Goal: Task Accomplishment & Management: Use online tool/utility

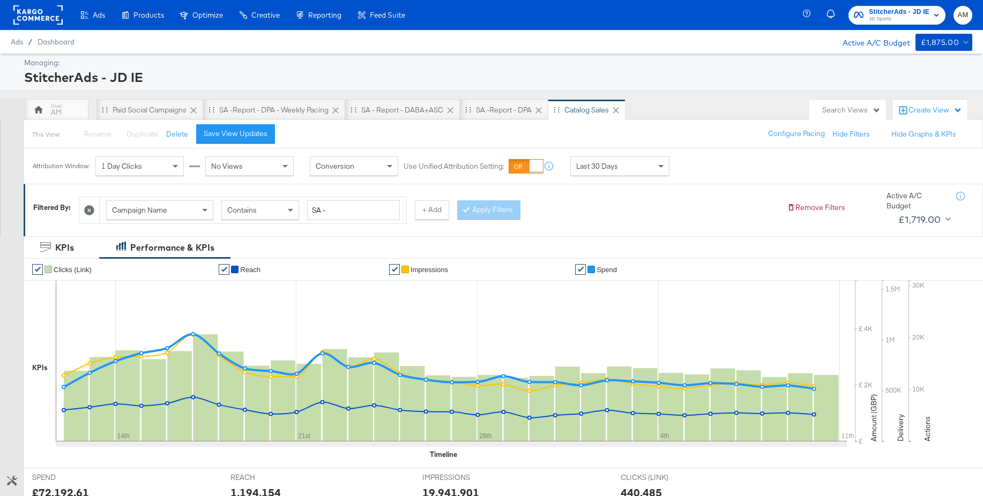
click at [886, 12] on span "StitcherAds - JD IE" at bounding box center [899, 11] width 61 height 11
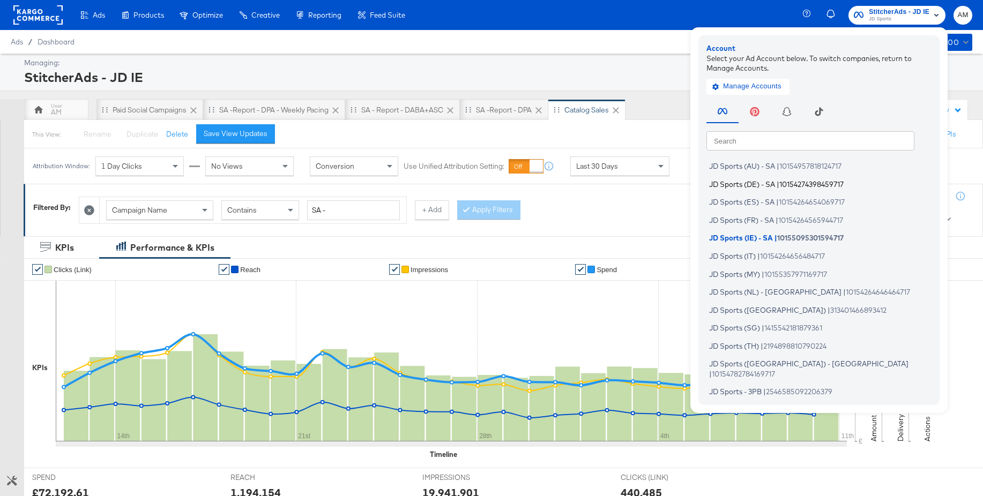
click at [737, 184] on span "JD Sports (DE) - SA" at bounding box center [742, 184] width 66 height 9
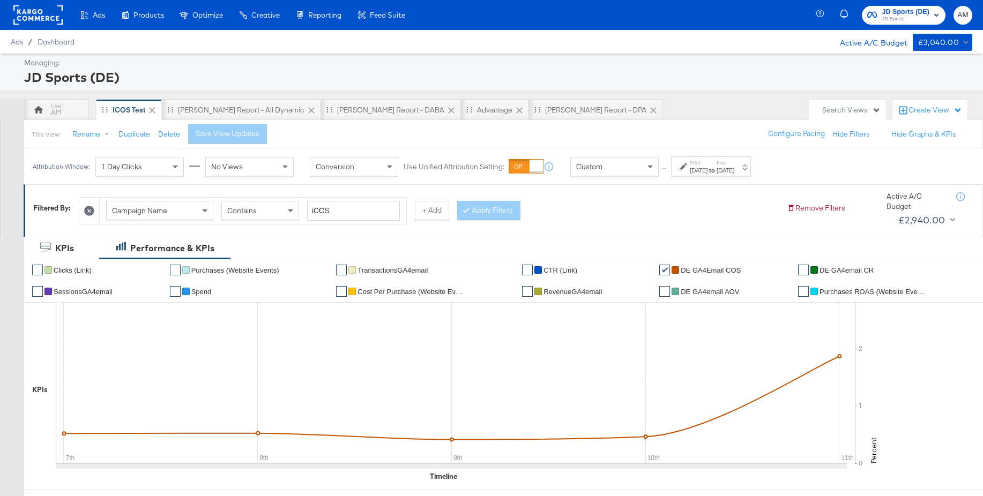
click at [40, 19] on rect at bounding box center [37, 14] width 49 height 19
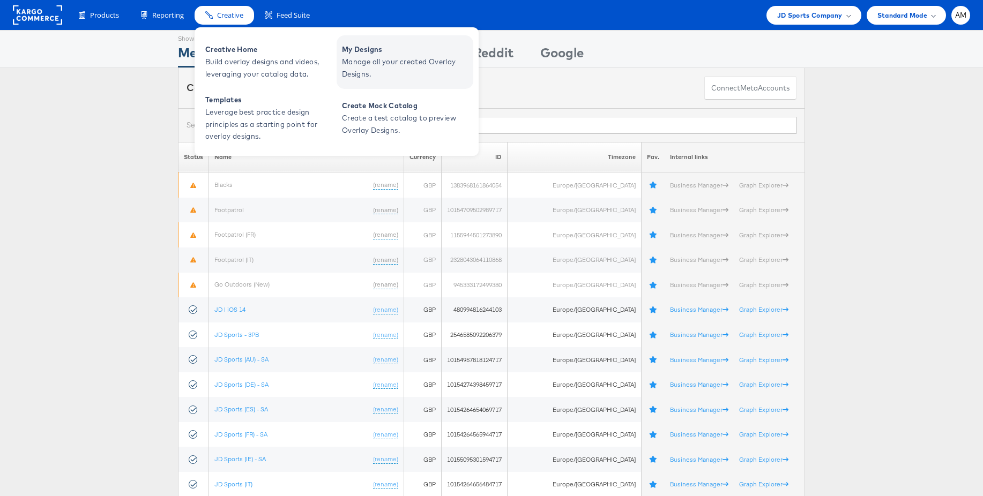
click at [368, 63] on span "Manage all your created Overlay Designs." at bounding box center [406, 68] width 129 height 25
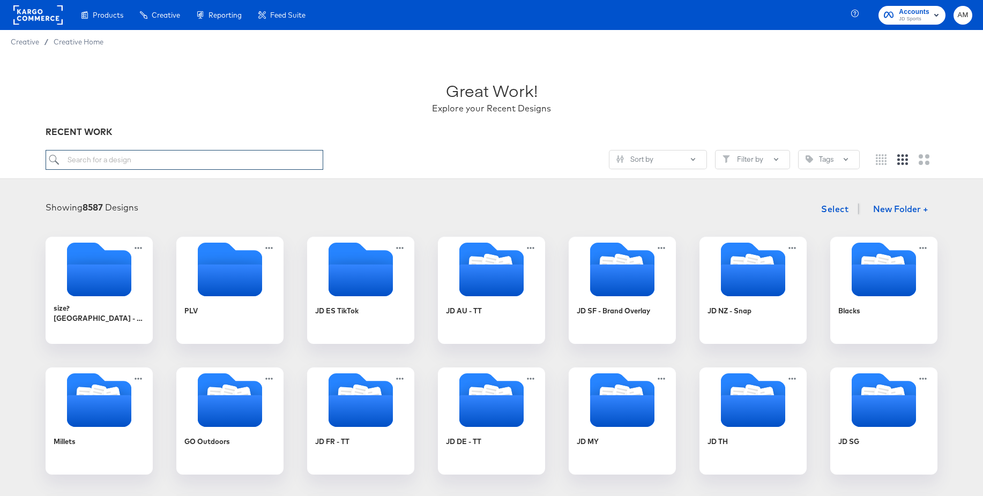
click at [196, 163] on input "search" at bounding box center [185, 160] width 278 height 20
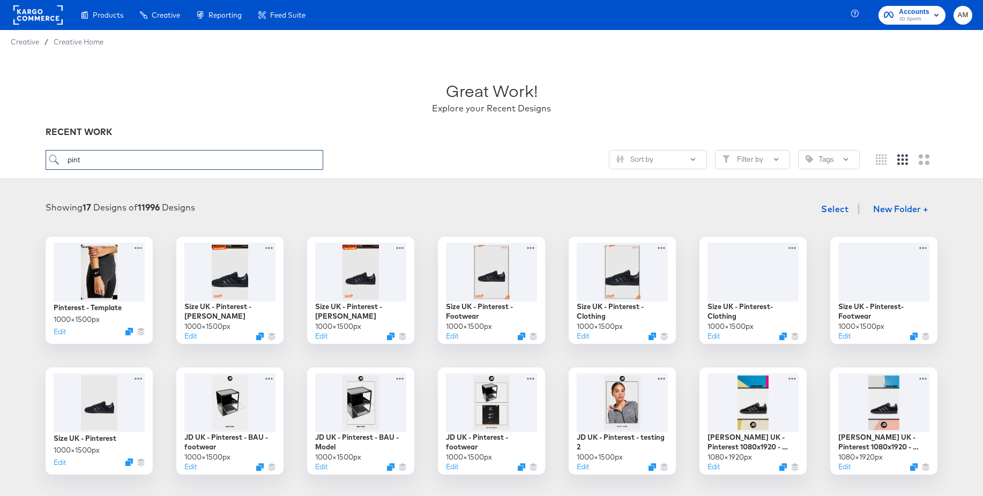
type input "pint"
click at [27, 11] on rect at bounding box center [37, 14] width 49 height 19
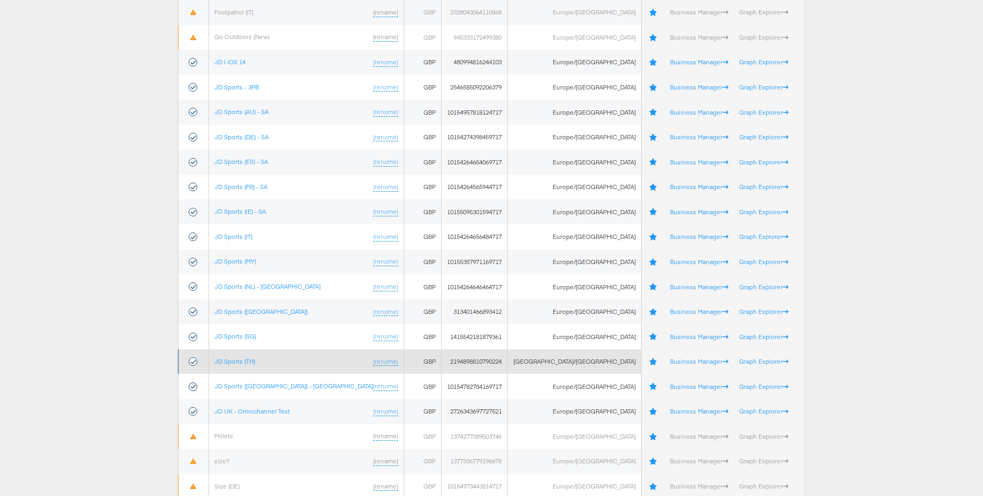
scroll to position [243, 0]
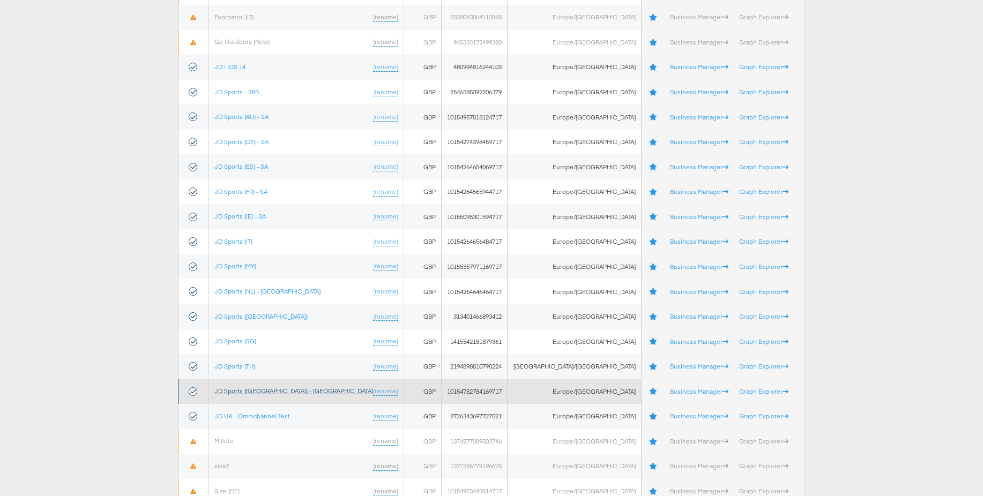
click at [242, 388] on link "JD Sports ([GEOGRAPHIC_DATA]) - [GEOGRAPHIC_DATA]" at bounding box center [293, 391] width 159 height 8
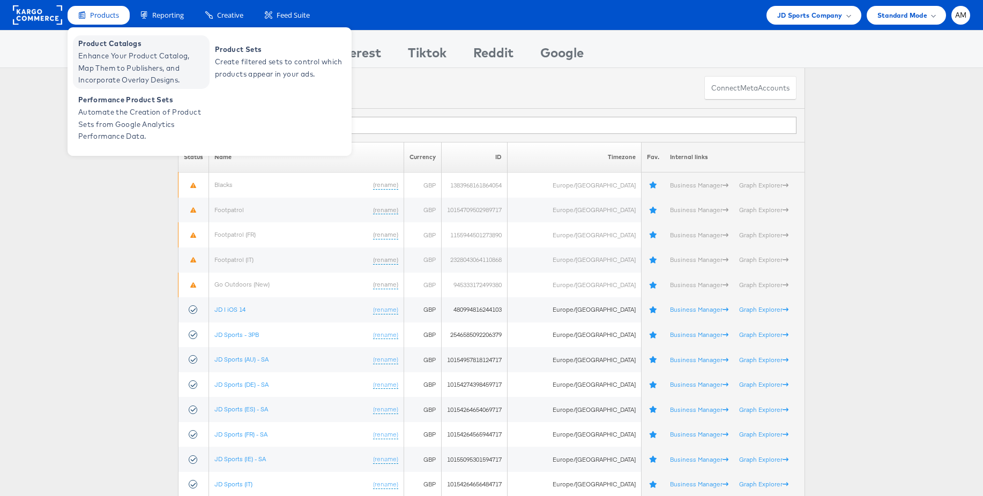
click at [121, 53] on span "Enhance Your Product Catalog, Map Them to Publishers, and Incorporate Overlay D…" at bounding box center [142, 68] width 129 height 36
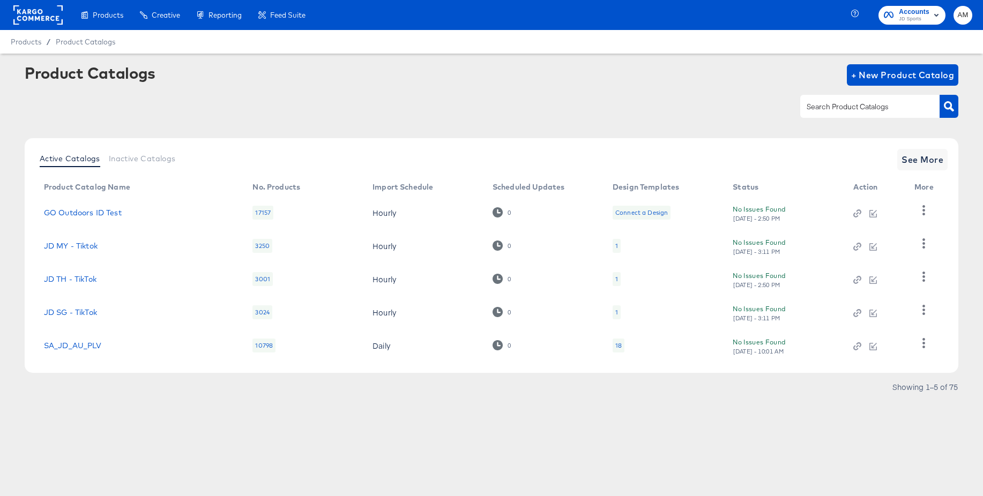
click at [823, 107] on input "text" at bounding box center [861, 107] width 114 height 12
type input "main"
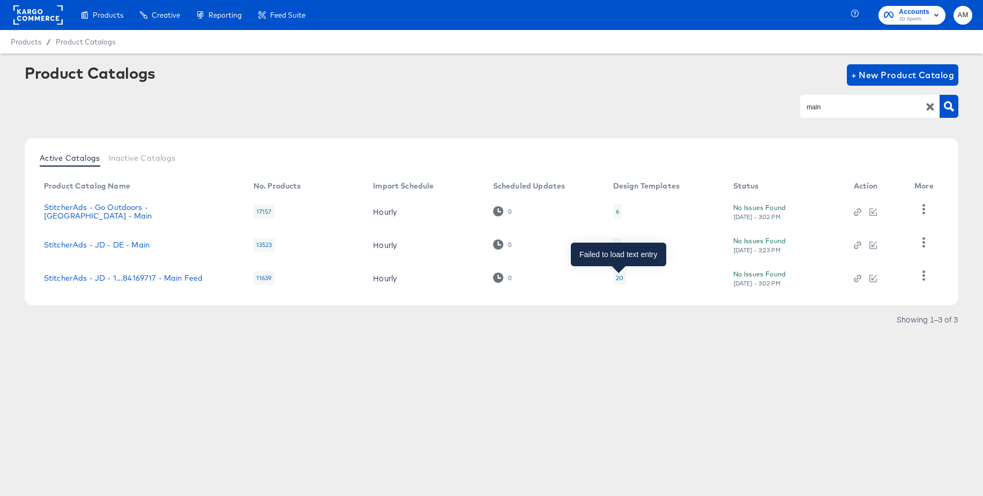
click at [617, 279] on div "20" at bounding box center [620, 278] width 8 height 9
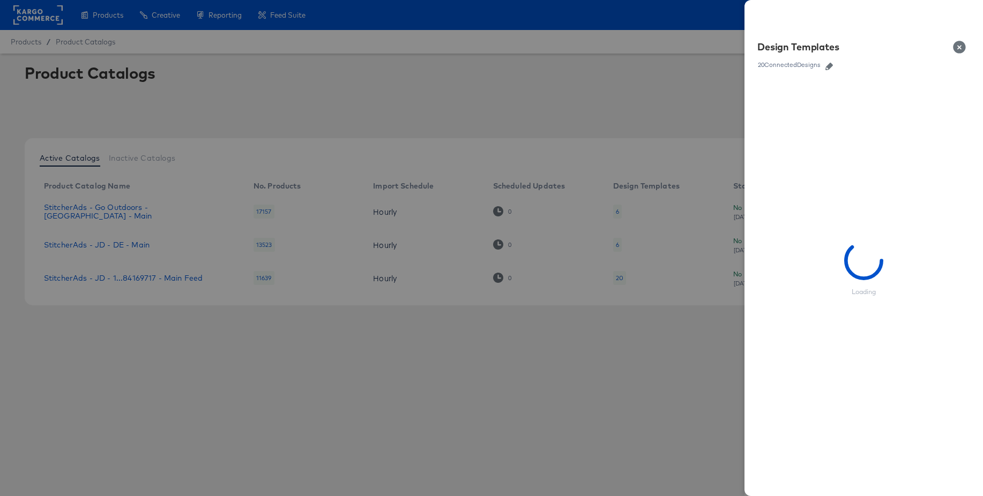
click at [830, 66] on icon "button" at bounding box center [829, 67] width 8 height 8
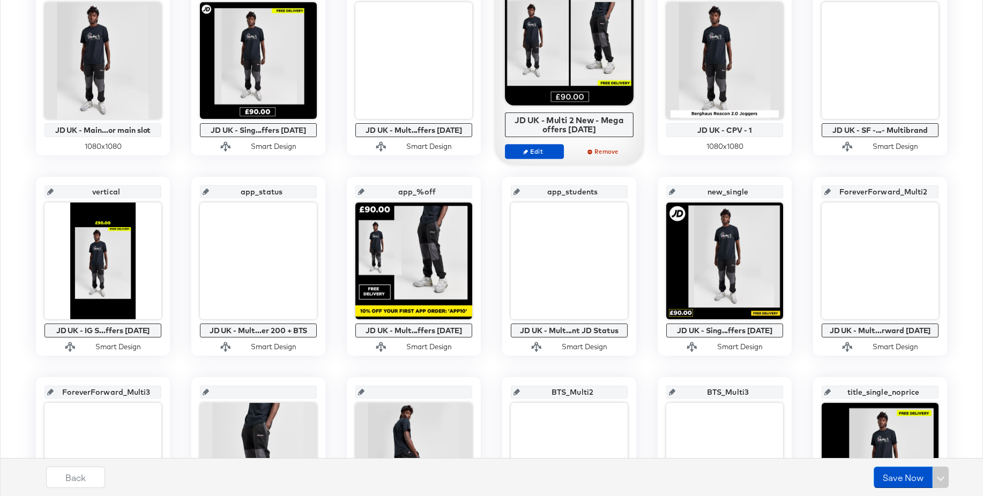
scroll to position [278, 0]
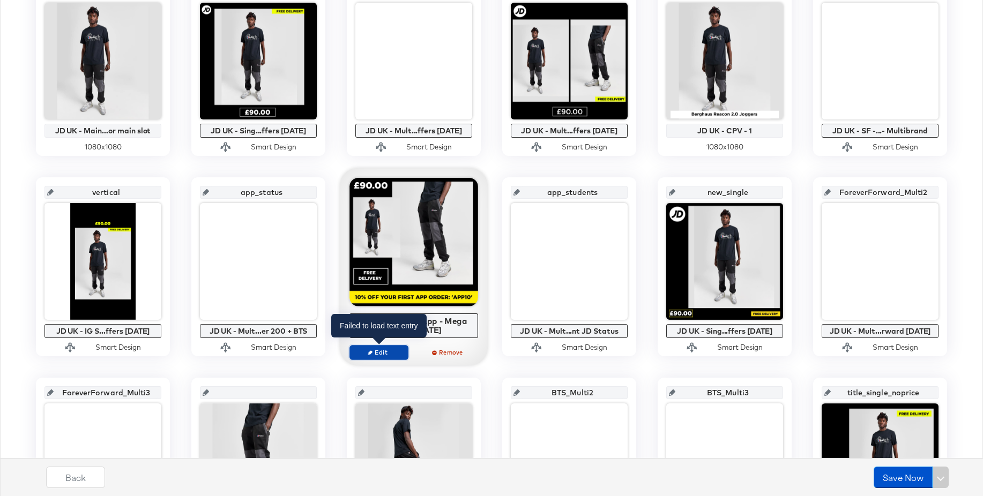
click at [373, 349] on span "Edit" at bounding box center [378, 352] width 49 height 8
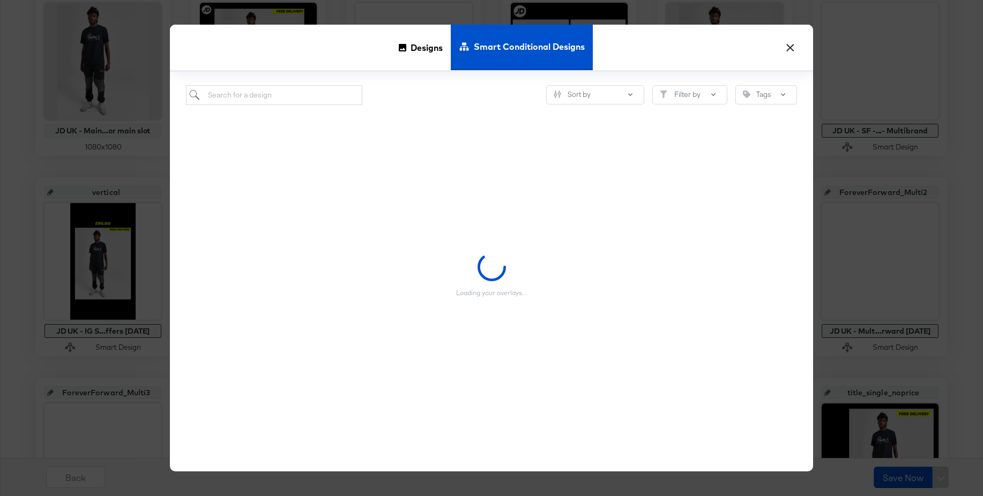
scroll to position [279, 0]
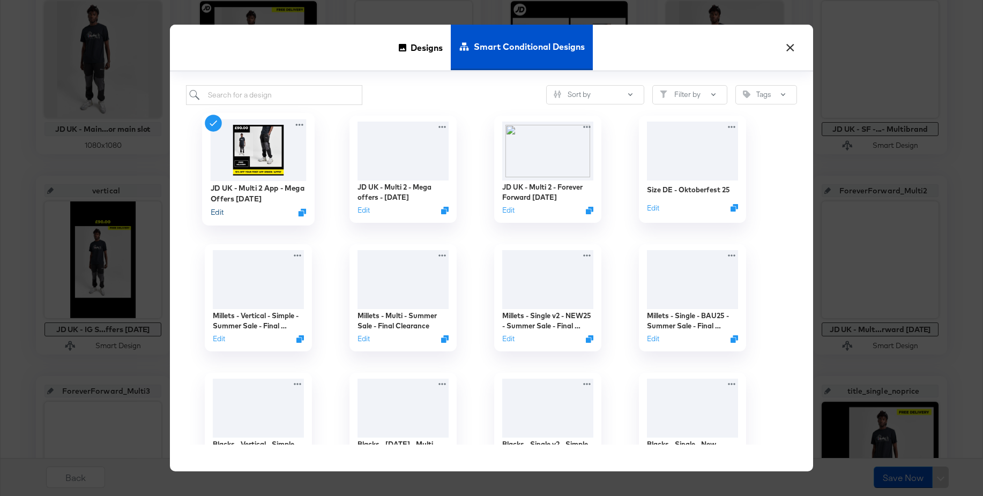
click at [218, 212] on button "Edit" at bounding box center [217, 212] width 13 height 10
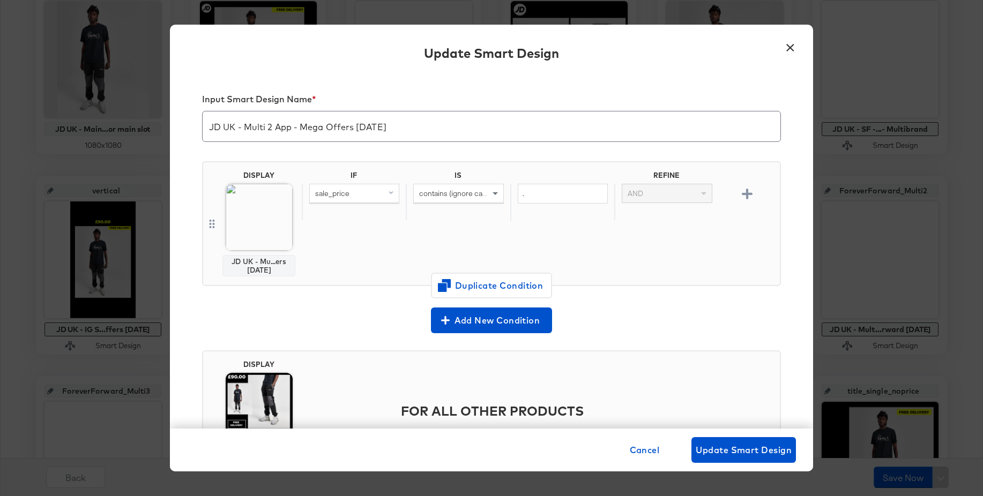
click at [791, 46] on button "×" at bounding box center [789, 44] width 19 height 19
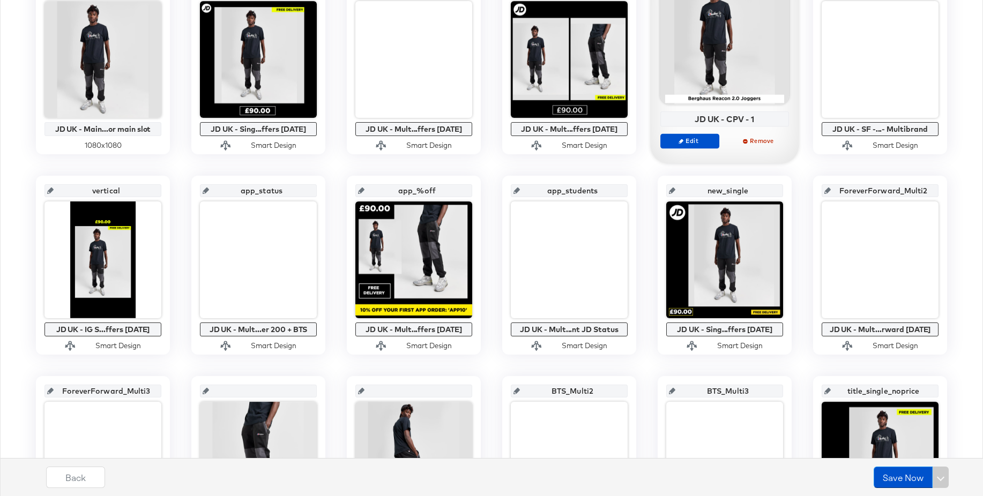
scroll to position [0, 0]
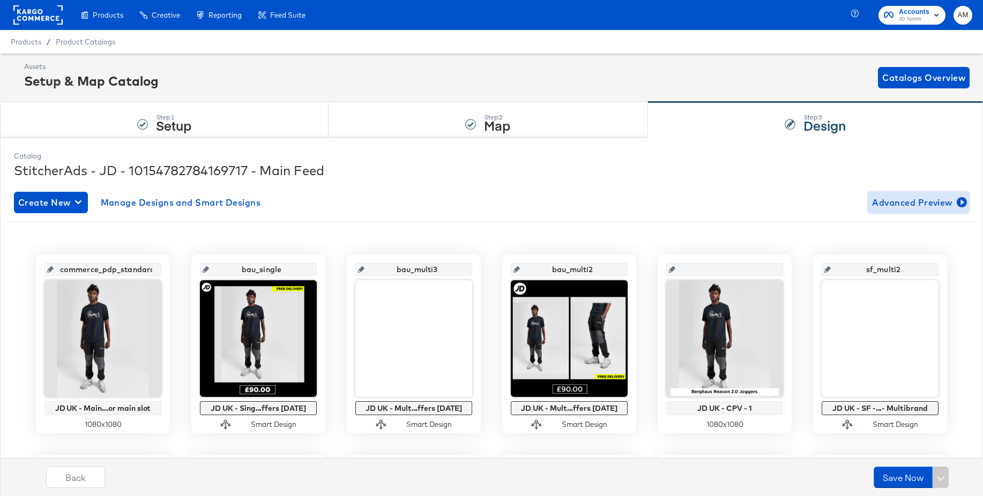
click at [897, 202] on span "Advanced Preview" at bounding box center [918, 202] width 93 height 15
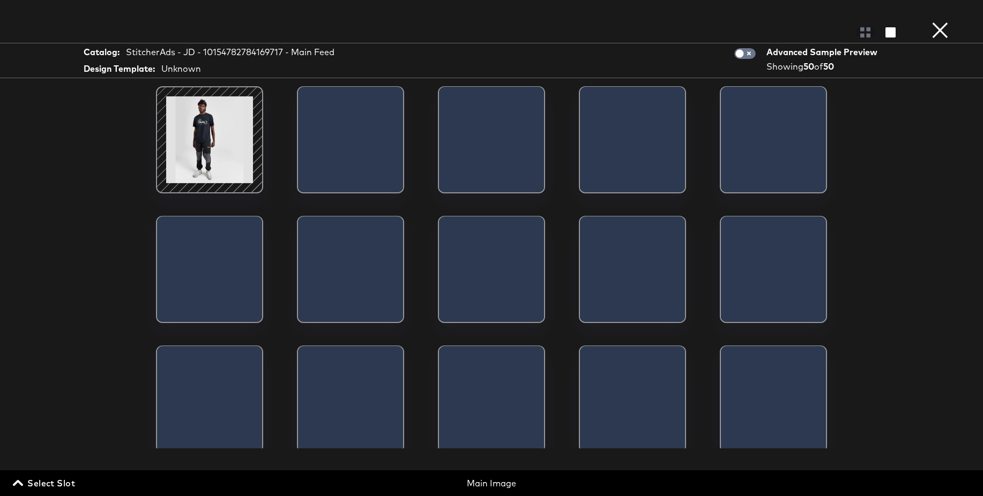
drag, startPoint x: 52, startPoint y: 482, endPoint x: 430, endPoint y: 374, distance: 393.4
click at [54, 481] on span "Select Slot" at bounding box center [45, 483] width 60 height 15
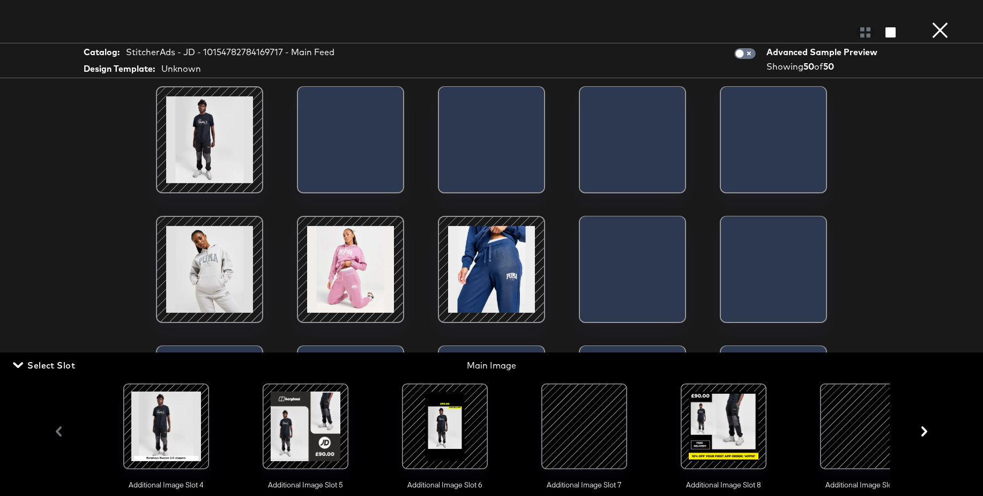
click at [561, 403] on div at bounding box center [584, 426] width 73 height 73
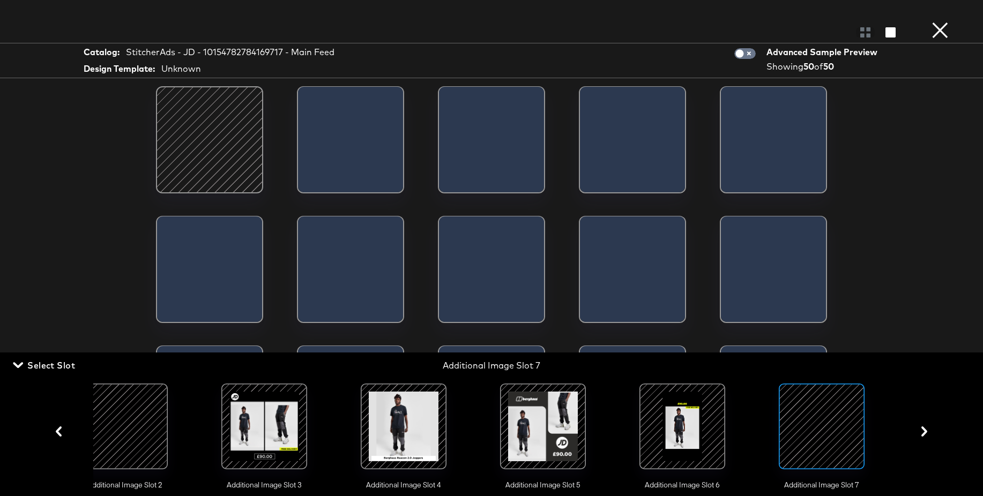
scroll to position [0, 286]
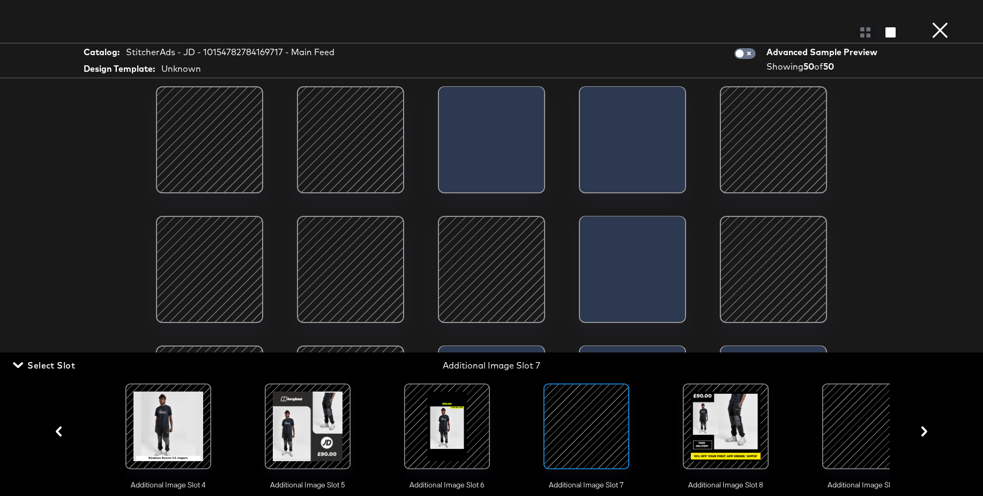
click at [713, 423] on div at bounding box center [725, 426] width 73 height 73
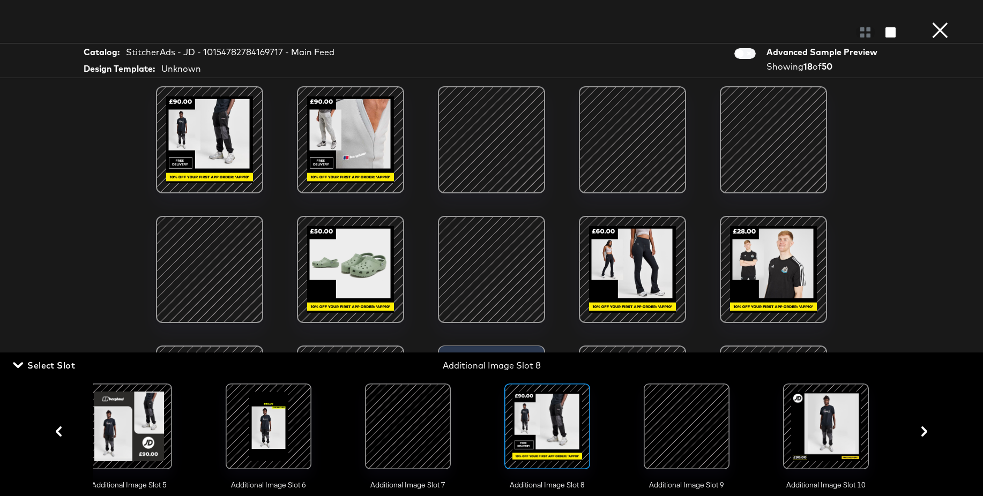
scroll to position [0, 779]
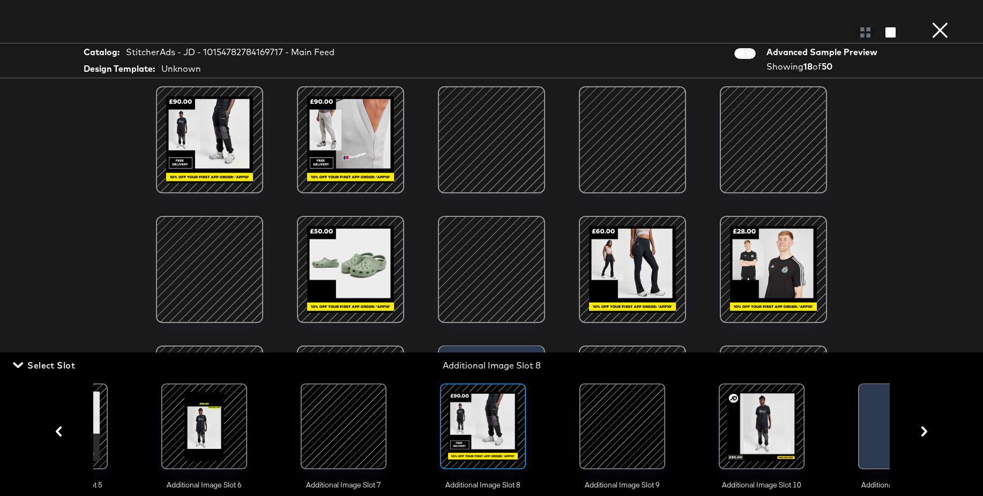
click at [632, 422] on div at bounding box center [622, 426] width 73 height 73
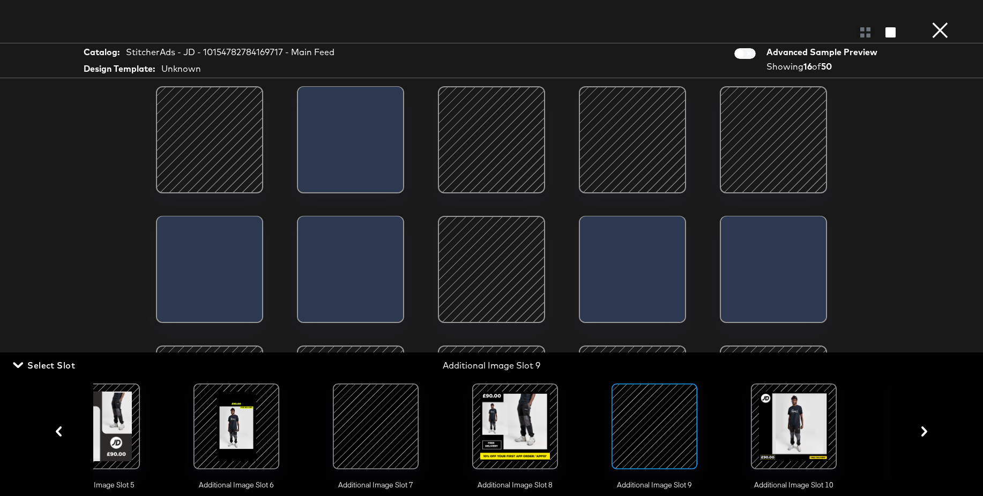
scroll to position [0, 747]
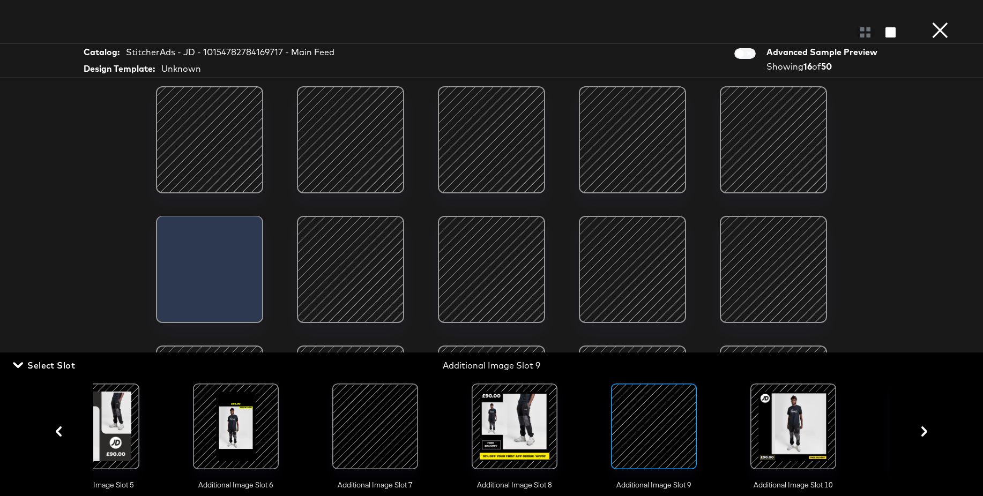
click at [947, 21] on button "×" at bounding box center [939, 10] width 21 height 21
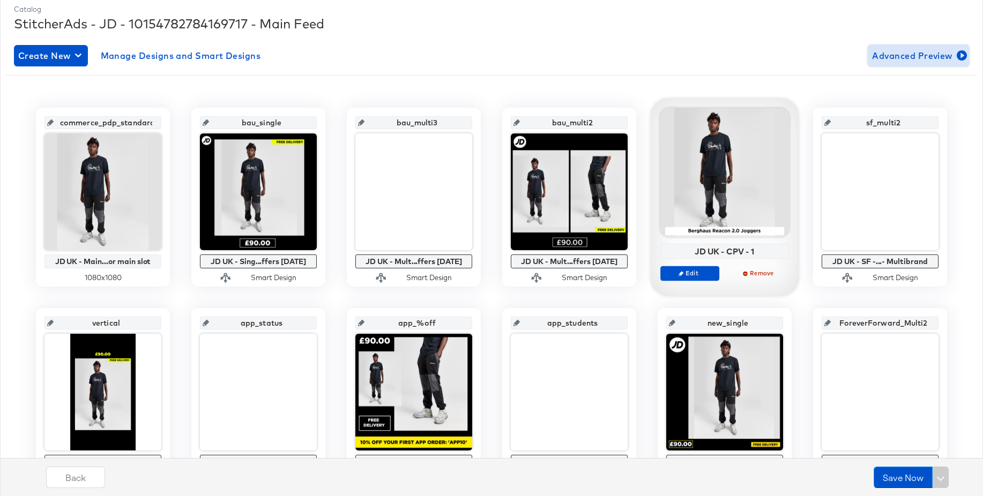
scroll to position [147, 0]
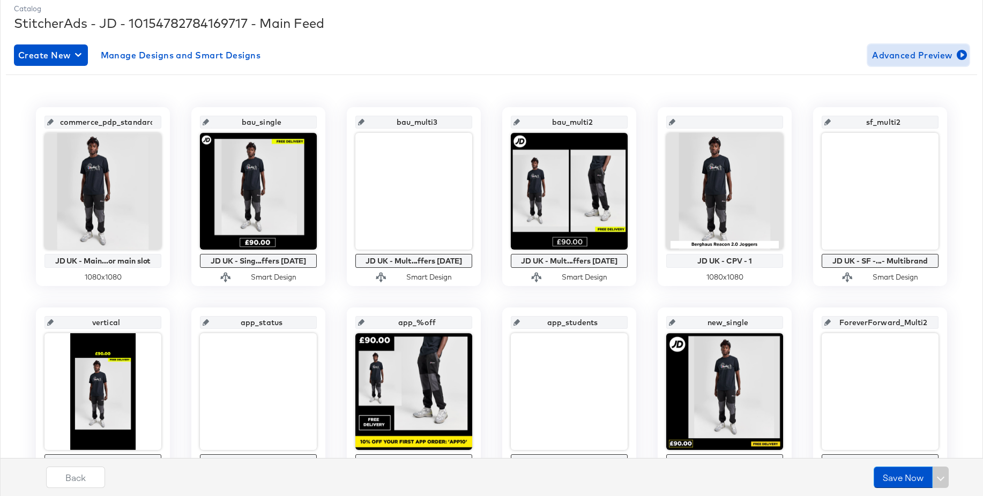
click at [898, 59] on span "Advanced Preview" at bounding box center [918, 55] width 93 height 15
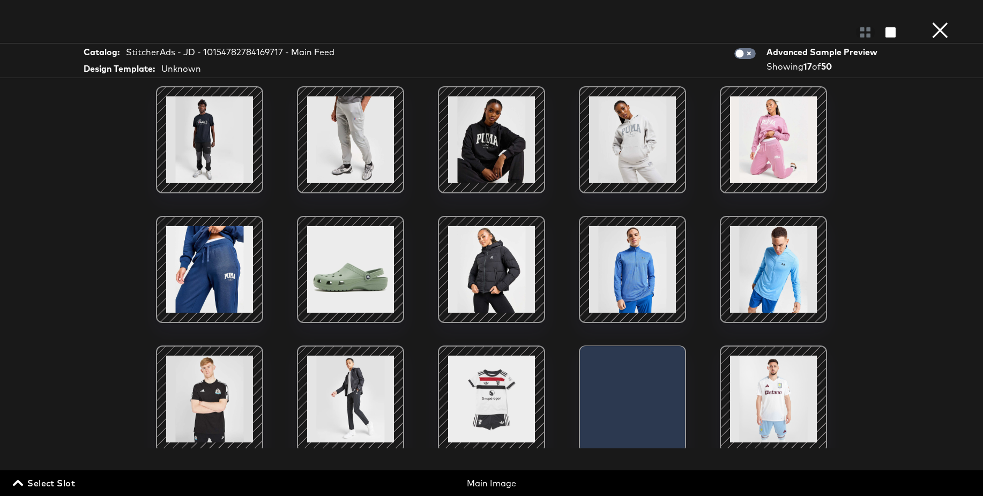
drag, startPoint x: 57, startPoint y: 482, endPoint x: 258, endPoint y: 464, distance: 202.4
click at [57, 482] on span "Select Slot" at bounding box center [45, 483] width 60 height 15
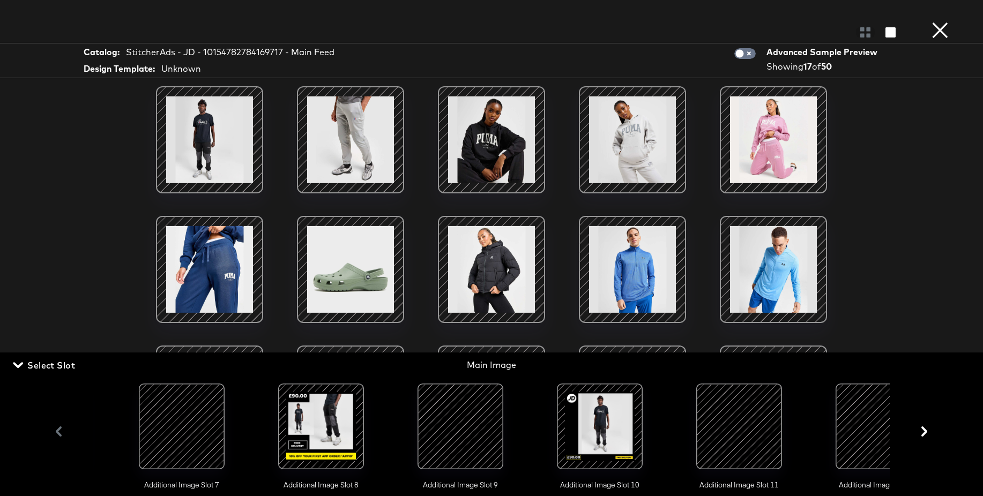
click at [599, 431] on div at bounding box center [599, 426] width 73 height 73
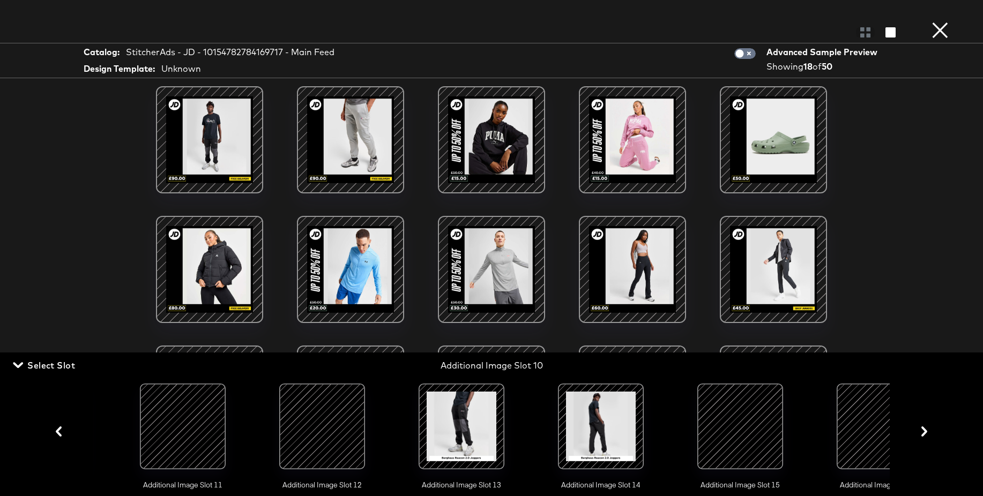
scroll to position [0, 1506]
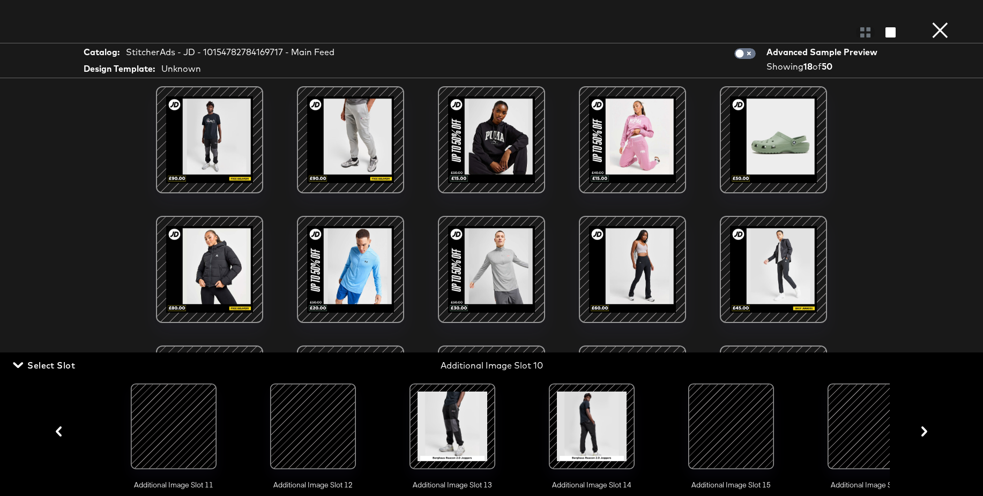
click at [480, 426] on div at bounding box center [452, 426] width 73 height 73
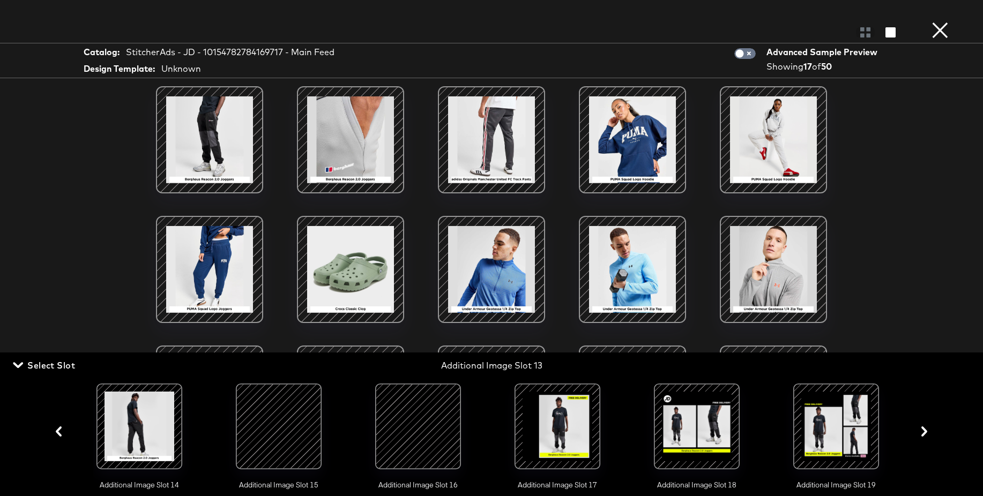
scroll to position [0, 1954]
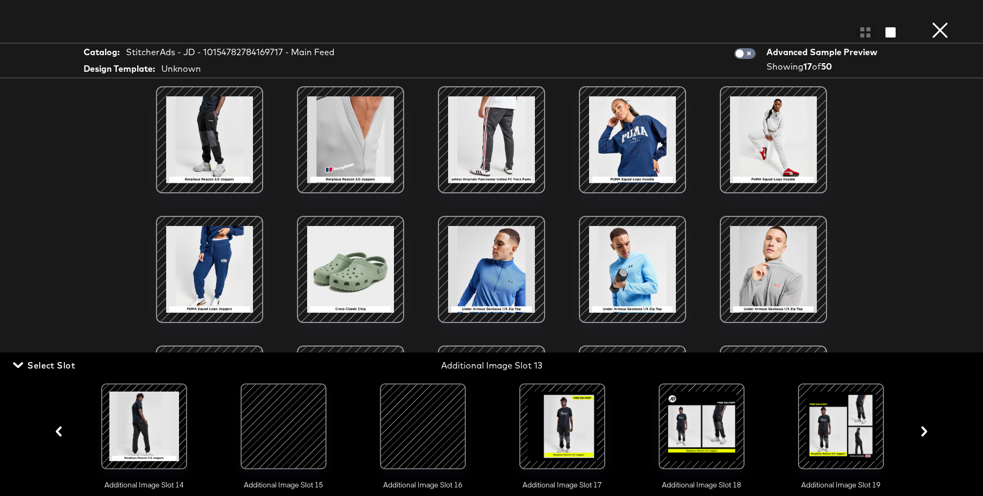
drag, startPoint x: 54, startPoint y: 365, endPoint x: 287, endPoint y: 275, distance: 250.4
click at [54, 365] on span "Select Slot" at bounding box center [45, 365] width 60 height 15
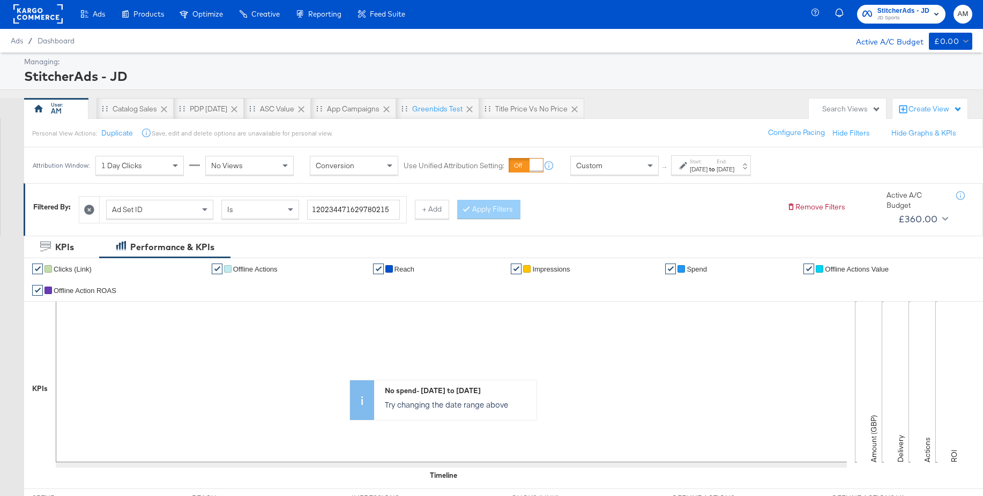
scroll to position [1, 0]
click at [180, 211] on div "Ad Set ID" at bounding box center [160, 210] width 106 height 18
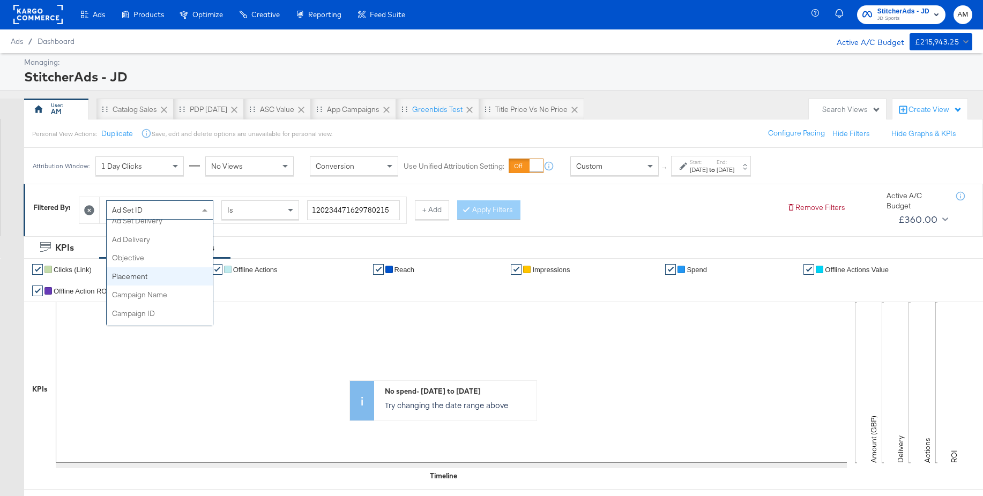
scroll to position [32, 0]
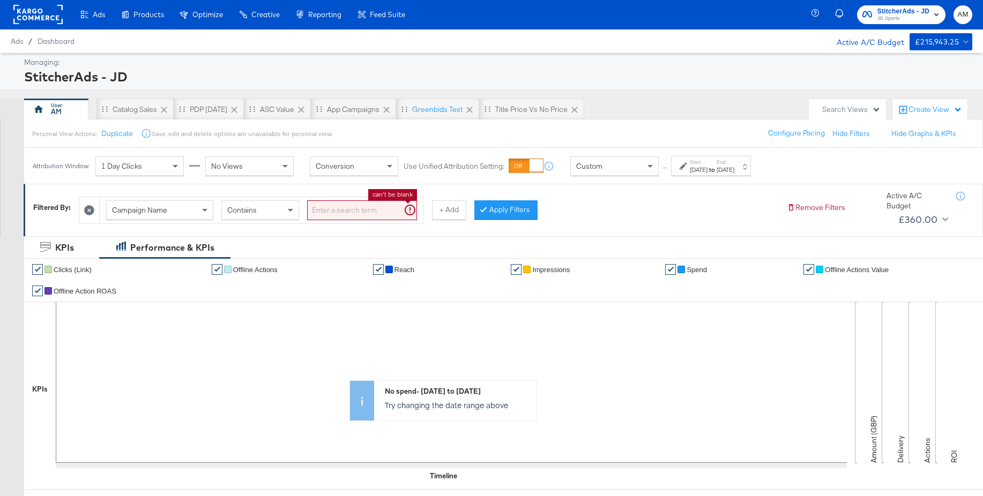
click at [335, 208] on input "search" at bounding box center [362, 210] width 110 height 20
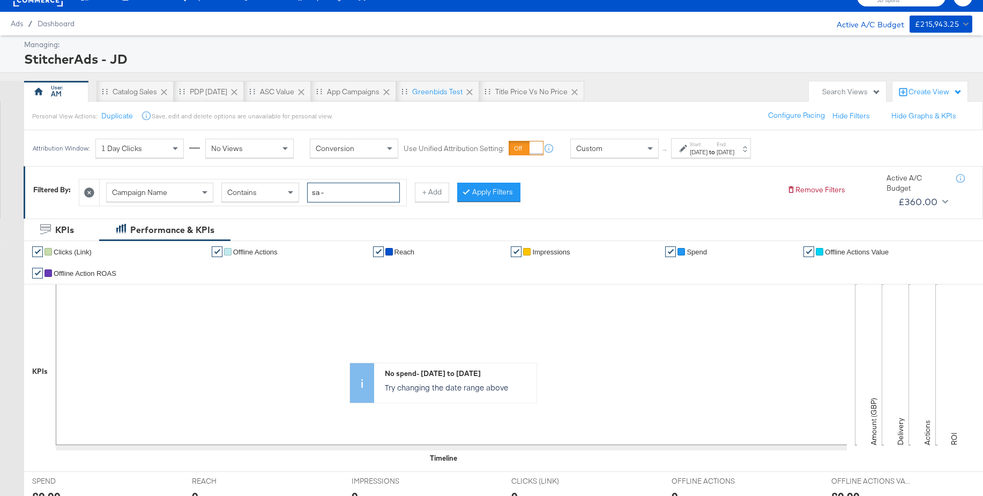
scroll to position [29, 0]
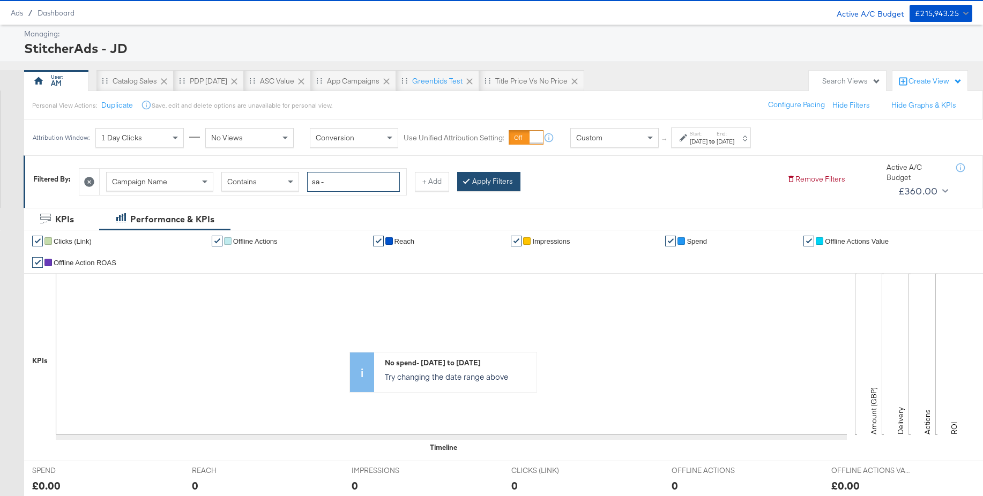
type input "sa -"
click at [481, 184] on button "Apply Filters" at bounding box center [488, 181] width 63 height 19
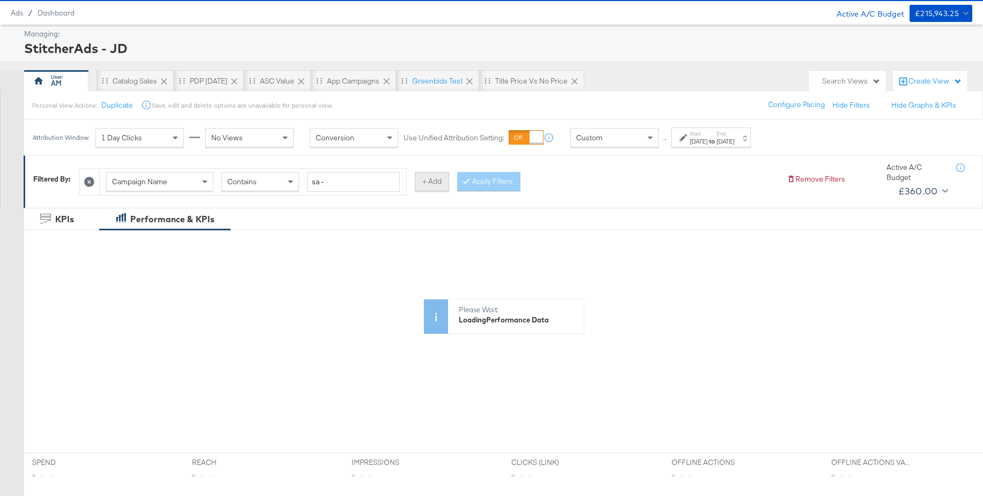
click at [427, 183] on button "+ Add" at bounding box center [432, 181] width 34 height 19
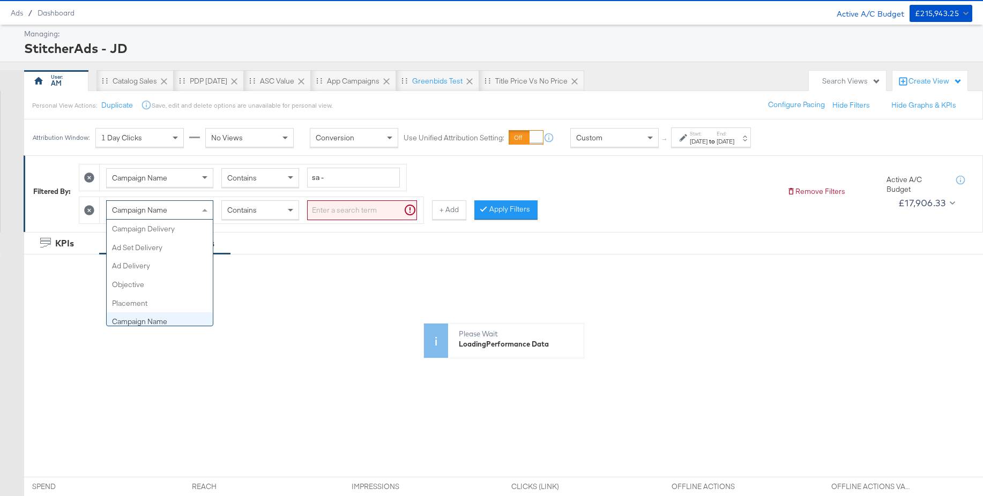
click at [181, 210] on div "Campaign Name" at bounding box center [160, 210] width 106 height 18
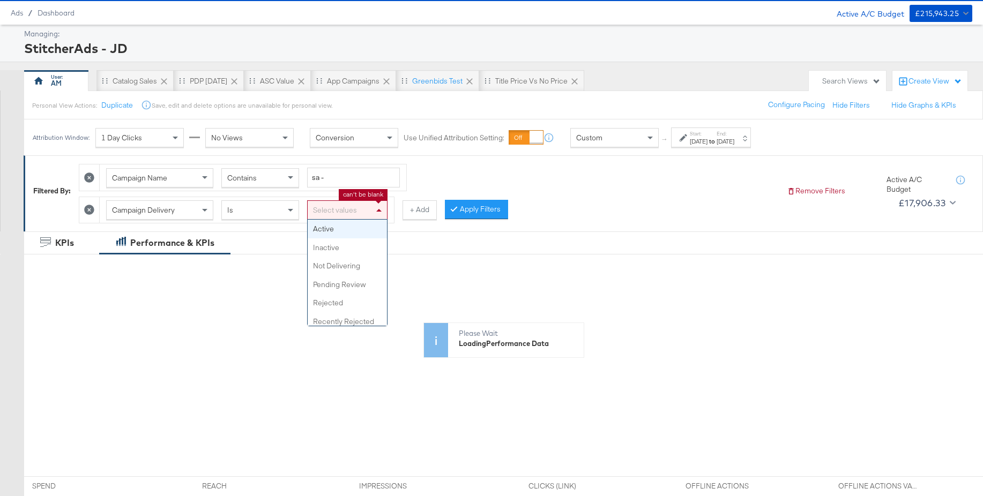
click at [331, 210] on div "Select values" at bounding box center [347, 210] width 79 height 18
drag, startPoint x: 325, startPoint y: 230, endPoint x: 379, endPoint y: 227, distance: 54.3
drag, startPoint x: 474, startPoint y: 213, endPoint x: 311, endPoint y: 226, distance: 162.9
click at [474, 213] on button "Apply Filters" at bounding box center [476, 209] width 63 height 19
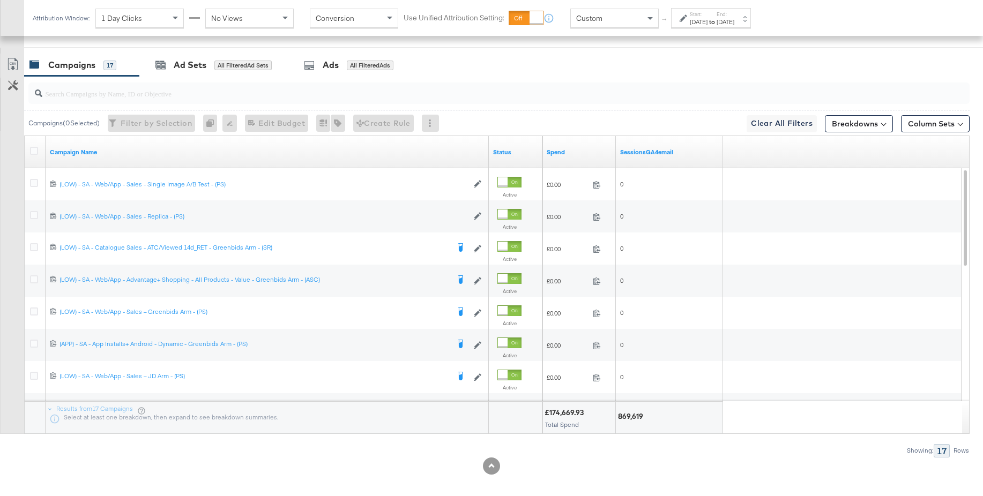
scroll to position [556, 0]
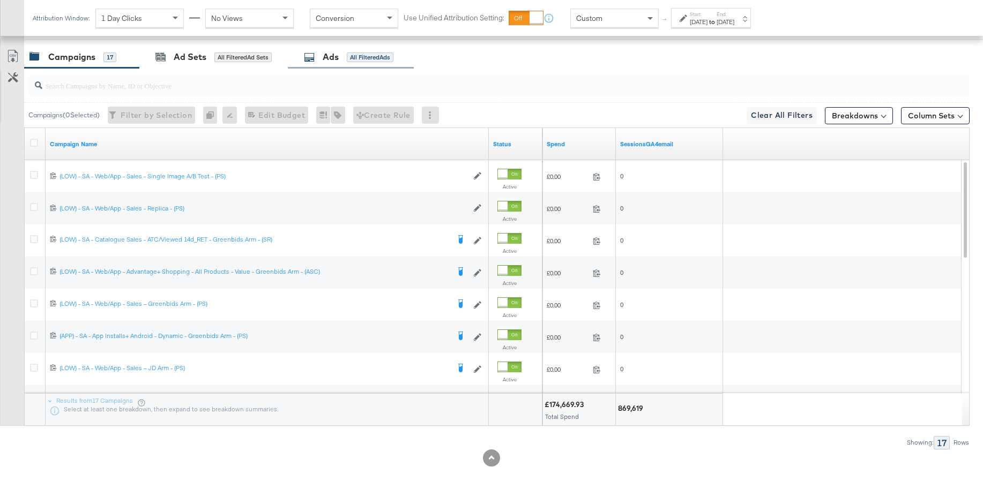
click at [330, 63] on div "Ads" at bounding box center [331, 57] width 16 height 12
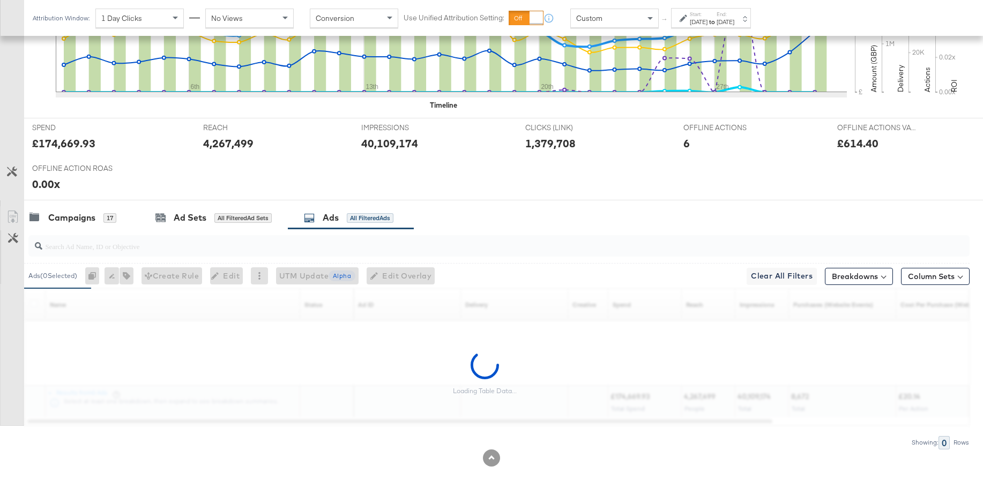
click at [162, 247] on input "search" at bounding box center [462, 242] width 841 height 21
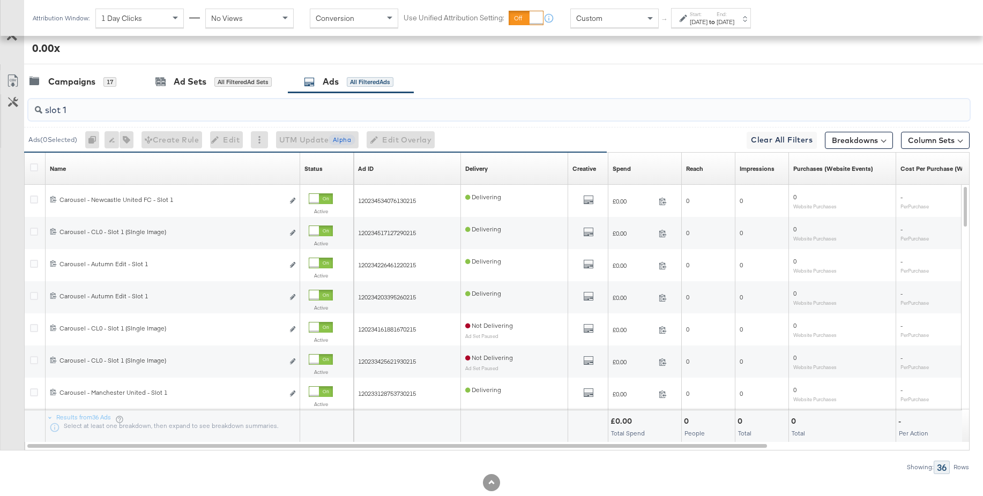
scroll to position [533, 0]
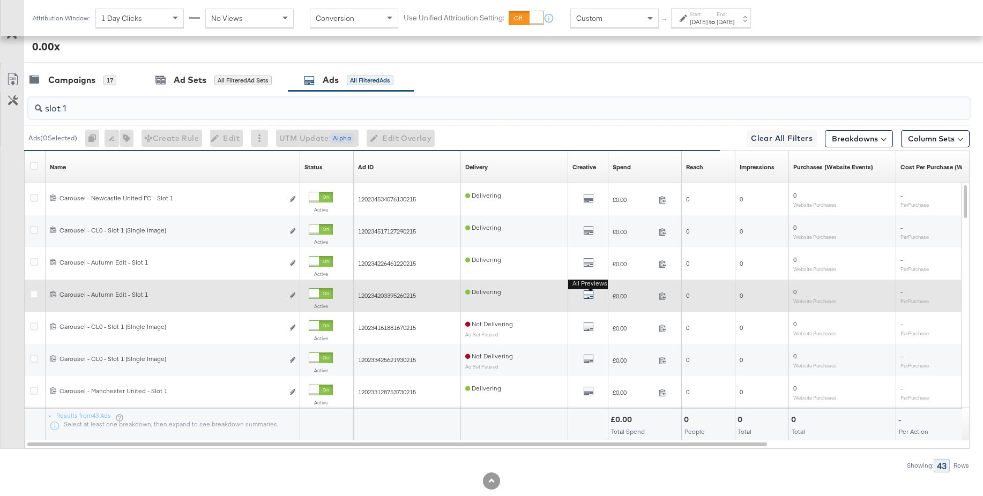
type input "slot 1"
click at [586, 293] on icon "default" at bounding box center [588, 294] width 11 height 11
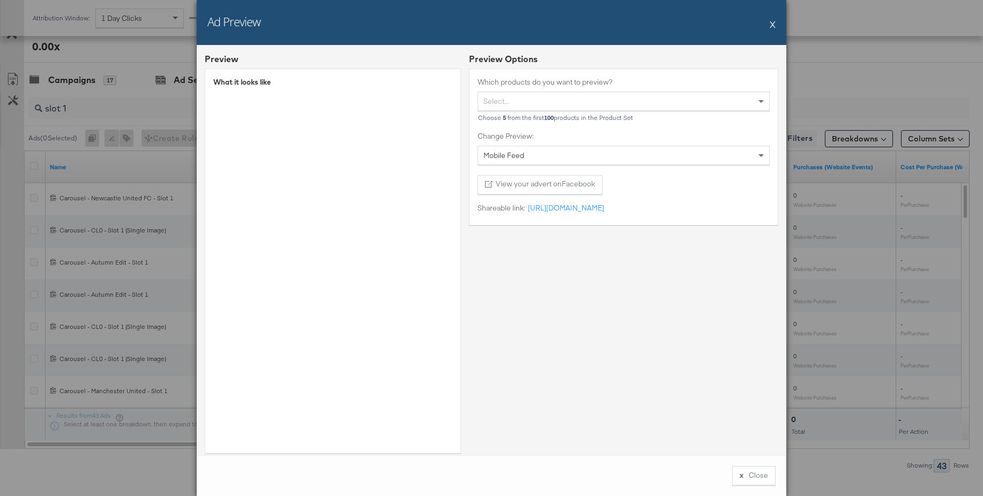
click at [772, 23] on button "X" at bounding box center [773, 23] width 6 height 21
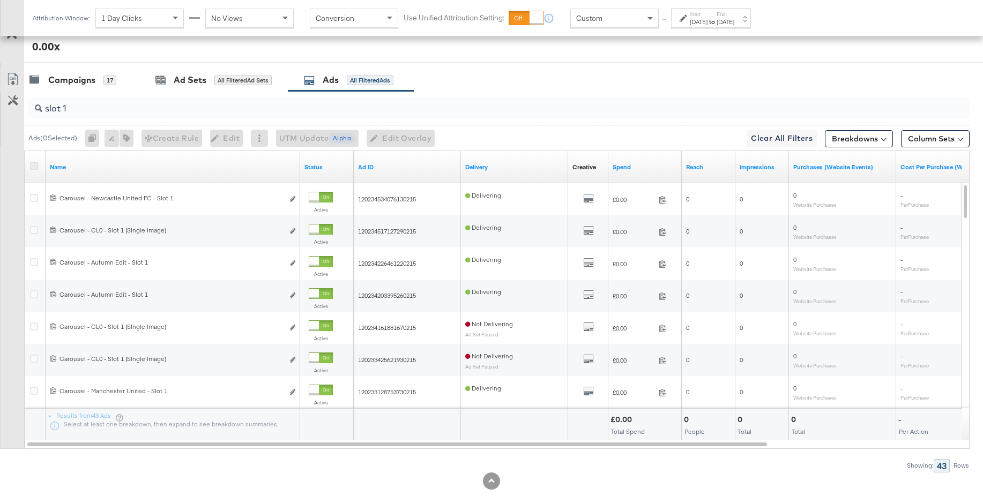
click at [33, 166] on icon at bounding box center [34, 166] width 8 height 8
click at [0, 0] on input "checkbox" at bounding box center [0, 0] width 0 height 0
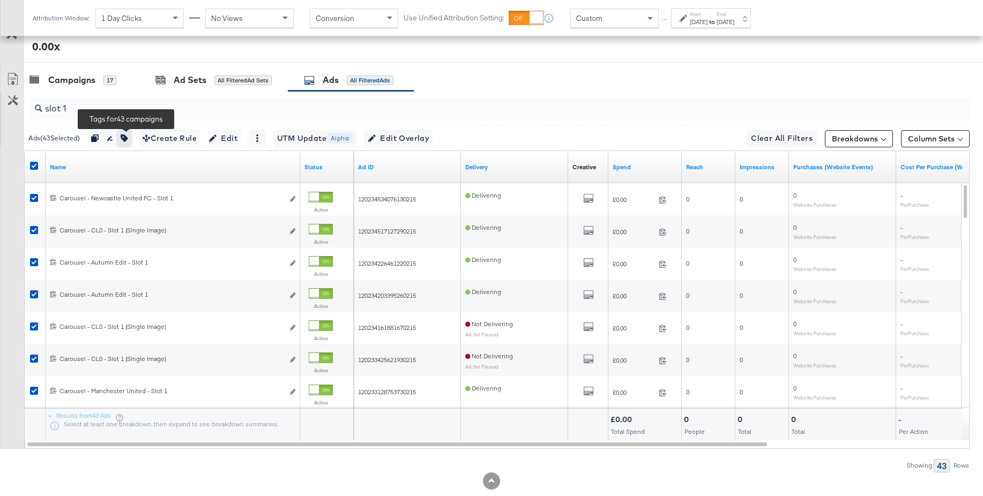
click at [128, 138] on icon "button" at bounding box center [125, 139] width 8 height 8
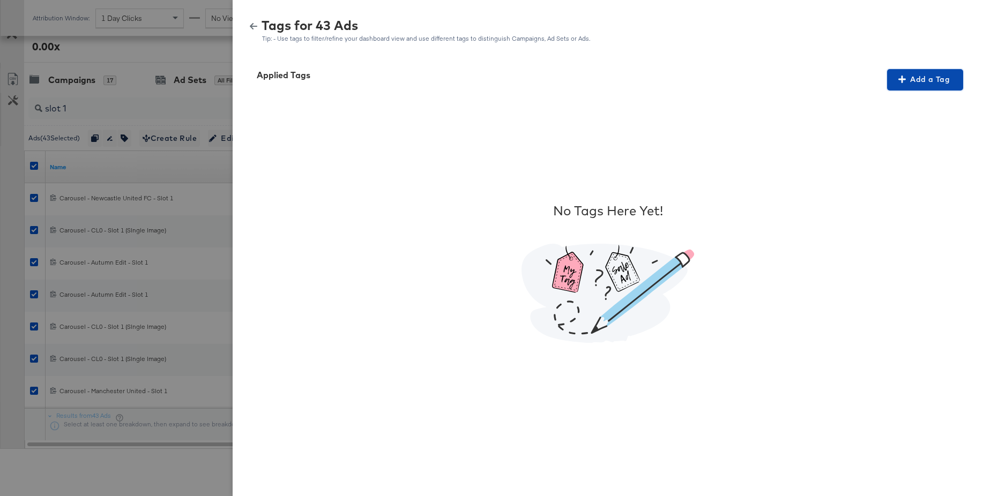
click at [920, 86] on button "Add a Tag" at bounding box center [925, 79] width 76 height 21
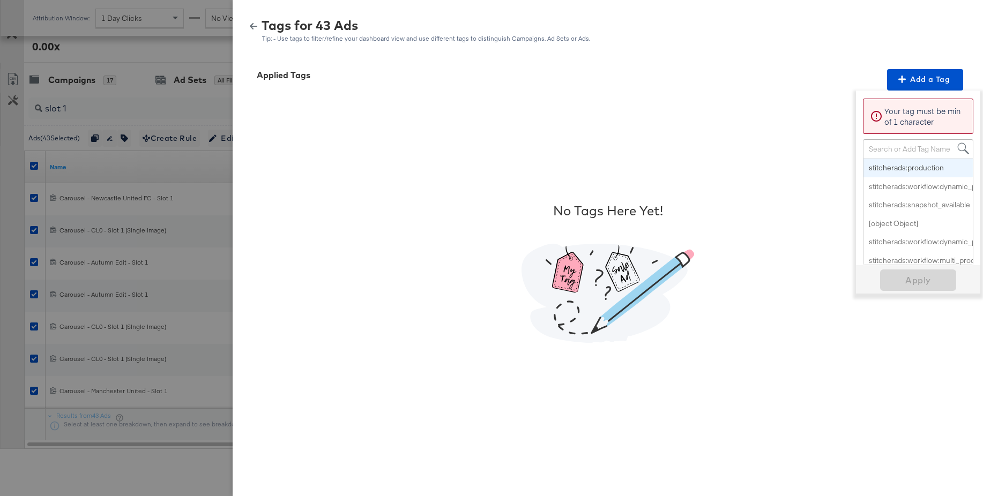
click at [883, 150] on div "Search or Add Tag Name" at bounding box center [917, 149] width 109 height 18
paste input "Price Strike + Free Shipping"
type input "Price Strike + Free Shipping"
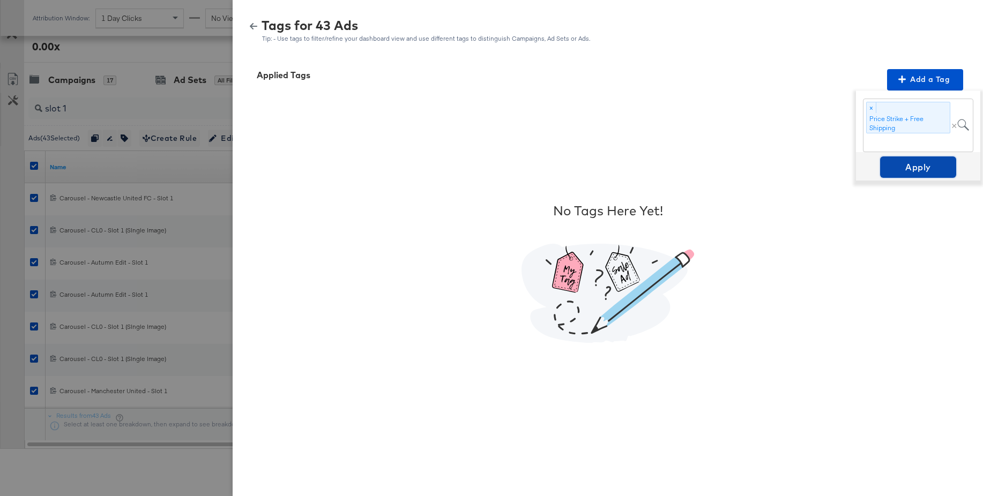
click at [907, 168] on span "Apply" at bounding box center [918, 167] width 68 height 15
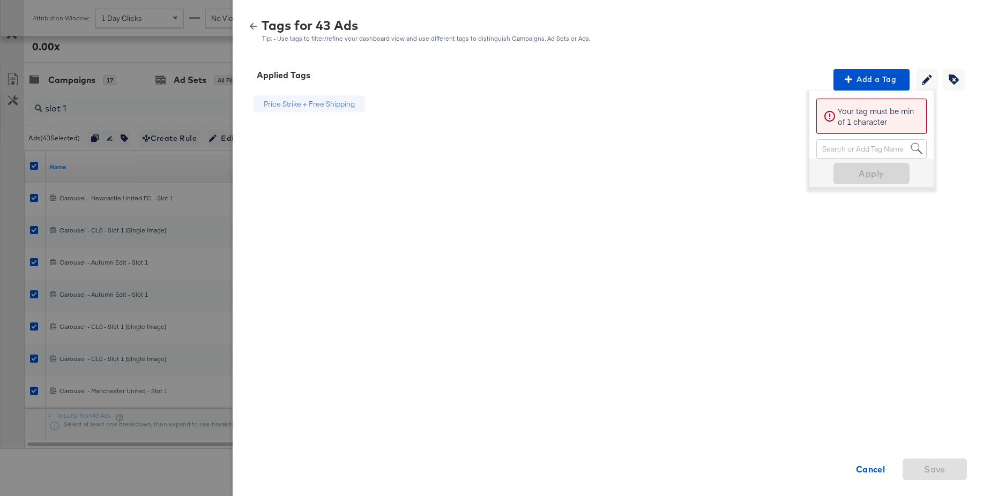
click at [251, 28] on icon "button" at bounding box center [254, 27] width 8 height 8
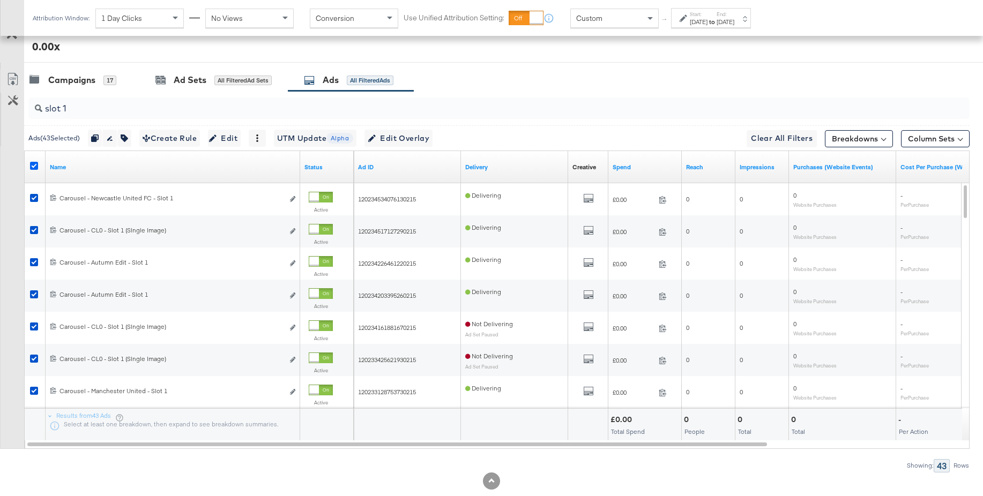
click at [34, 166] on icon at bounding box center [34, 166] width 8 height 8
click at [0, 0] on input "checkbox" at bounding box center [0, 0] width 0 height 0
click at [88, 108] on input "slot 1" at bounding box center [462, 104] width 841 height 21
type input "slot 2"
click at [35, 167] on icon at bounding box center [34, 166] width 8 height 8
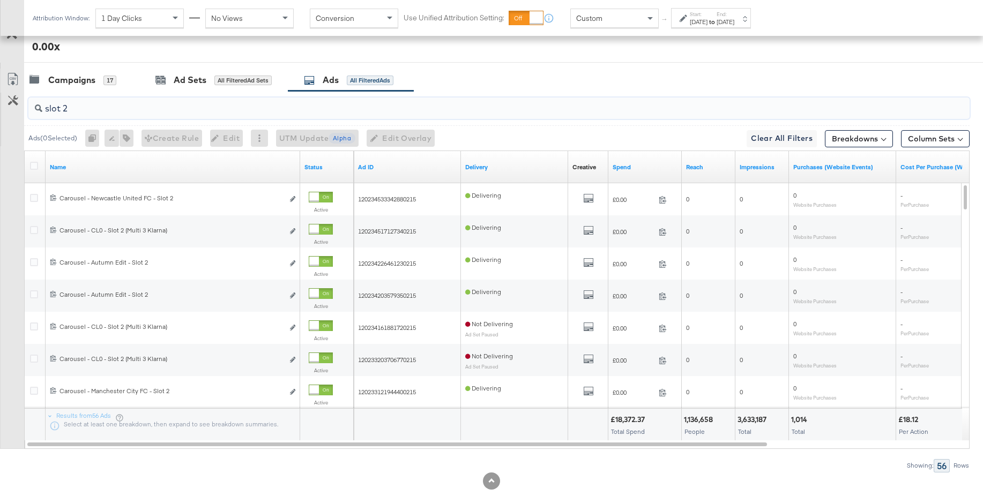
click at [0, 0] on input "checkbox" at bounding box center [0, 0] width 0 height 0
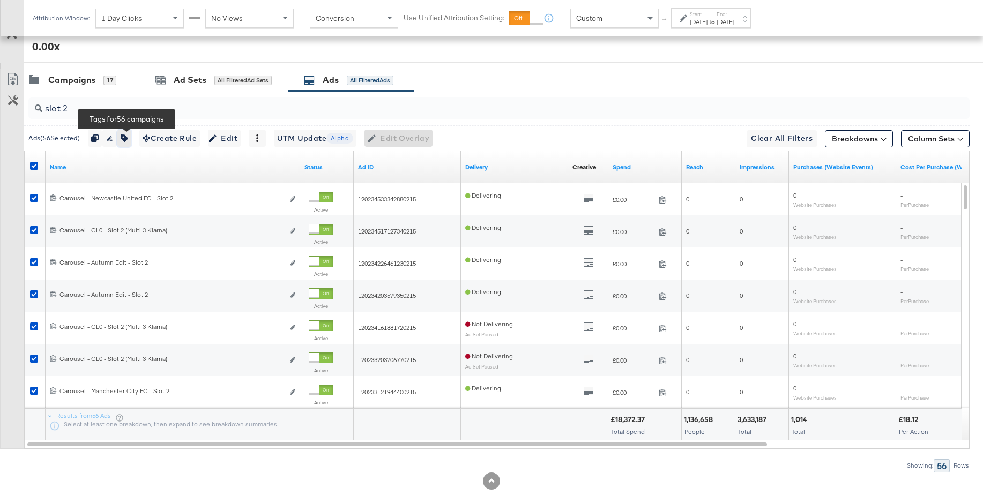
click at [128, 139] on icon "button" at bounding box center [125, 139] width 8 height 8
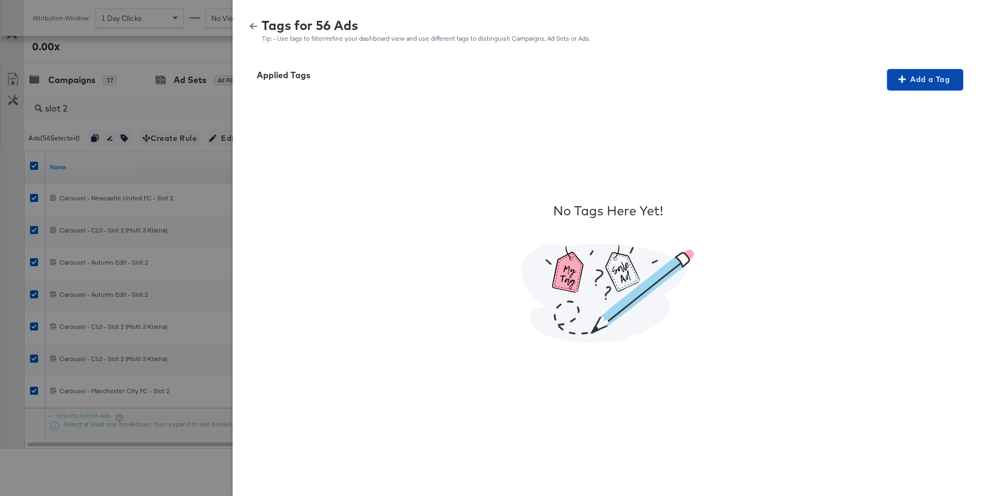
click at [915, 81] on span "Add a Tag" at bounding box center [925, 79] width 68 height 13
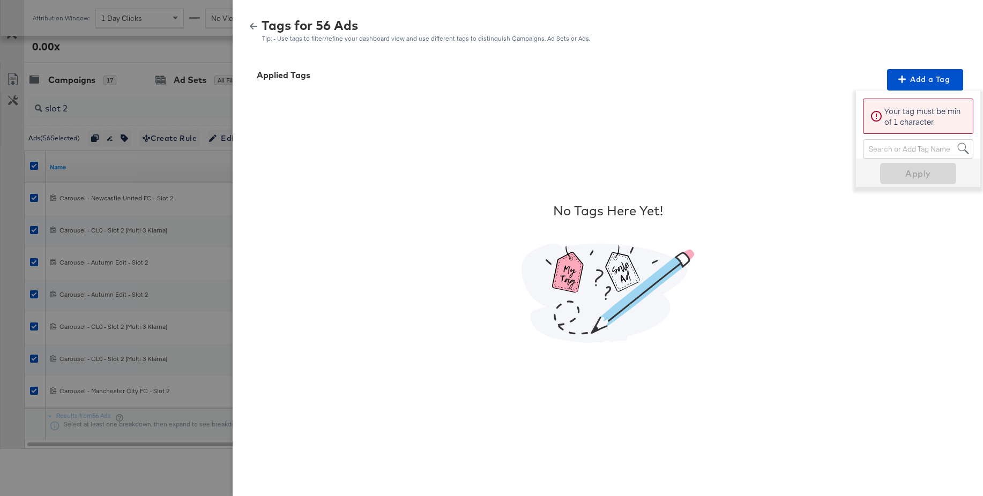
click at [874, 146] on div "Search or Add Tag Name" at bounding box center [917, 149] width 109 height 18
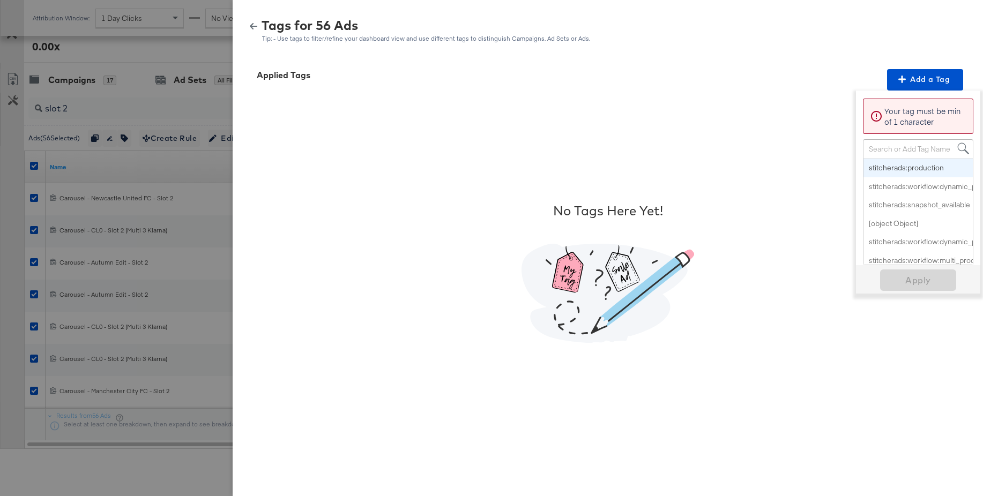
paste input "Multi-Image + Price Strike"
type input "Multi-Image + Price Strike"
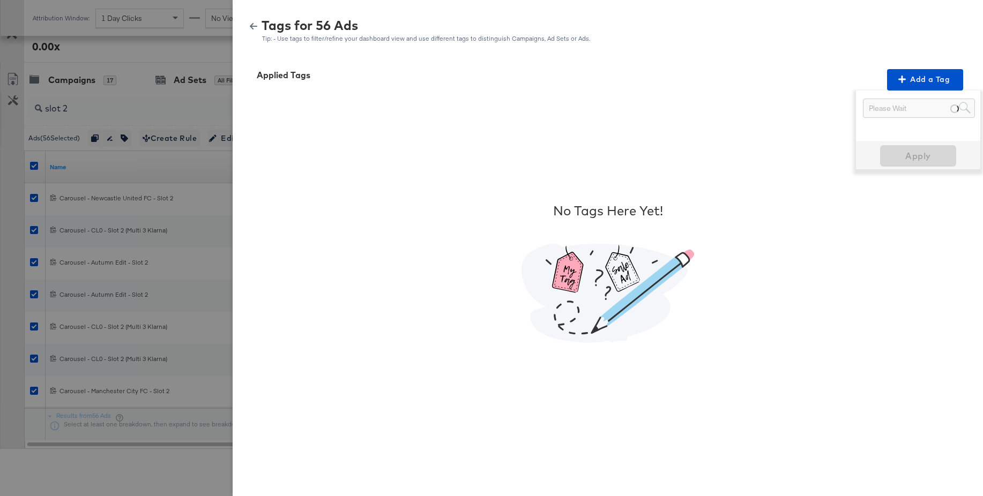
drag, startPoint x: 902, startPoint y: 177, endPoint x: 891, endPoint y: 174, distance: 11.9
click at [907, 160] on span "Apply" at bounding box center [918, 158] width 68 height 15
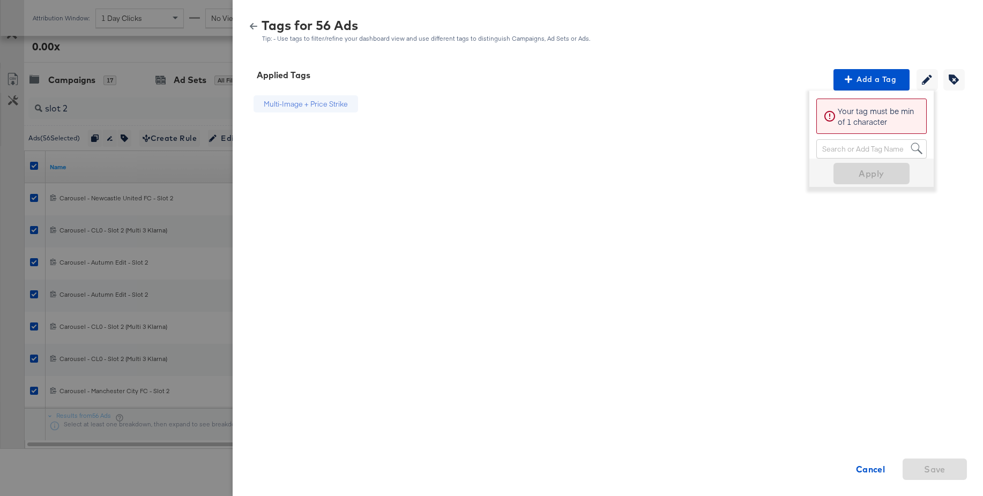
click at [256, 28] on icon "button" at bounding box center [254, 27] width 8 height 8
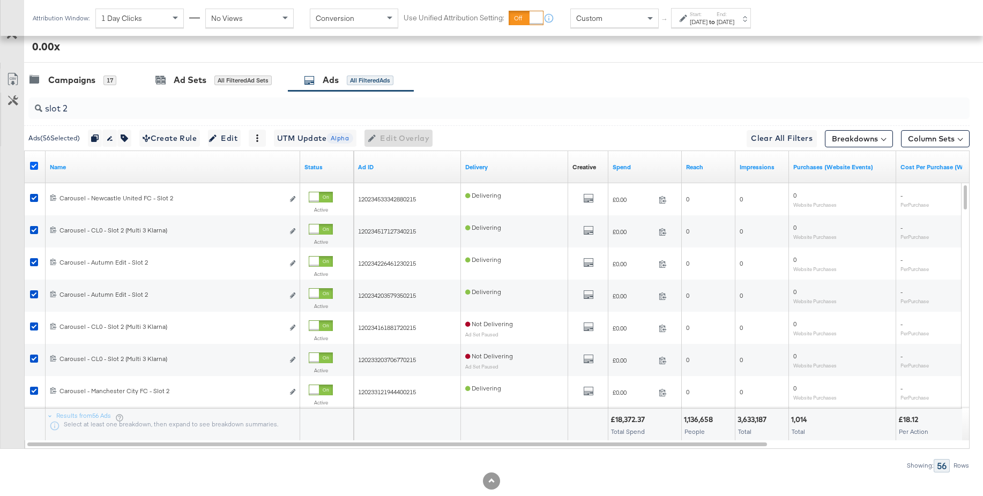
click at [34, 166] on icon at bounding box center [34, 166] width 8 height 8
click at [0, 0] on input "checkbox" at bounding box center [0, 0] width 0 height 0
click at [94, 109] on input "slot 2" at bounding box center [462, 104] width 841 height 21
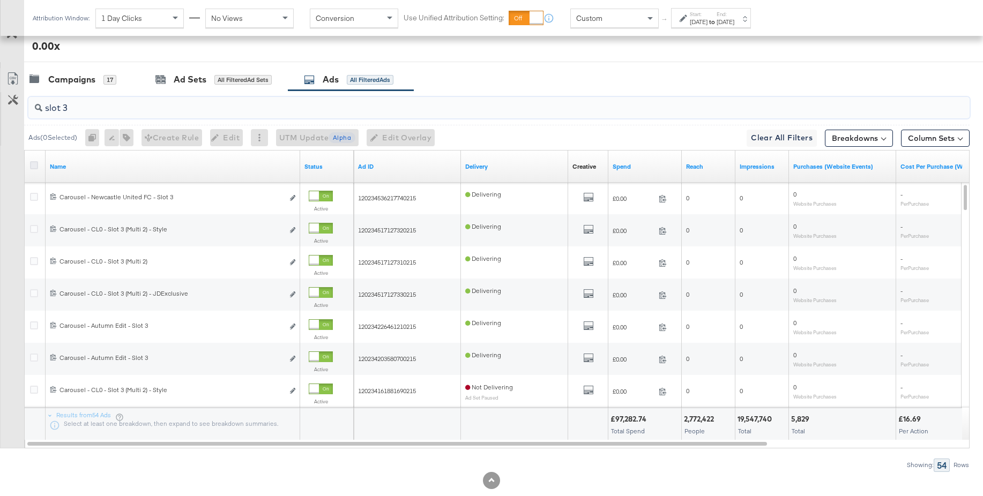
click at [33, 166] on icon at bounding box center [34, 165] width 8 height 8
click at [0, 0] on input "checkbox" at bounding box center [0, 0] width 0 height 0
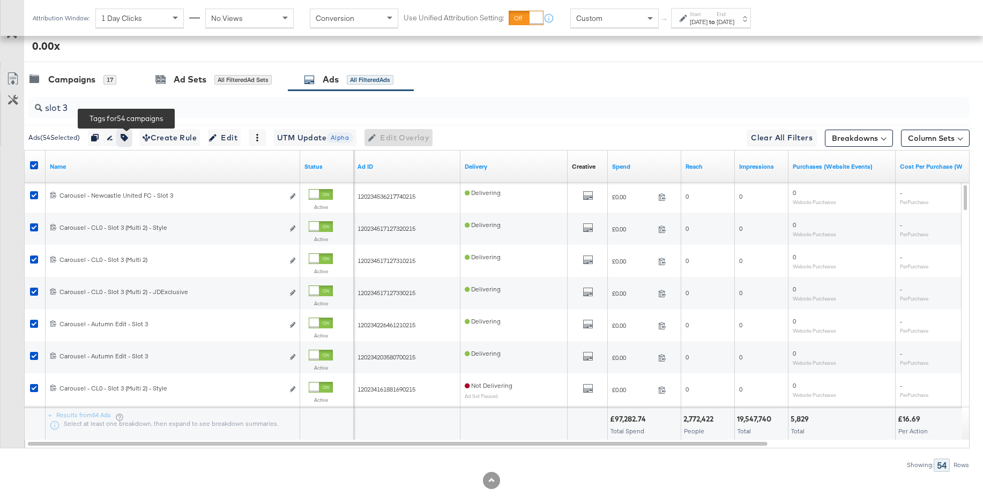
click at [125, 138] on icon "button" at bounding box center [125, 138] width 8 height 8
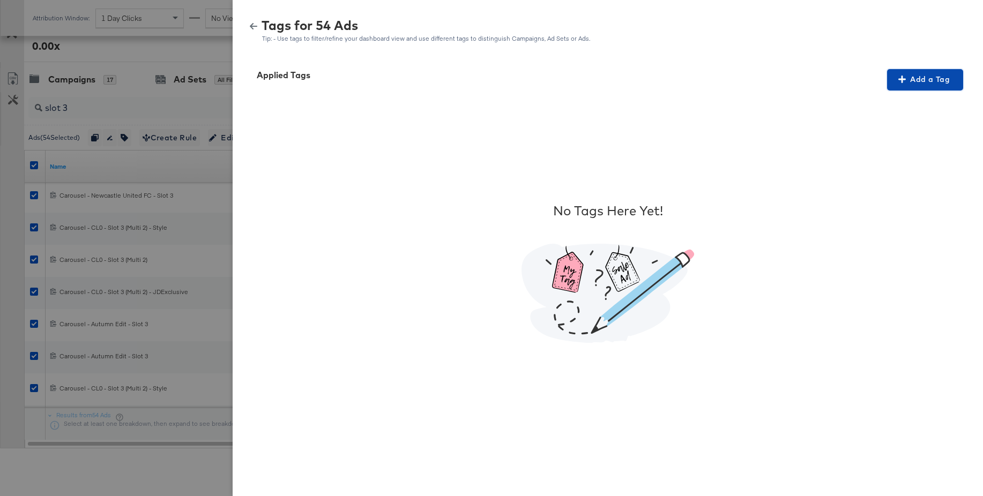
click at [919, 86] on span "Add a Tag" at bounding box center [925, 79] width 68 height 13
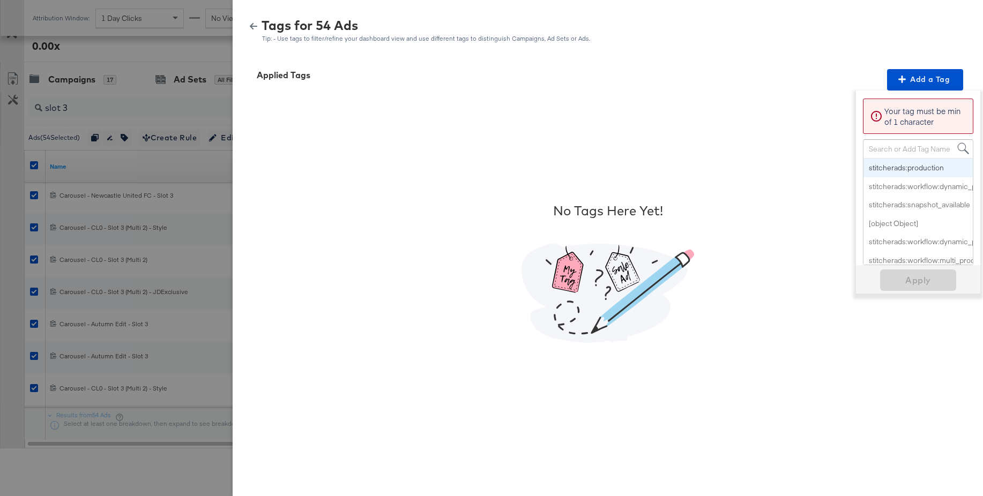
click at [893, 147] on div "Search or Add Tag Name" at bounding box center [917, 149] width 109 height 18
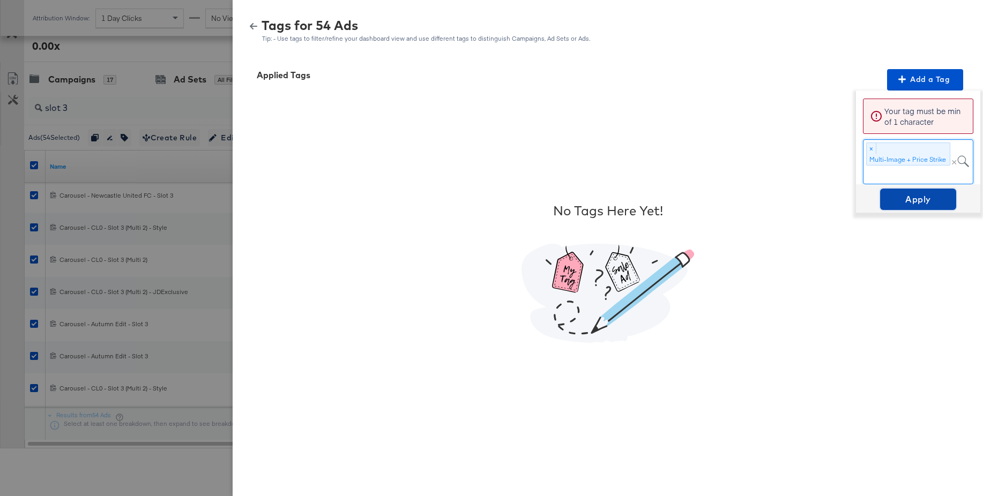
click at [916, 202] on span "Apply" at bounding box center [918, 199] width 68 height 15
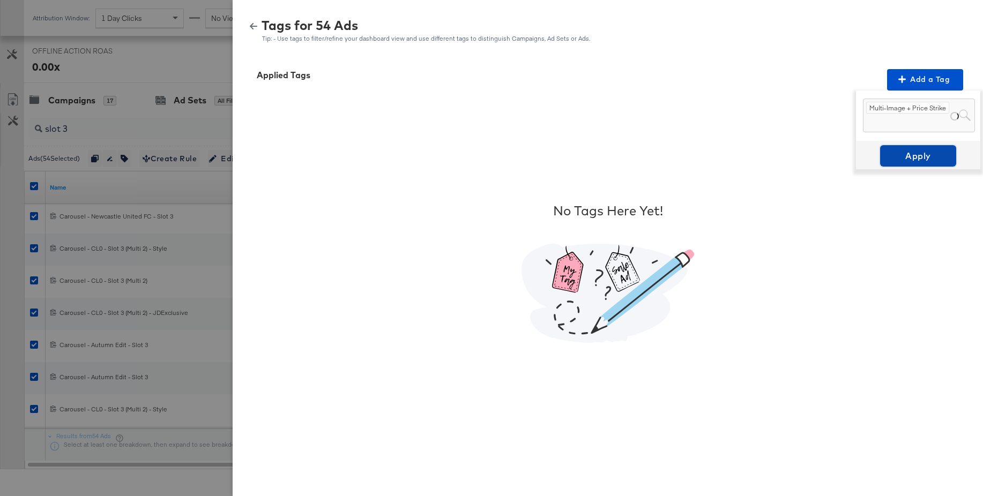
scroll to position [512, 0]
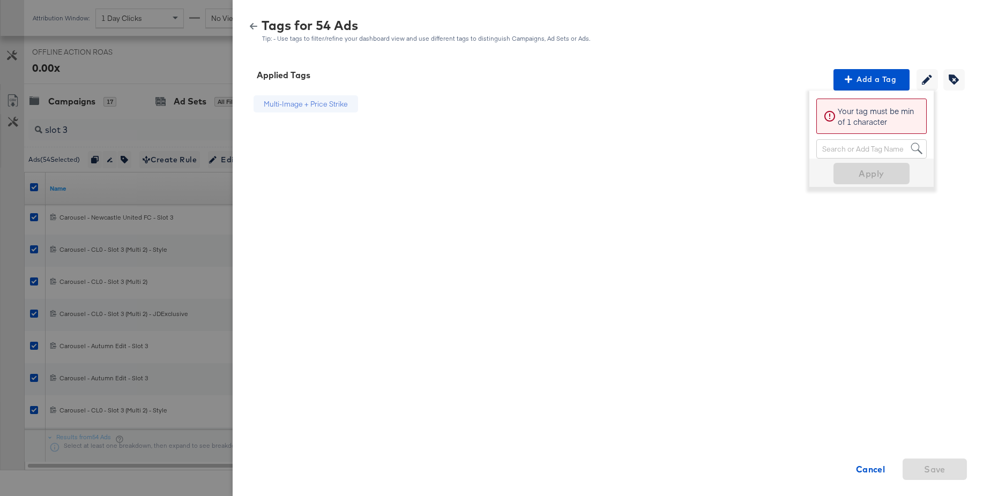
drag, startPoint x: 254, startPoint y: 25, endPoint x: 199, endPoint y: 74, distance: 73.6
click at [254, 25] on icon "button" at bounding box center [254, 27] width 8 height 8
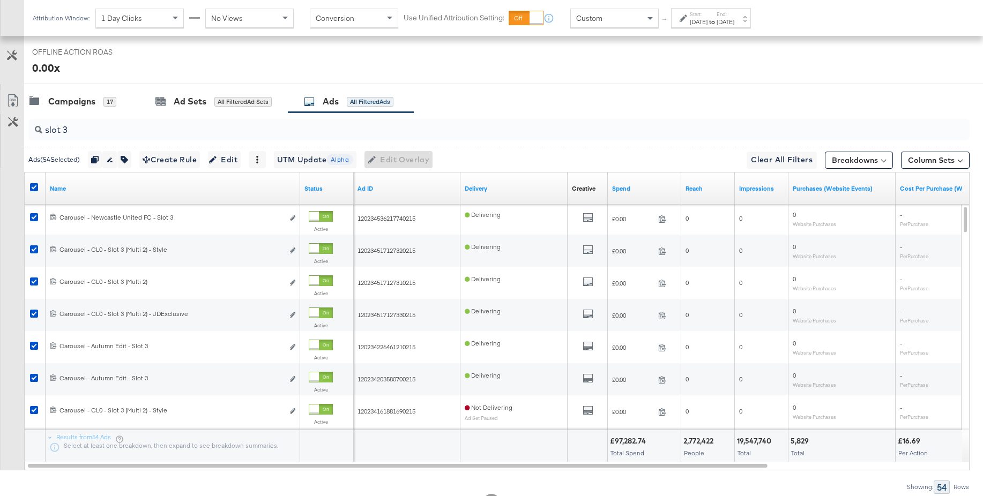
drag, startPoint x: 33, startPoint y: 189, endPoint x: 64, endPoint y: 159, distance: 43.6
click at [33, 188] on icon at bounding box center [34, 187] width 8 height 8
click at [0, 0] on input "checkbox" at bounding box center [0, 0] width 0 height 0
click at [75, 131] on input "slot 3" at bounding box center [462, 125] width 841 height 21
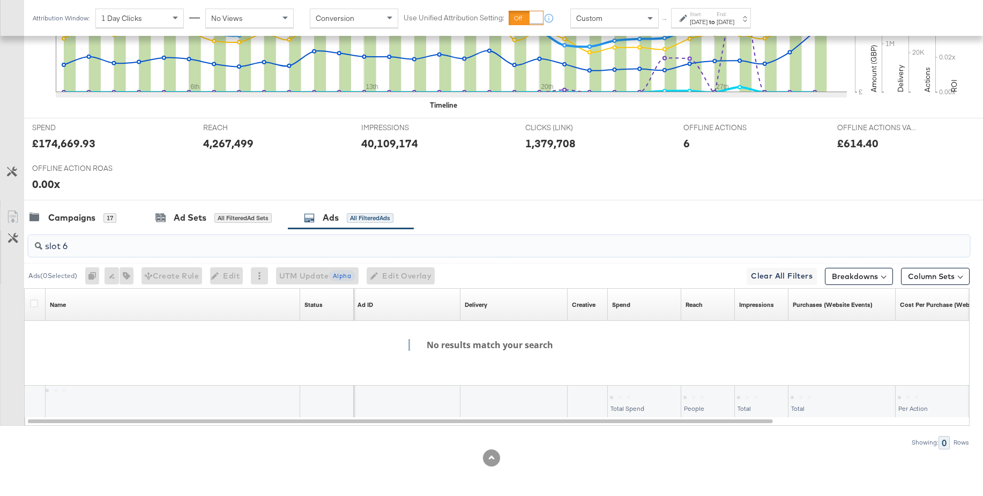
scroll to position [396, 0]
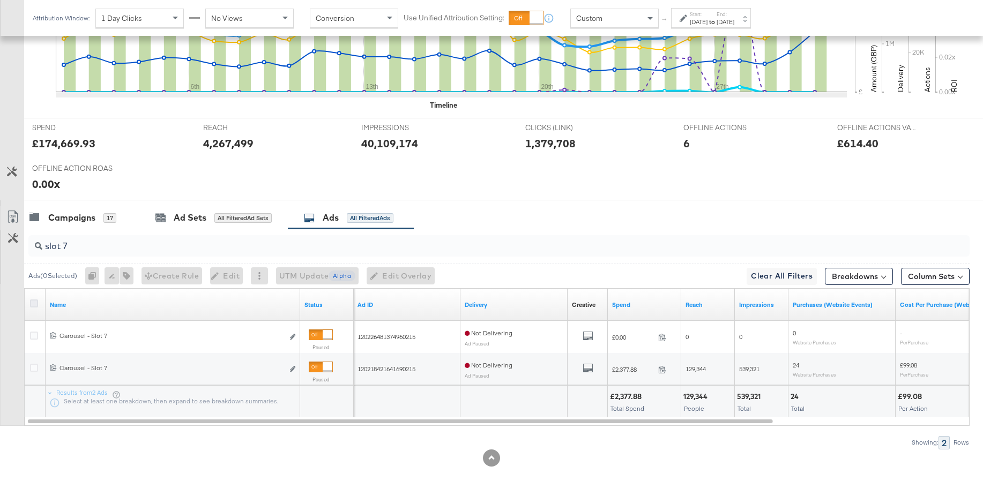
click at [31, 304] on icon at bounding box center [34, 304] width 8 height 8
click at [0, 0] on input "checkbox" at bounding box center [0, 0] width 0 height 0
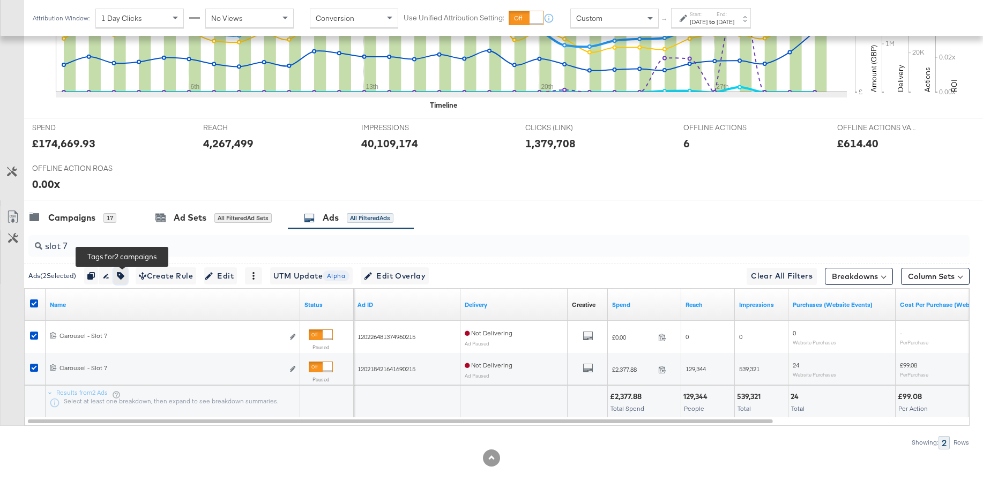
click at [124, 279] on icon "button" at bounding box center [121, 276] width 8 height 8
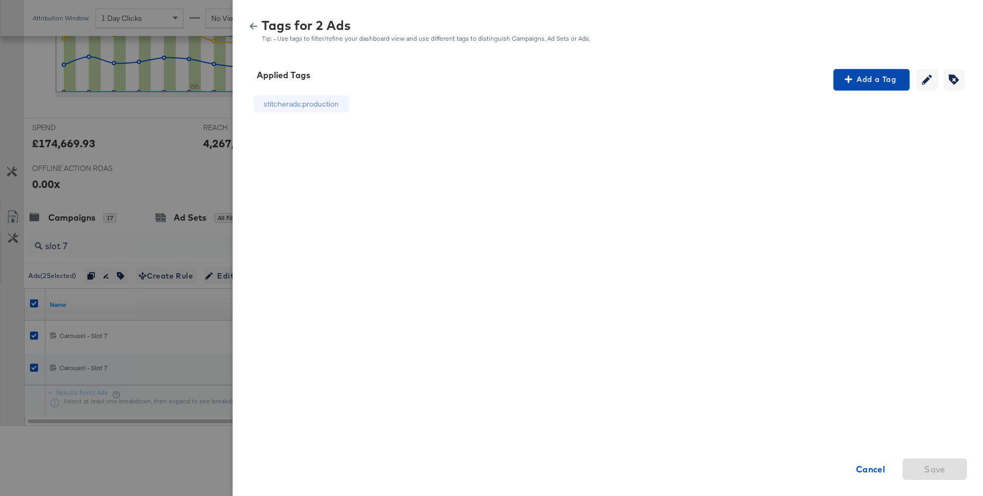
click at [856, 84] on span "Add a Tag" at bounding box center [872, 79] width 68 height 13
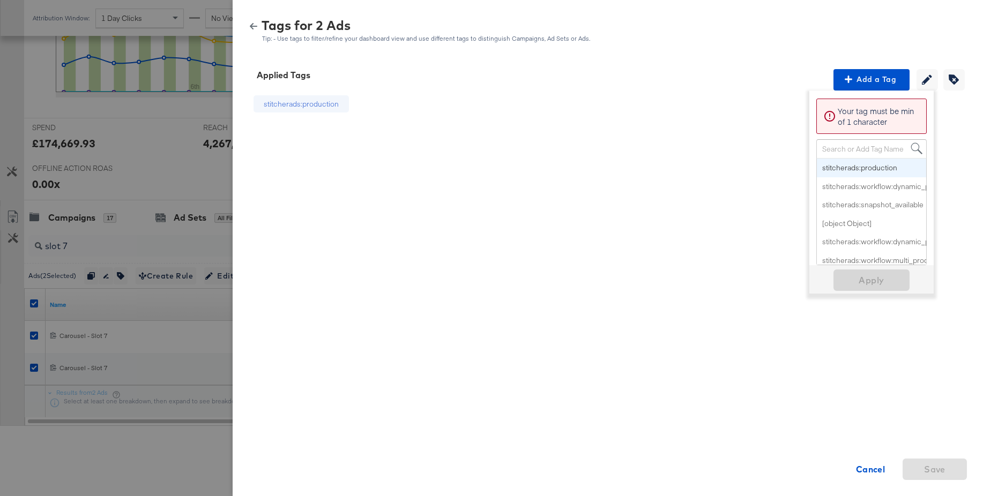
click at [867, 147] on div "Search or Add Tag Name" at bounding box center [871, 149] width 109 height 18
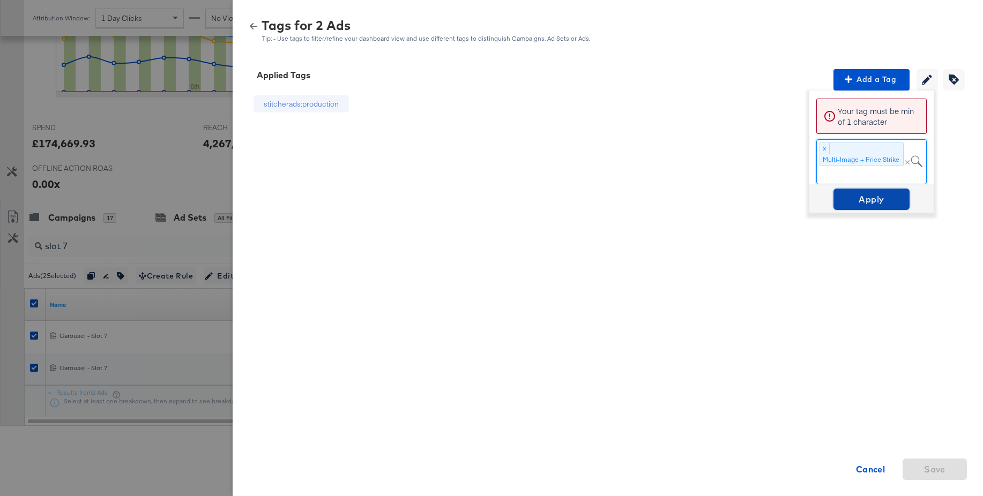
click at [870, 203] on span "Apply" at bounding box center [872, 199] width 68 height 15
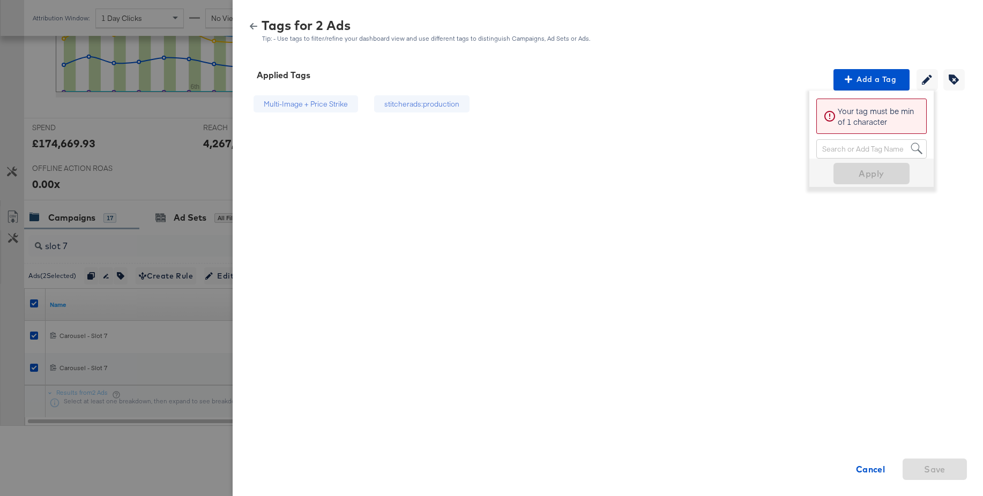
drag, startPoint x: 255, startPoint y: 25, endPoint x: 114, endPoint y: 226, distance: 244.7
click at [255, 26] on icon "button" at bounding box center [254, 26] width 8 height 6
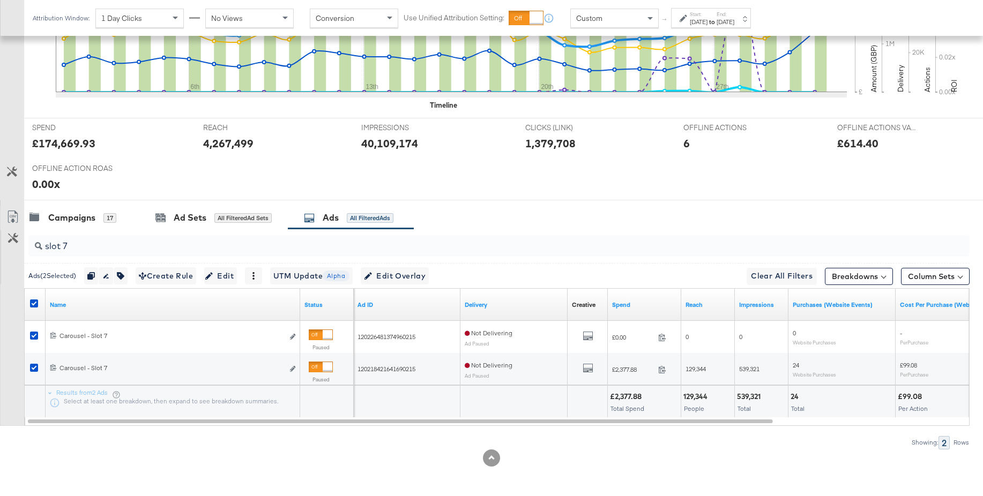
drag, startPoint x: 31, startPoint y: 303, endPoint x: 60, endPoint y: 277, distance: 39.5
click at [32, 302] on icon at bounding box center [34, 304] width 8 height 8
click at [0, 0] on input "checkbox" at bounding box center [0, 0] width 0 height 0
click at [77, 245] on input "slot 7" at bounding box center [462, 242] width 841 height 21
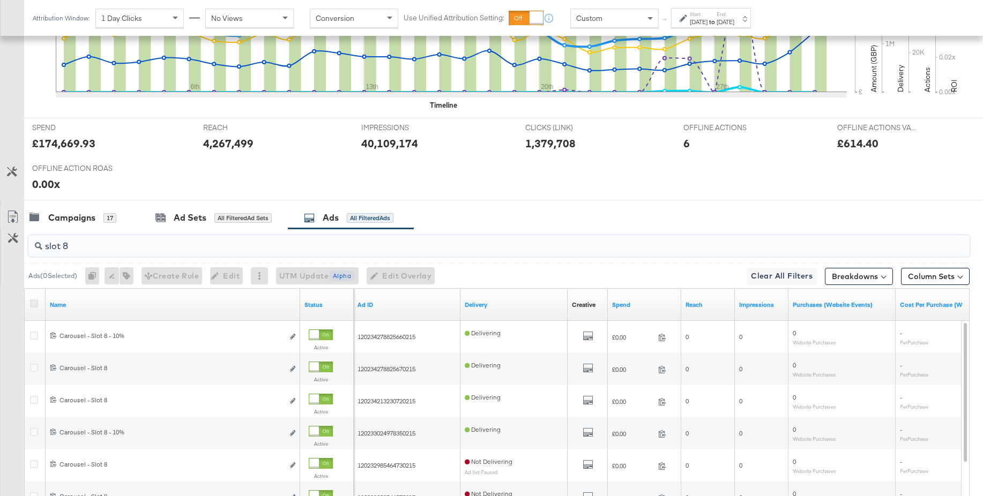
click at [36, 305] on icon at bounding box center [34, 304] width 8 height 8
click at [0, 0] on input "checkbox" at bounding box center [0, 0] width 0 height 0
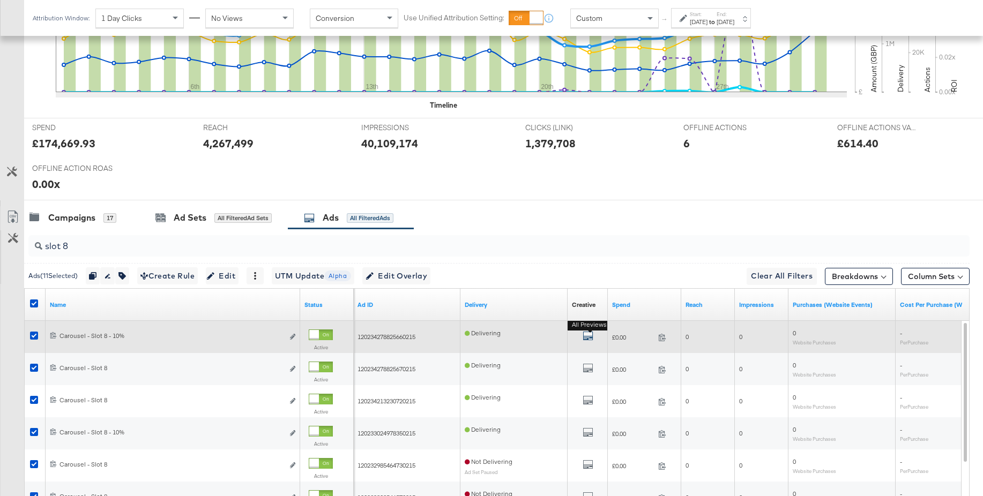
click at [590, 337] on icon "default" at bounding box center [588, 336] width 11 height 11
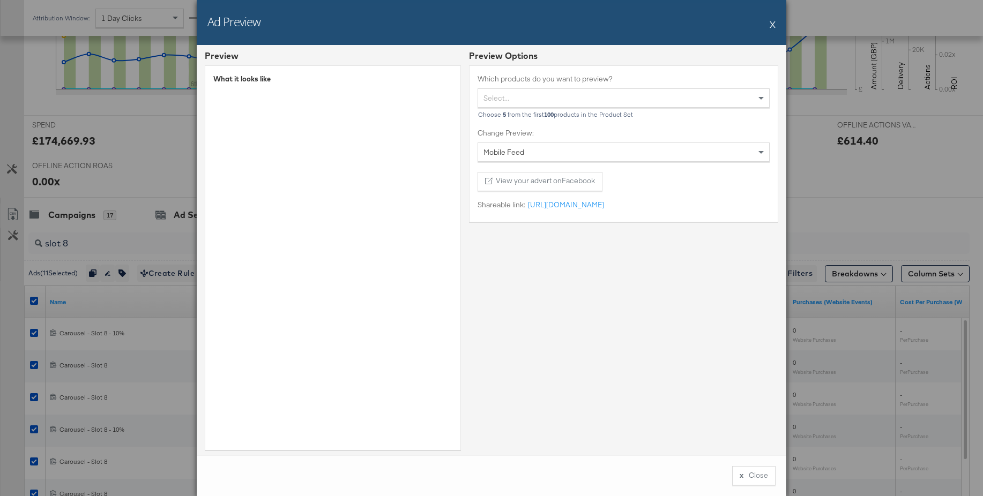
scroll to position [5, 0]
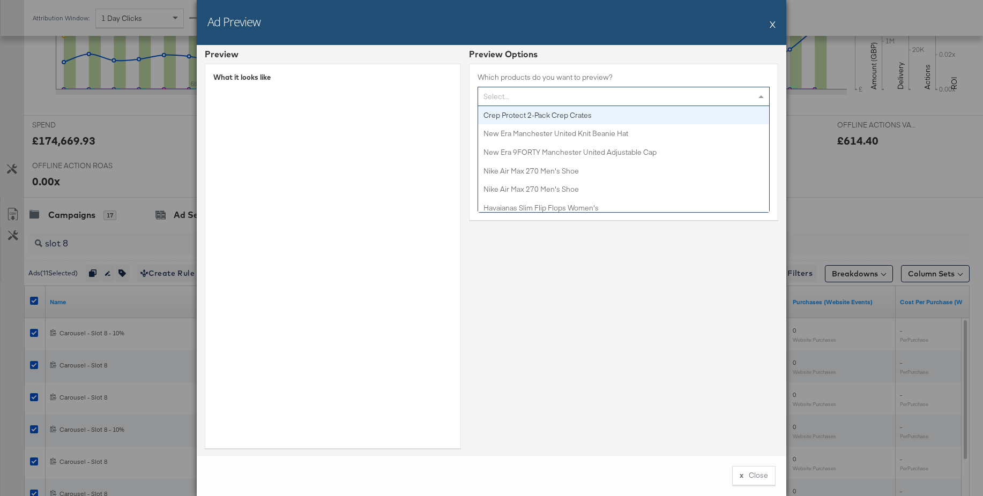
click at [542, 97] on div "Select..." at bounding box center [623, 96] width 291 height 18
click at [517, 99] on div "Select..." at bounding box center [623, 96] width 291 height 18
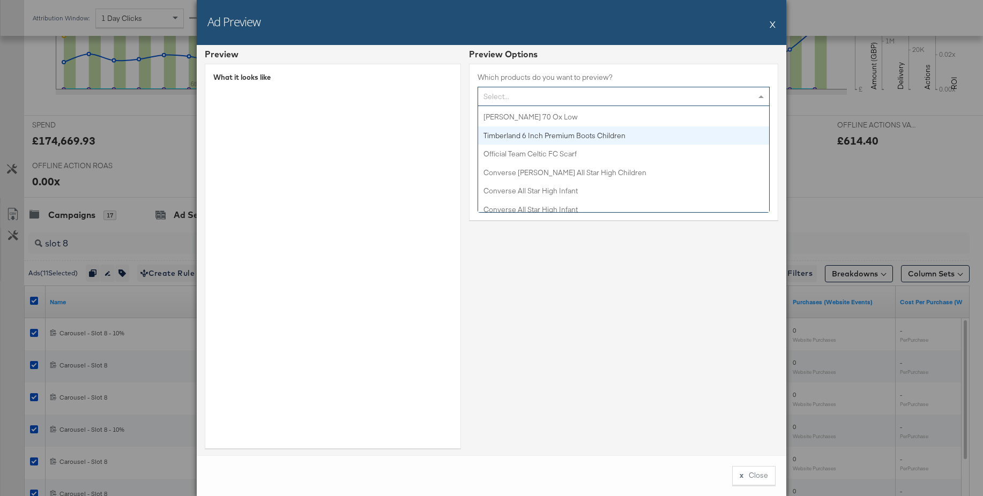
scroll to position [803, 0]
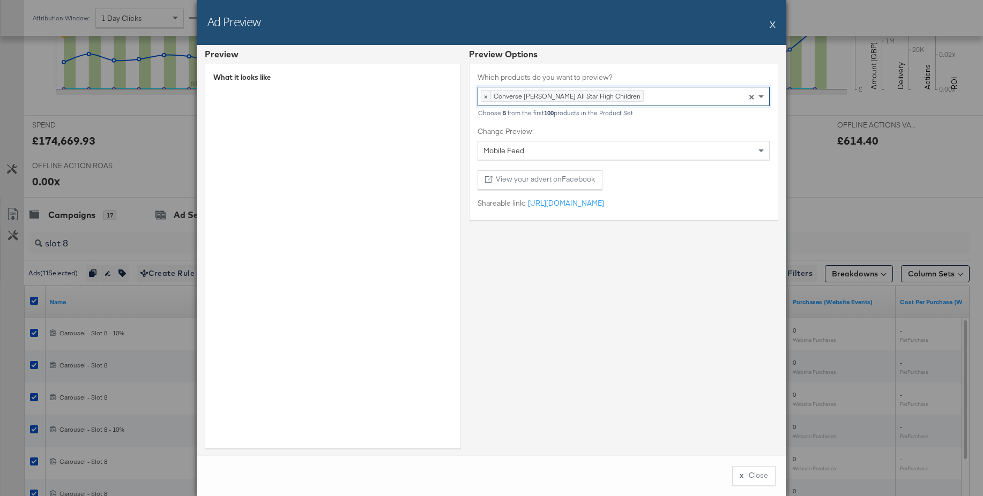
click at [647, 96] on div "× Converse Chuck Taylor All Star High Children Press backspace to remove Conver…" at bounding box center [624, 96] width 292 height 19
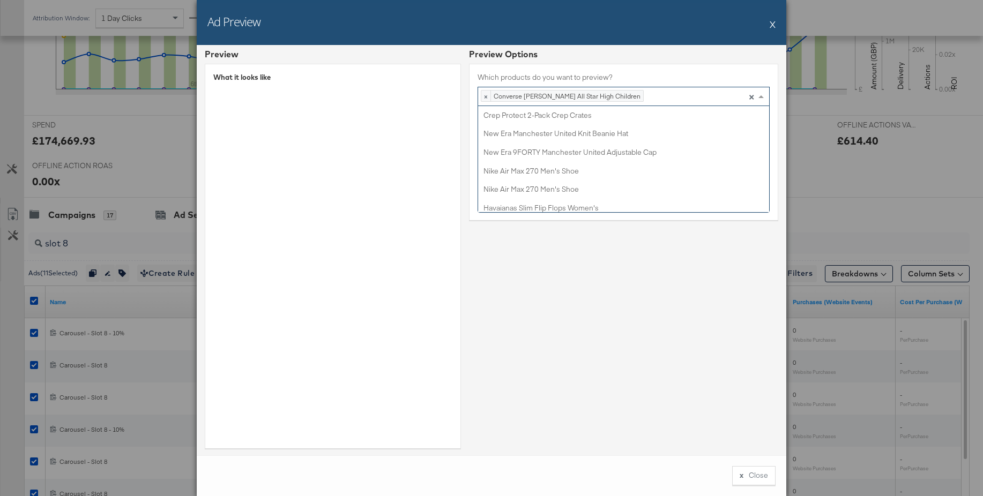
scroll to position [852, 0]
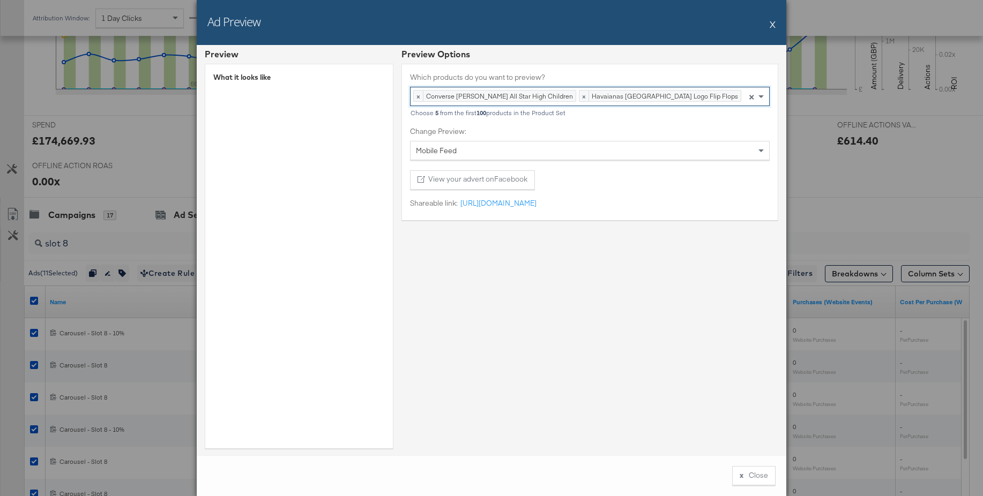
click at [721, 96] on div "× Converse Chuck Taylor All Star High Children × Havaianas Brazil Logo Flip Flo…" at bounding box center [590, 96] width 360 height 19
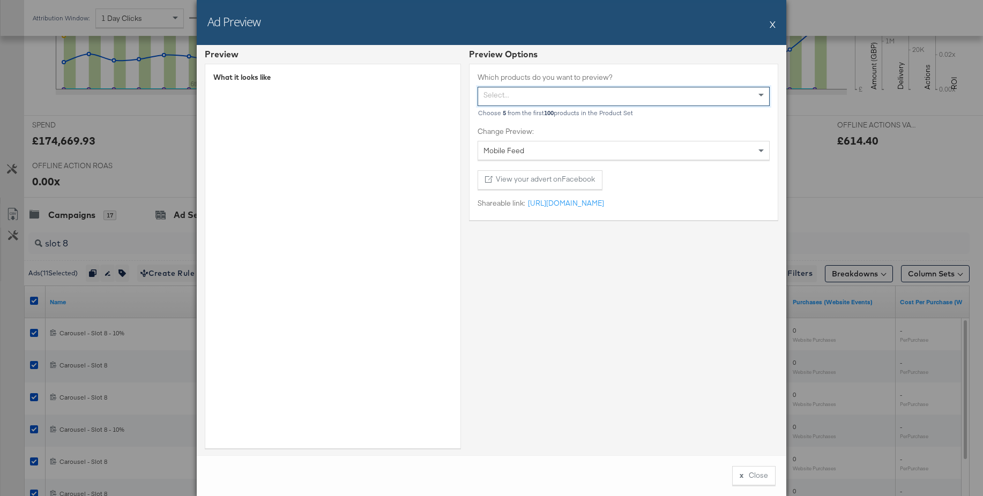
click at [540, 95] on div "Select..." at bounding box center [623, 95] width 291 height 18
click at [613, 98] on div "× Converse All Star High Women's Press backspace to remove Converse All Star Hi…" at bounding box center [624, 96] width 292 height 19
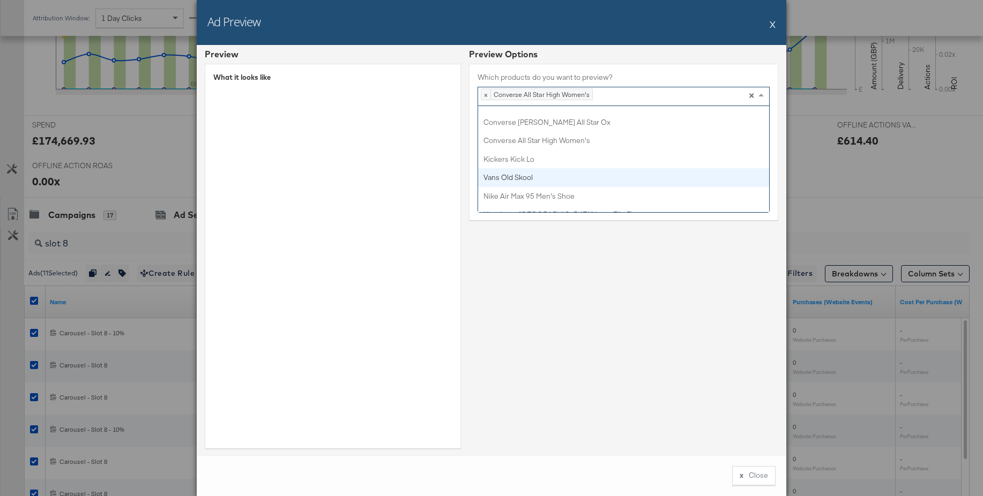
scroll to position [1688, 0]
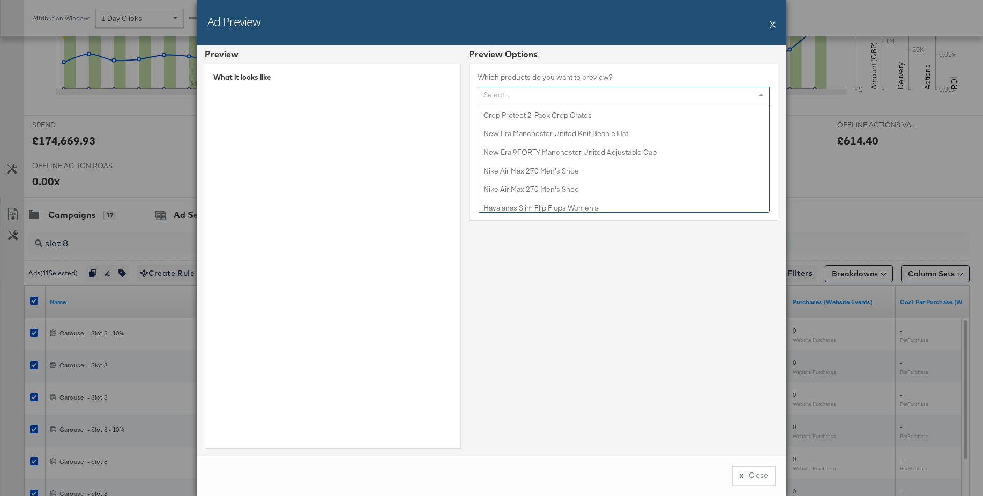
click at [503, 96] on div "Select..." at bounding box center [623, 95] width 291 height 18
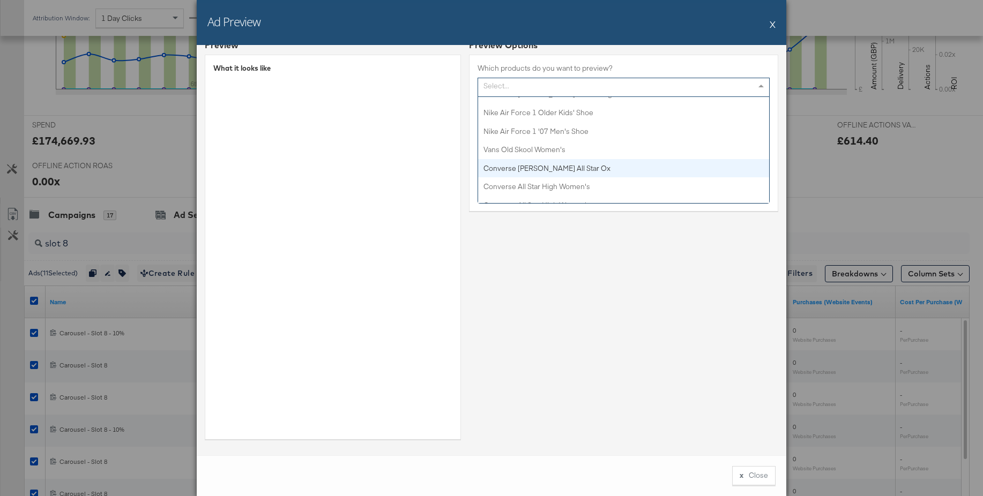
scroll to position [1639, 0]
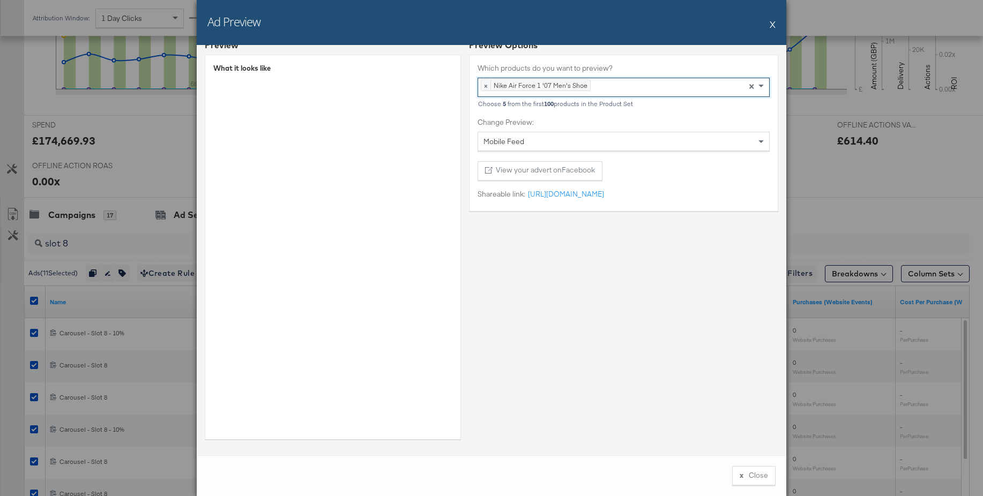
click at [602, 92] on div "× Nike Air Force 1 '07 Men's Shoe Press backspace to remove Nike Air Force 1 '0…" at bounding box center [624, 87] width 292 height 19
click at [772, 23] on button "X" at bounding box center [773, 23] width 6 height 21
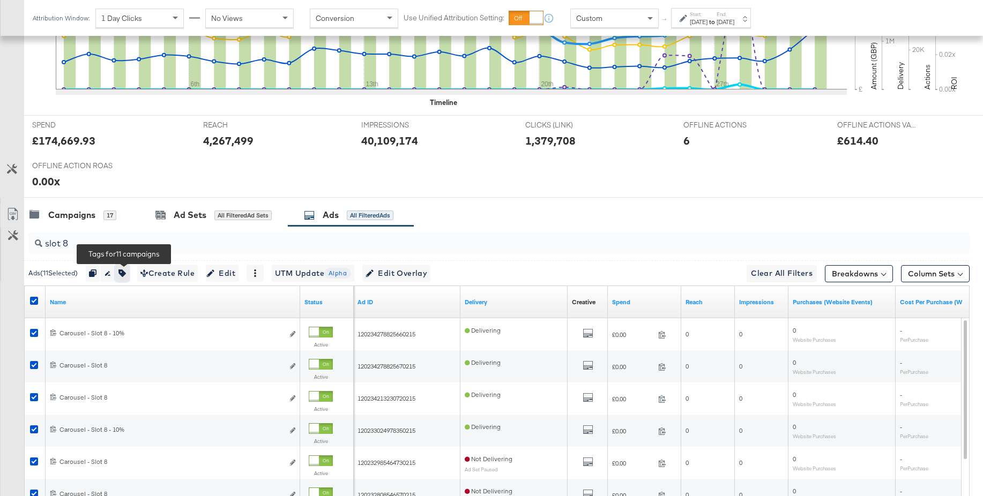
click at [126, 272] on icon "button" at bounding box center [122, 274] width 8 height 8
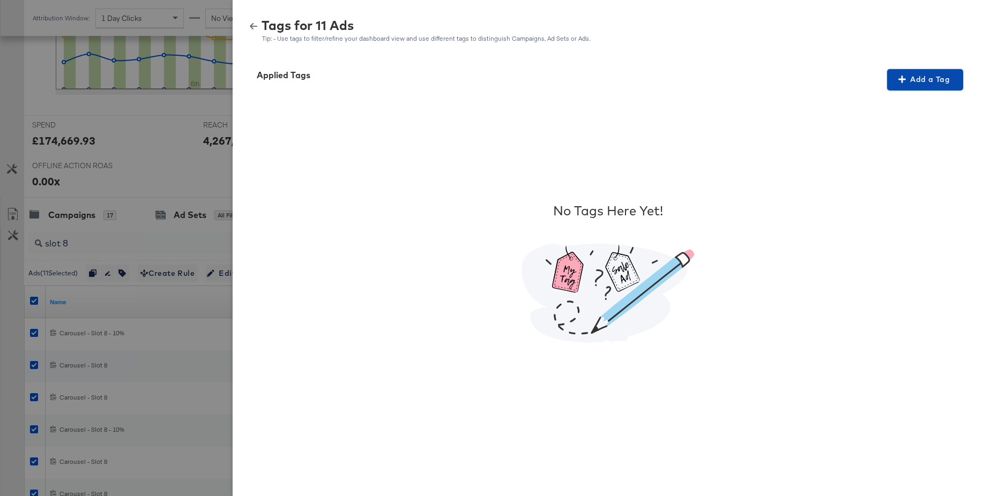
click at [921, 80] on span "Add a Tag" at bounding box center [925, 79] width 68 height 13
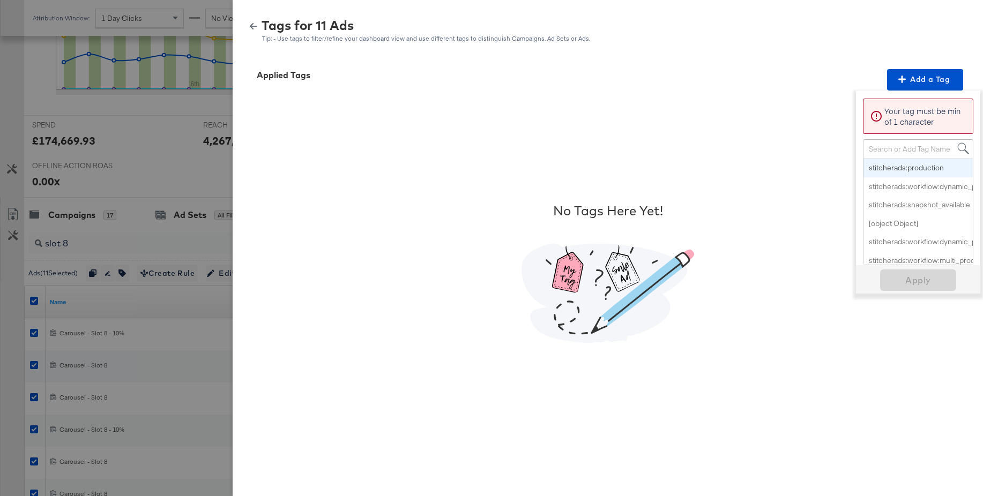
click at [911, 149] on div "Search or Add Tag Name" at bounding box center [917, 149] width 109 height 18
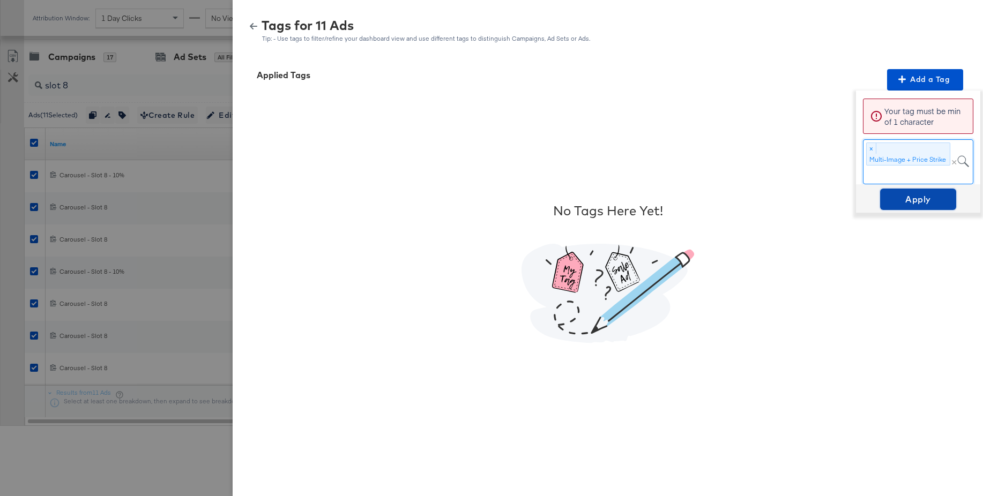
click at [913, 205] on span "Apply" at bounding box center [918, 199] width 68 height 15
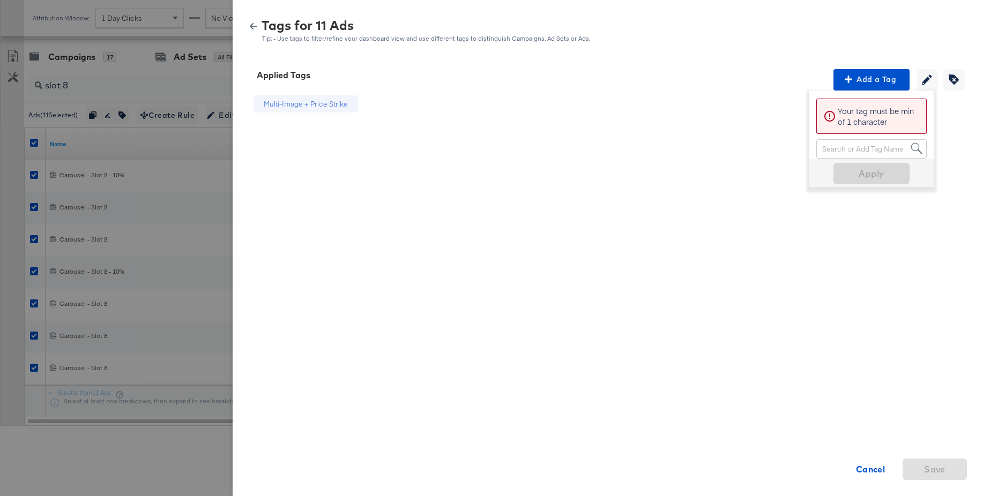
drag, startPoint x: 256, startPoint y: 28, endPoint x: 107, endPoint y: 138, distance: 185.1
click at [256, 29] on icon "button" at bounding box center [254, 27] width 8 height 8
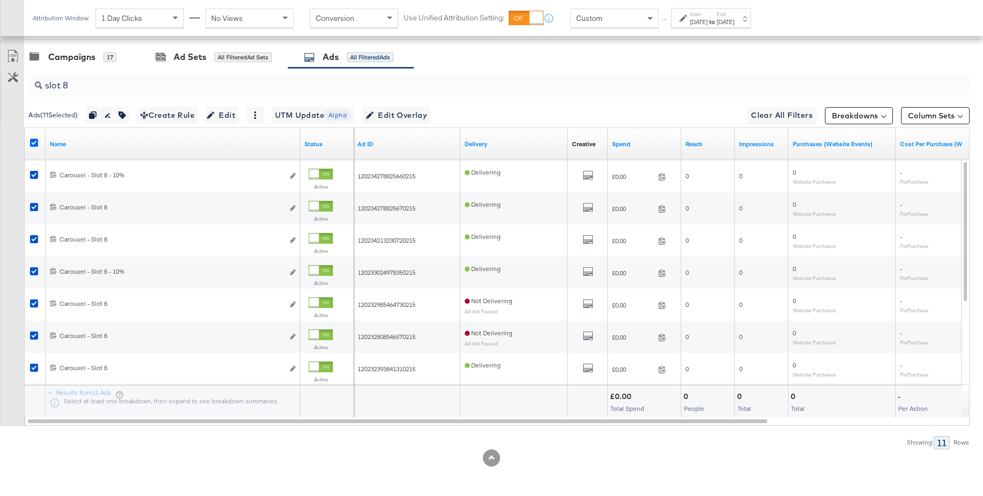
click at [36, 145] on icon at bounding box center [34, 143] width 8 height 8
click at [0, 0] on input "checkbox" at bounding box center [0, 0] width 0 height 0
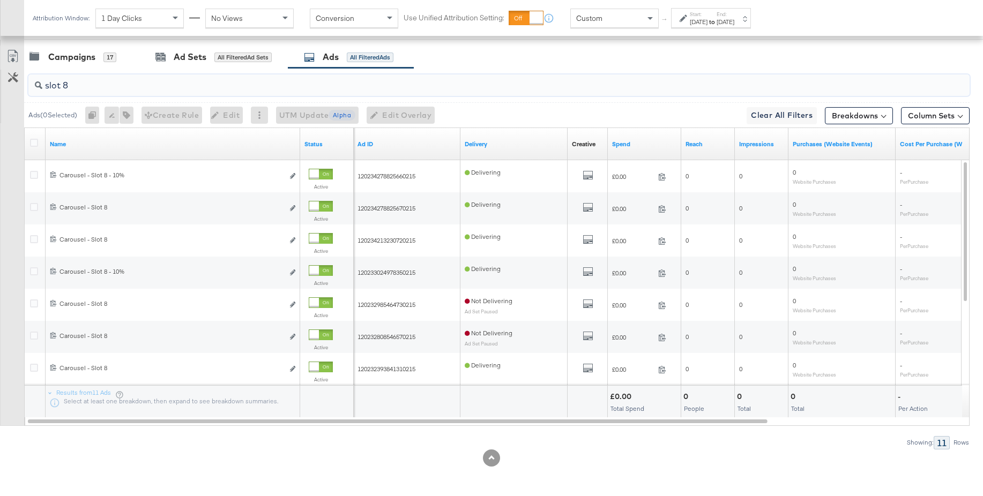
click at [76, 86] on input "slot 8" at bounding box center [462, 81] width 841 height 21
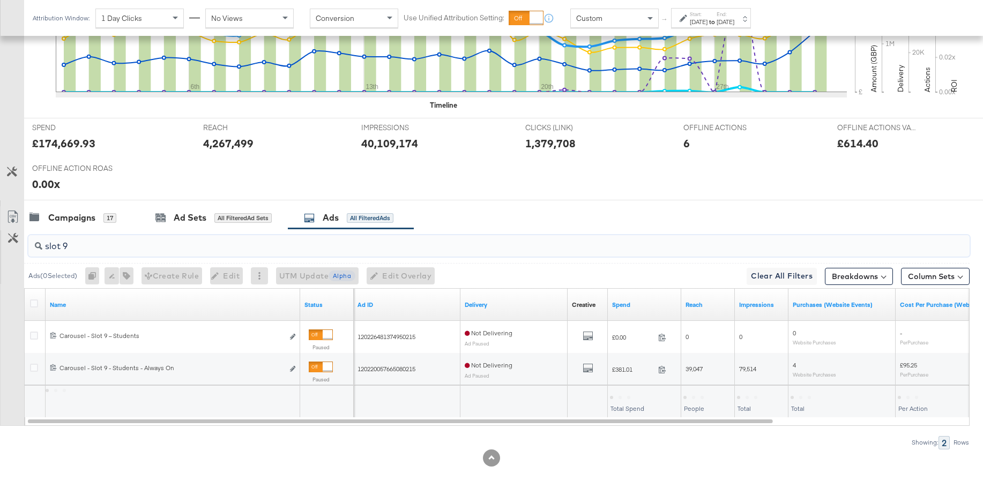
scroll to position [396, 0]
click at [33, 306] on icon at bounding box center [34, 304] width 8 height 8
click at [0, 0] on input "checkbox" at bounding box center [0, 0] width 0 height 0
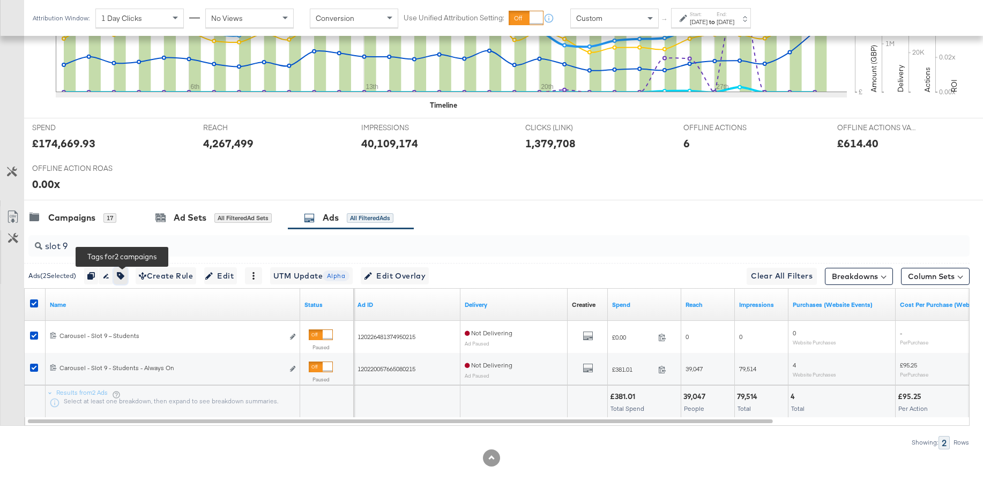
click at [124, 279] on icon "button" at bounding box center [121, 276] width 8 height 8
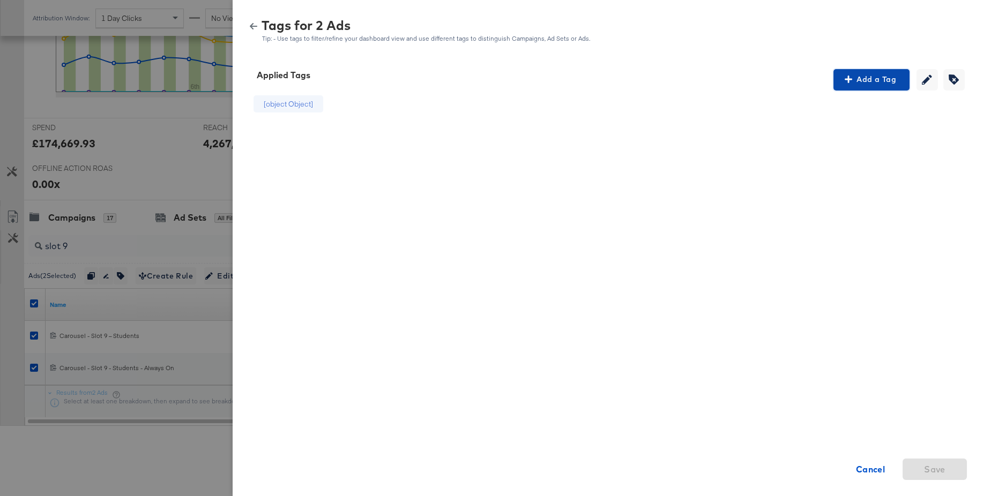
click at [880, 79] on span "Add a Tag" at bounding box center [872, 79] width 68 height 13
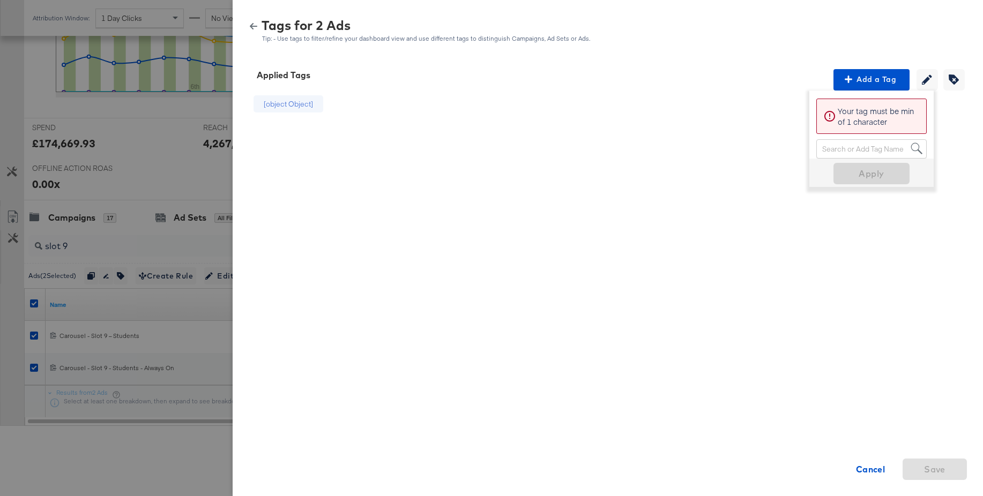
click at [841, 149] on div "Search or Add Tag Name" at bounding box center [871, 149] width 109 height 18
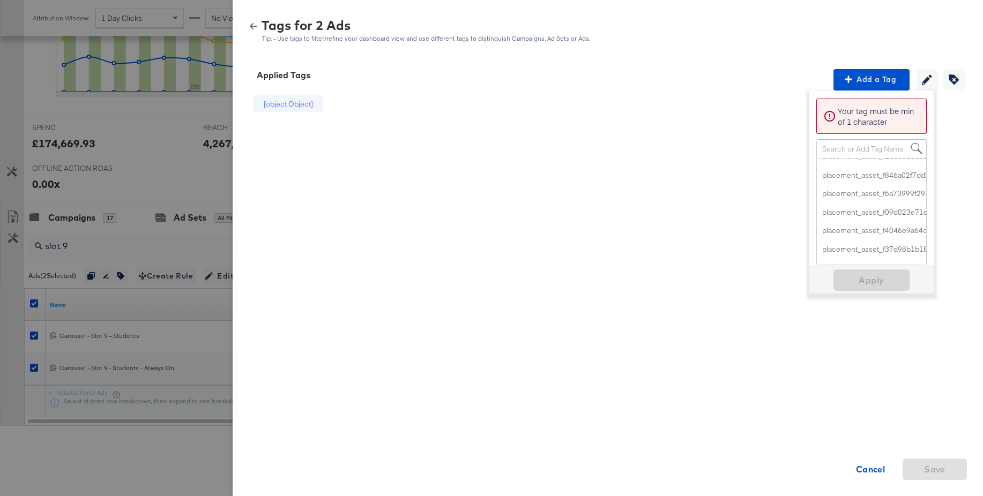
scroll to position [4257, 0]
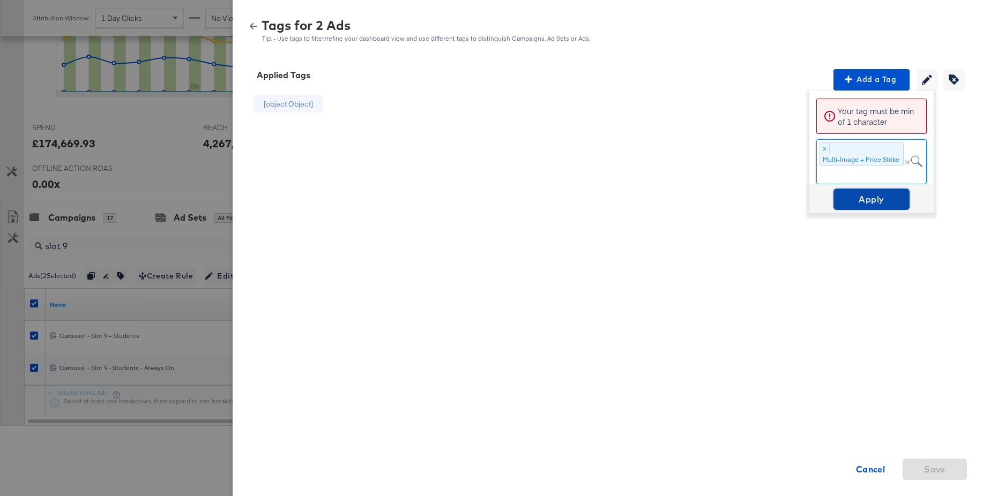
click at [866, 203] on span "Apply" at bounding box center [872, 199] width 68 height 15
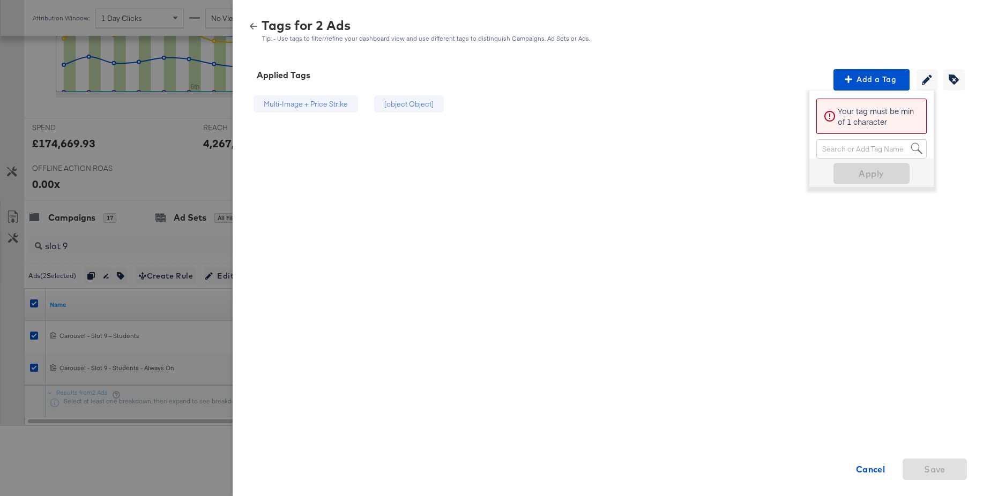
click at [252, 25] on icon "button" at bounding box center [254, 27] width 8 height 8
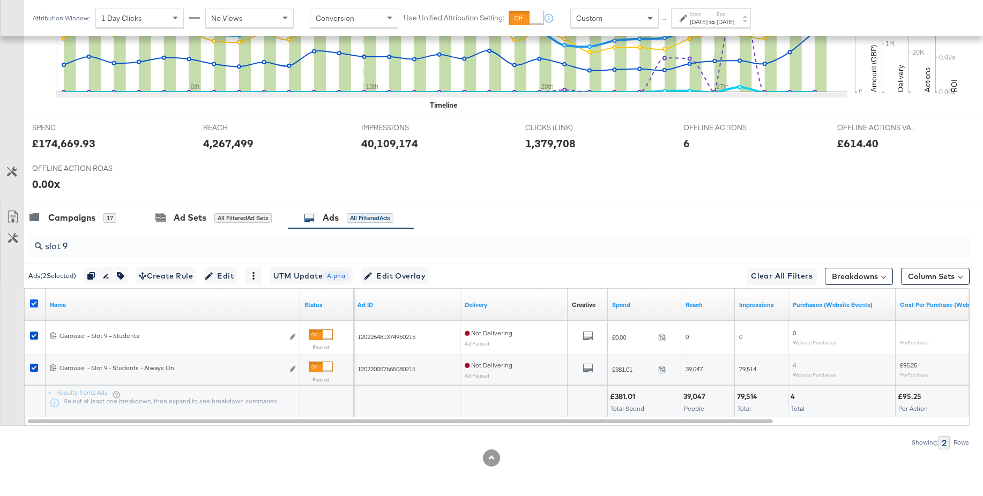
click at [32, 306] on icon at bounding box center [34, 304] width 8 height 8
click at [0, 0] on input "checkbox" at bounding box center [0, 0] width 0 height 0
click at [74, 246] on input "slot 9" at bounding box center [462, 242] width 841 height 21
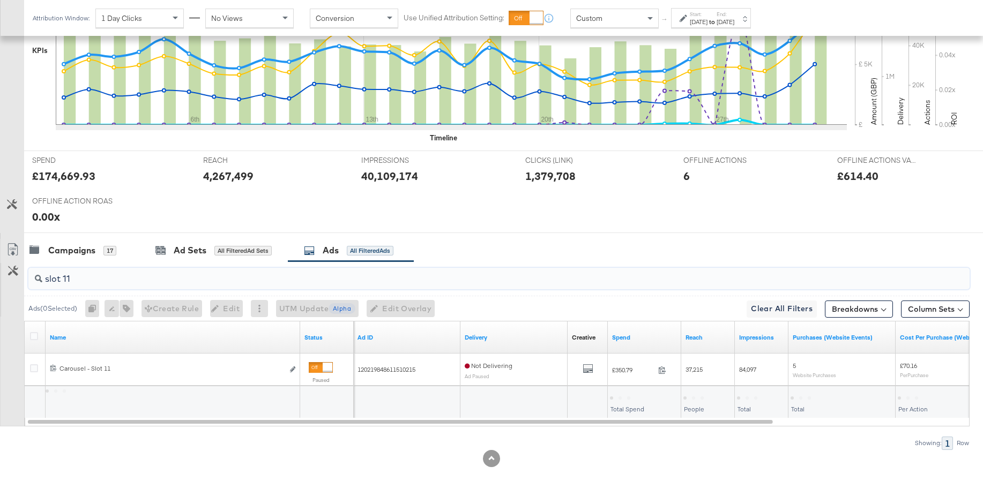
scroll to position [362, 0]
click at [33, 338] on icon at bounding box center [34, 337] width 8 height 8
click at [0, 0] on input "checkbox" at bounding box center [0, 0] width 0 height 0
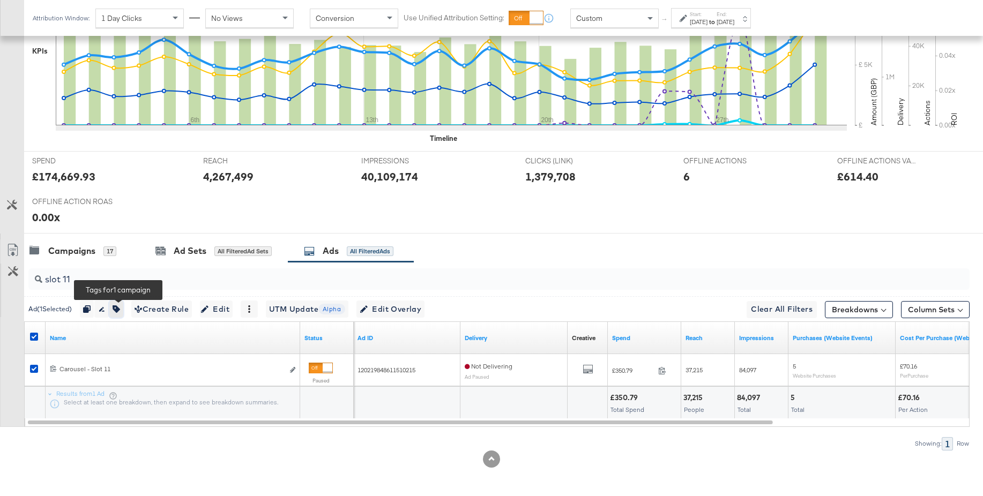
click at [123, 310] on button "button" at bounding box center [116, 309] width 14 height 17
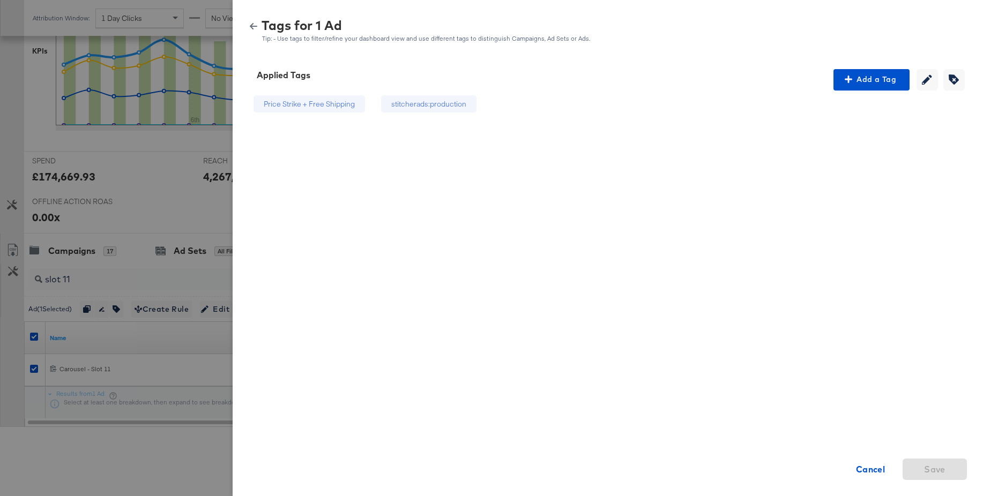
click at [199, 265] on div at bounding box center [491, 248] width 983 height 496
drag, startPoint x: 251, startPoint y: 26, endPoint x: 240, endPoint y: 58, distance: 33.7
click at [251, 26] on icon "button" at bounding box center [254, 26] width 8 height 6
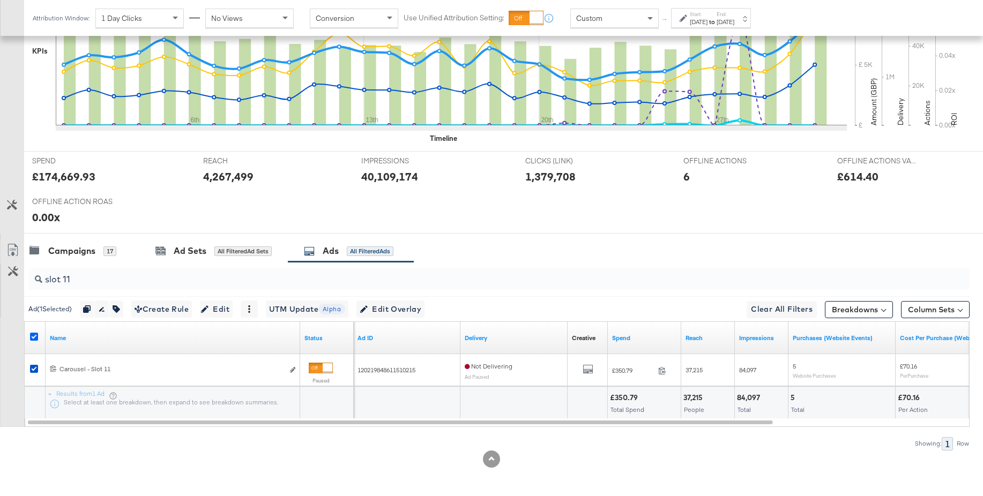
click at [37, 339] on icon at bounding box center [34, 337] width 8 height 8
click at [0, 0] on input "checkbox" at bounding box center [0, 0] width 0 height 0
click at [37, 339] on icon at bounding box center [34, 337] width 8 height 8
click at [0, 0] on input "checkbox" at bounding box center [0, 0] width 0 height 0
click at [118, 311] on icon "button" at bounding box center [117, 309] width 8 height 8
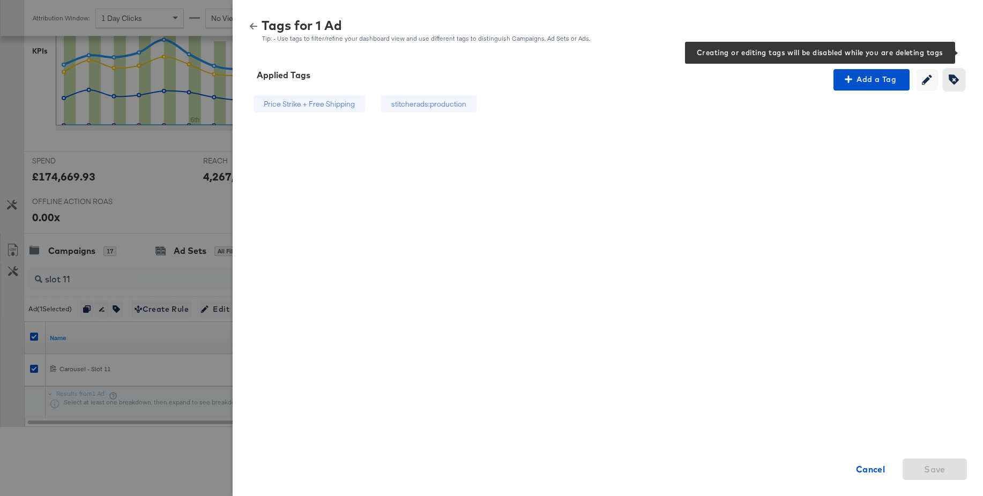
click at [951, 79] on icon "button" at bounding box center [954, 79] width 10 height 10
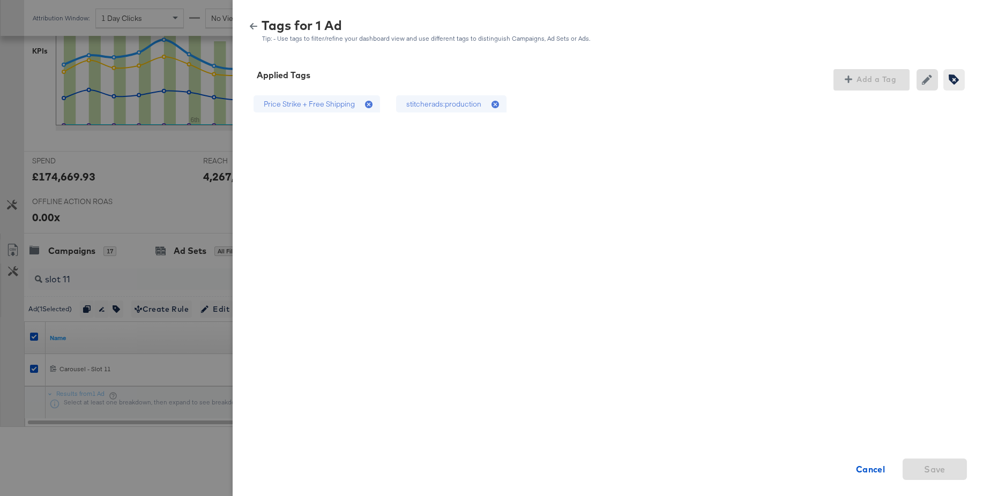
click at [370, 106] on icon at bounding box center [369, 105] width 8 height 8
click at [368, 105] on icon at bounding box center [370, 105] width 11 height 11
click at [368, 105] on icon at bounding box center [369, 105] width 8 height 8
click at [860, 82] on div "Add a Tag" at bounding box center [871, 79] width 76 height 21
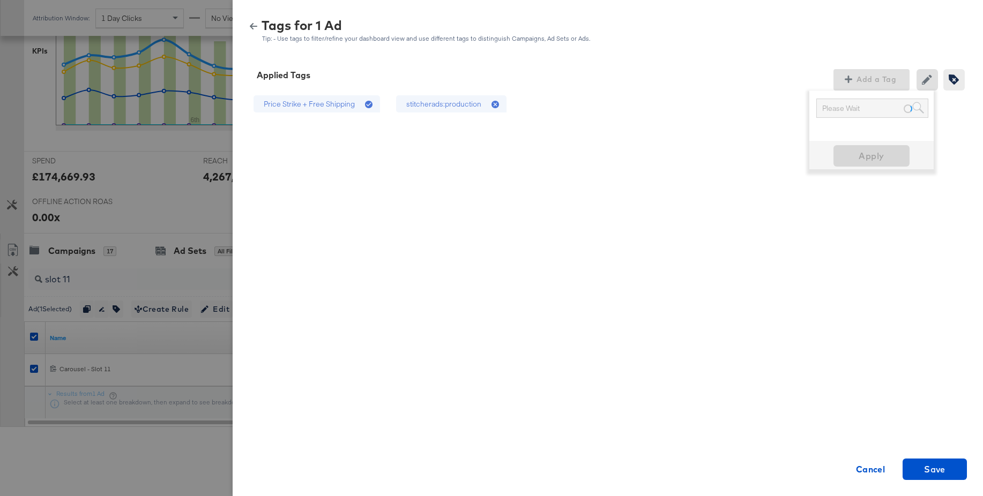
drag, startPoint x: 926, startPoint y: 46, endPoint x: 923, endPoint y: 76, distance: 30.2
click at [926, 46] on div "Tags for 1 Ad Tip: - Use tags to filter/refine your dashboard view and use diff…" at bounding box center [608, 27] width 750 height 48
click at [923, 78] on div "Creating or removing tags will be disabled while your editing current tags" at bounding box center [929, 79] width 27 height 21
click at [870, 471] on strong "Cancel" at bounding box center [870, 469] width 29 height 15
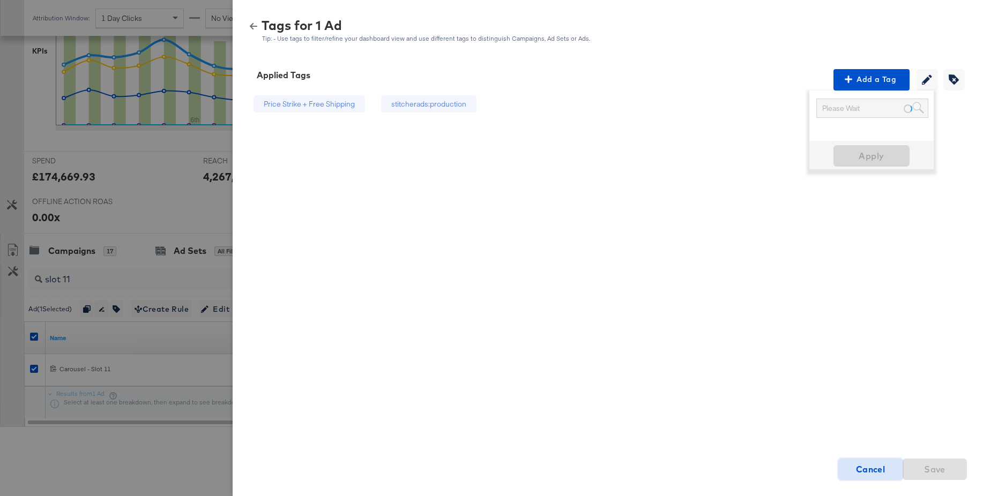
click at [868, 474] on strong "Cancel" at bounding box center [870, 469] width 29 height 15
click at [250, 28] on icon "button" at bounding box center [254, 27] width 8 height 8
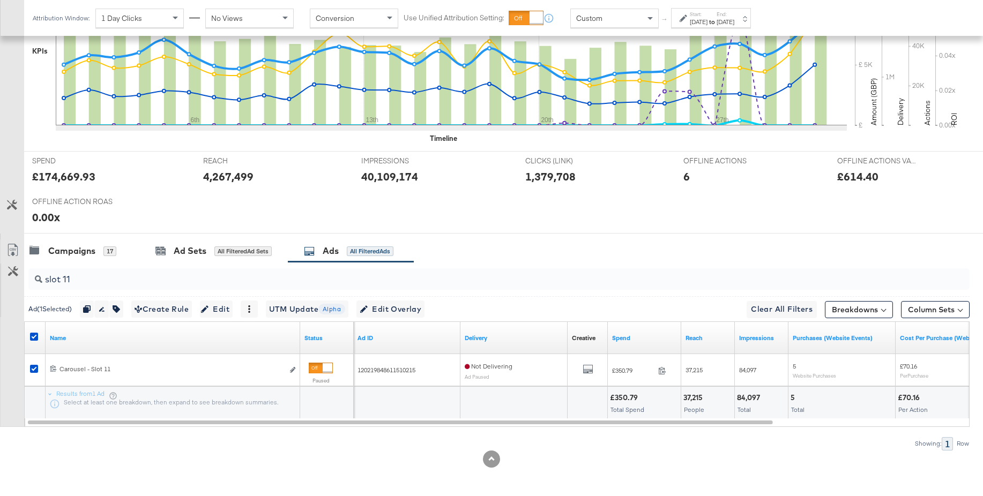
drag, startPoint x: 32, startPoint y: 338, endPoint x: 47, endPoint y: 323, distance: 21.2
click at [37, 333] on icon at bounding box center [34, 337] width 8 height 8
click at [0, 0] on input "checkbox" at bounding box center [0, 0] width 0 height 0
click at [86, 282] on input "slot 11" at bounding box center [462, 275] width 841 height 21
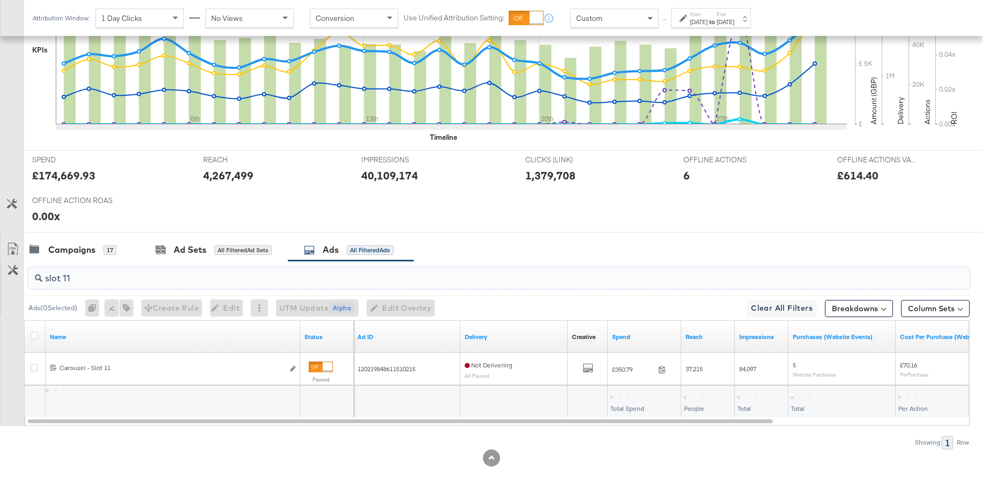
scroll to position [354, 0]
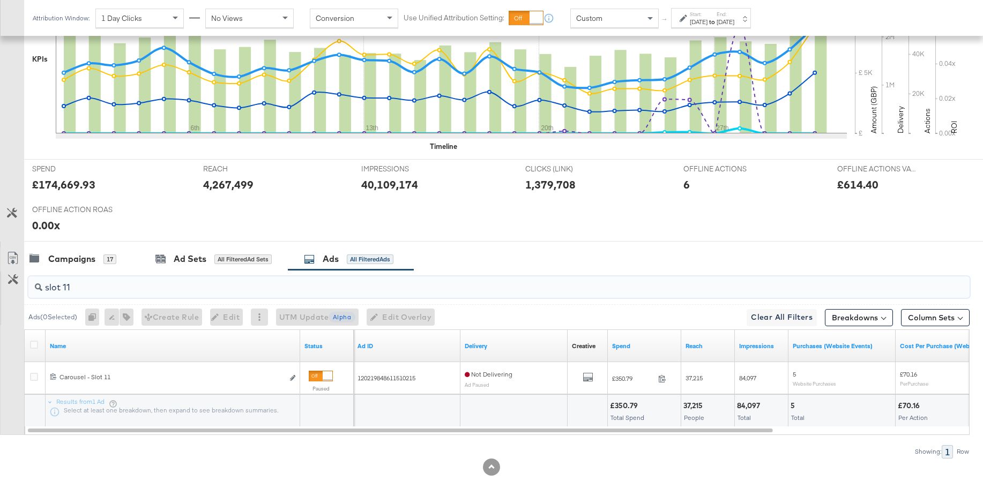
type input "slot 11"
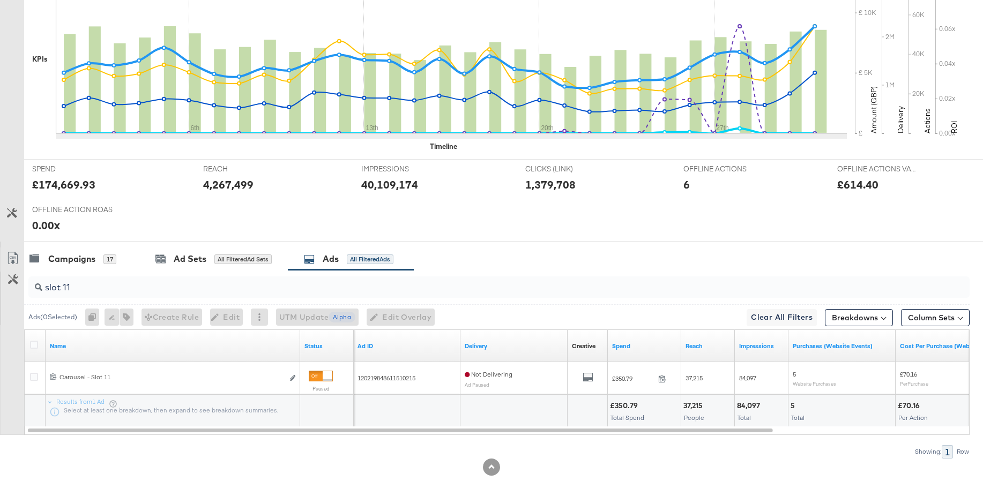
scroll to position [0, 0]
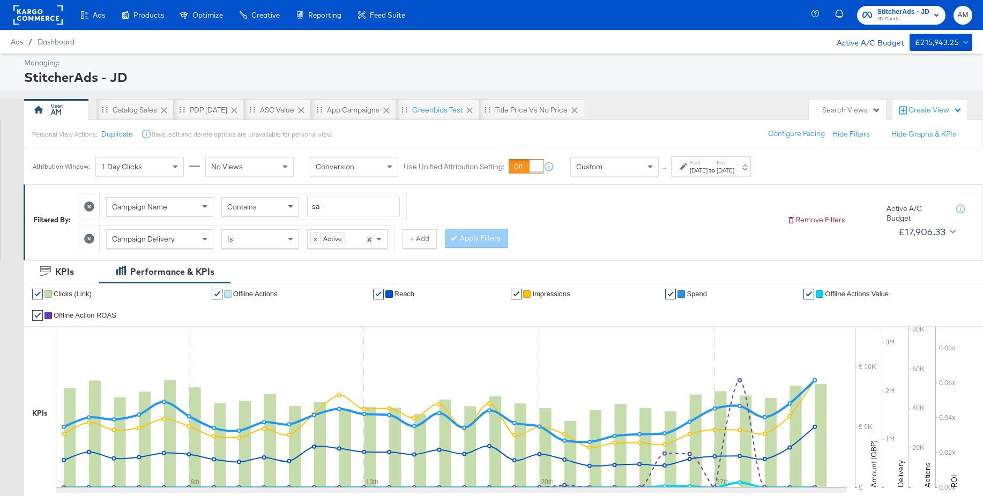
click at [889, 16] on span "JD Sports" at bounding box center [903, 19] width 52 height 9
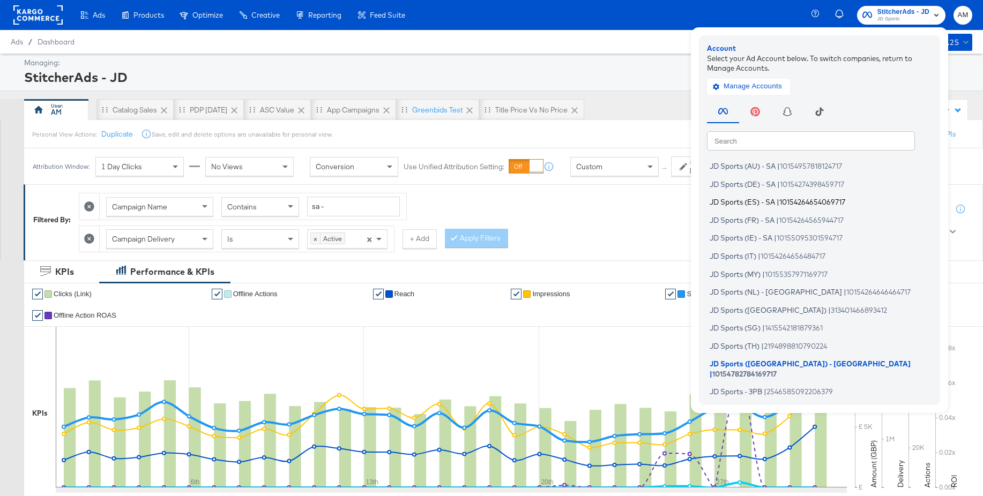
click at [740, 204] on span "JD Sports (ES) - SA" at bounding box center [742, 202] width 65 height 9
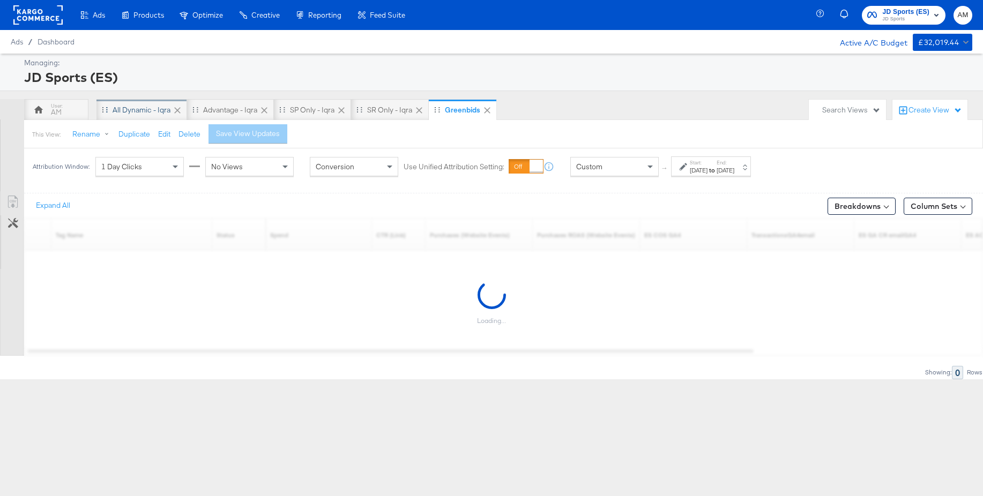
click at [149, 111] on div "All Dynamic - Iqra" at bounding box center [142, 110] width 58 height 10
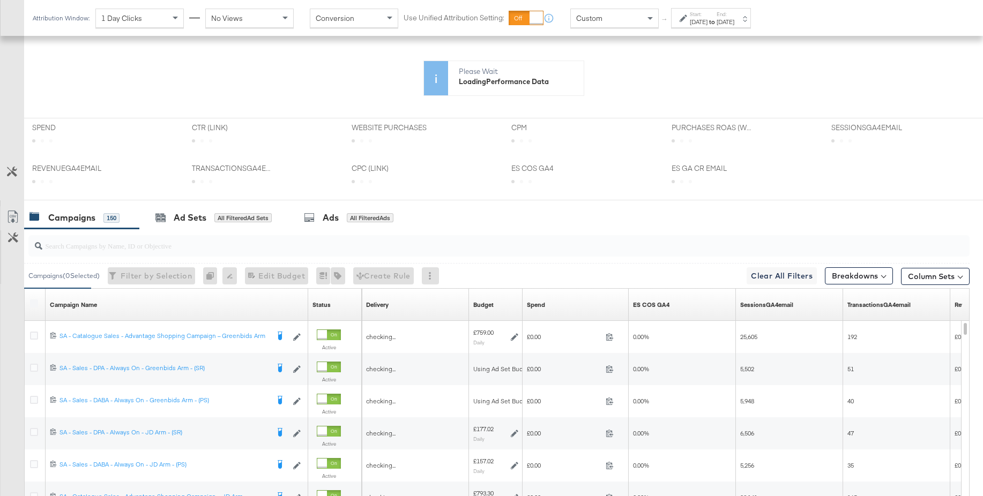
scroll to position [302, 0]
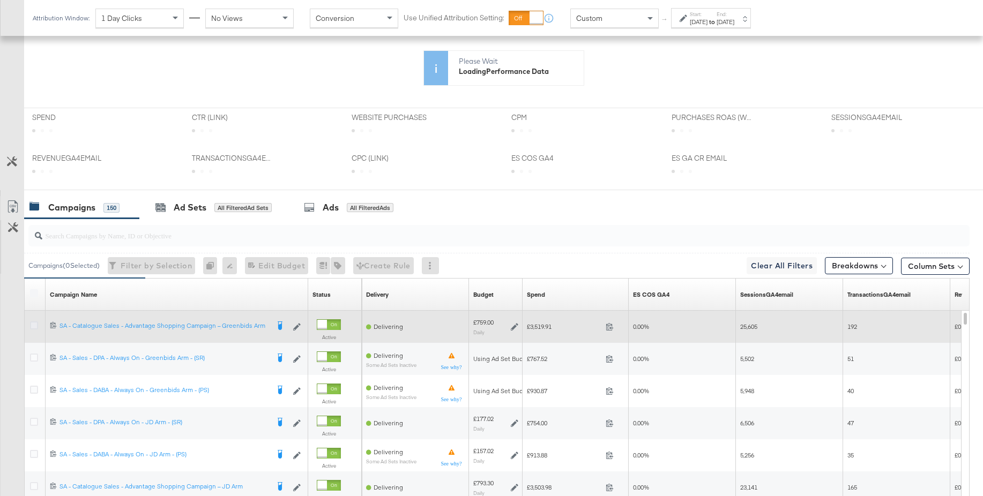
click at [36, 326] on icon at bounding box center [34, 326] width 8 height 8
click at [0, 0] on input "checkbox" at bounding box center [0, 0] width 0 height 0
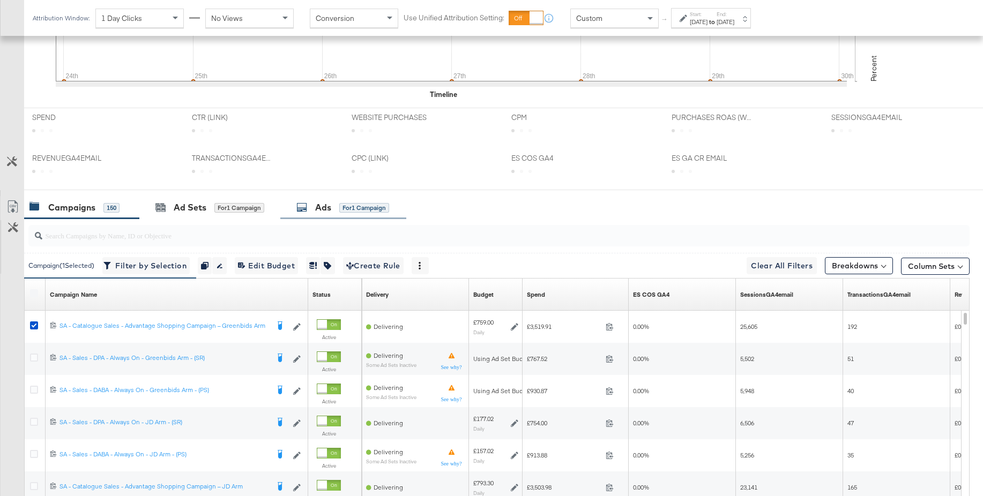
click at [326, 208] on div "Ads" at bounding box center [323, 208] width 16 height 12
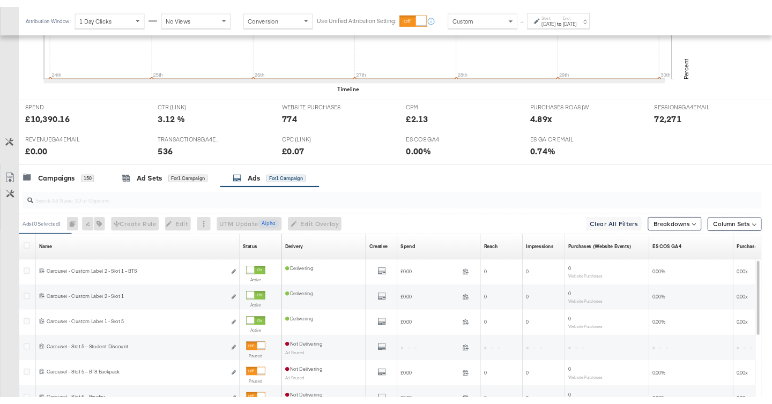
scroll to position [406, 0]
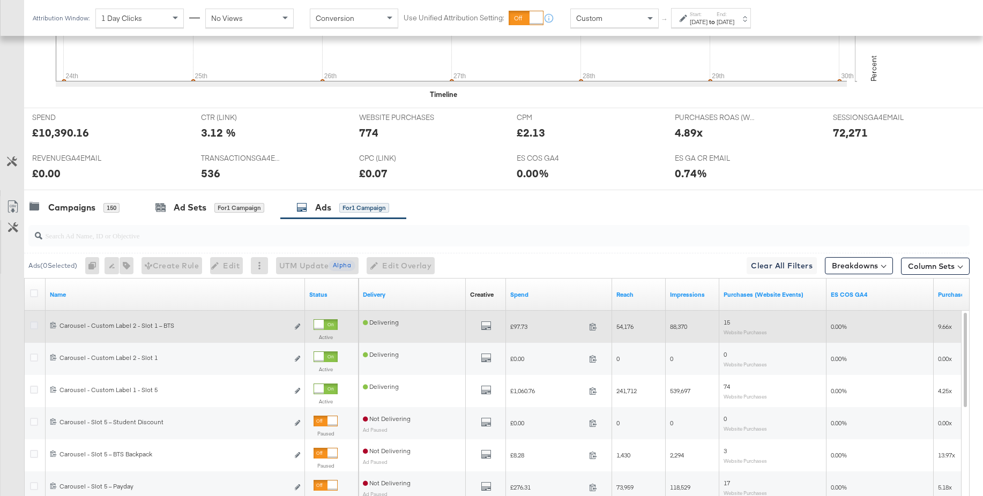
click at [30, 326] on icon at bounding box center [34, 326] width 8 height 8
click at [0, 0] on input "checkbox" at bounding box center [0, 0] width 0 height 0
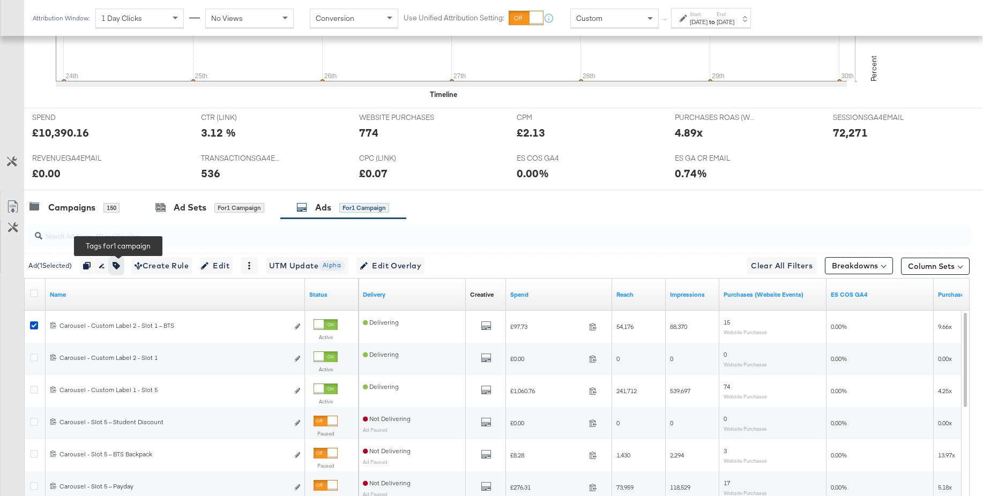
click at [118, 266] on icon "button" at bounding box center [117, 266] width 8 height 8
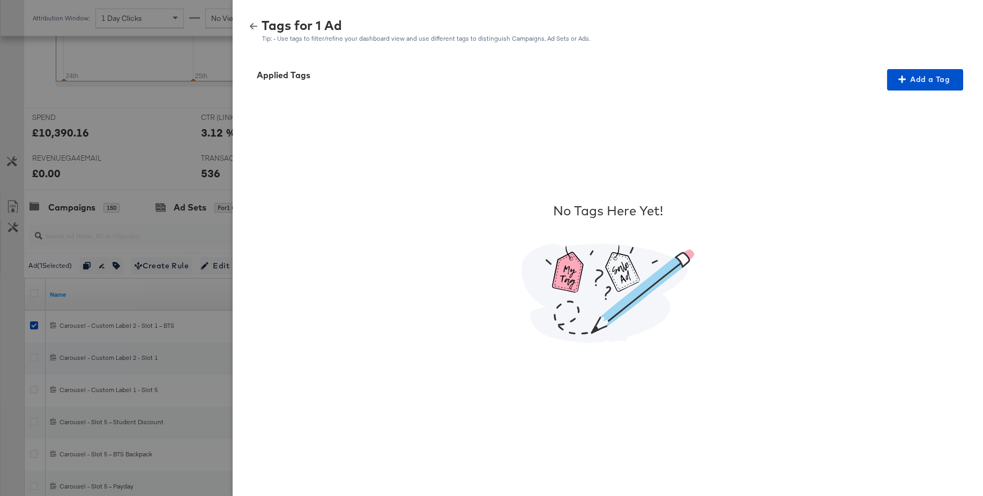
click at [256, 28] on icon "button" at bounding box center [254, 27] width 8 height 8
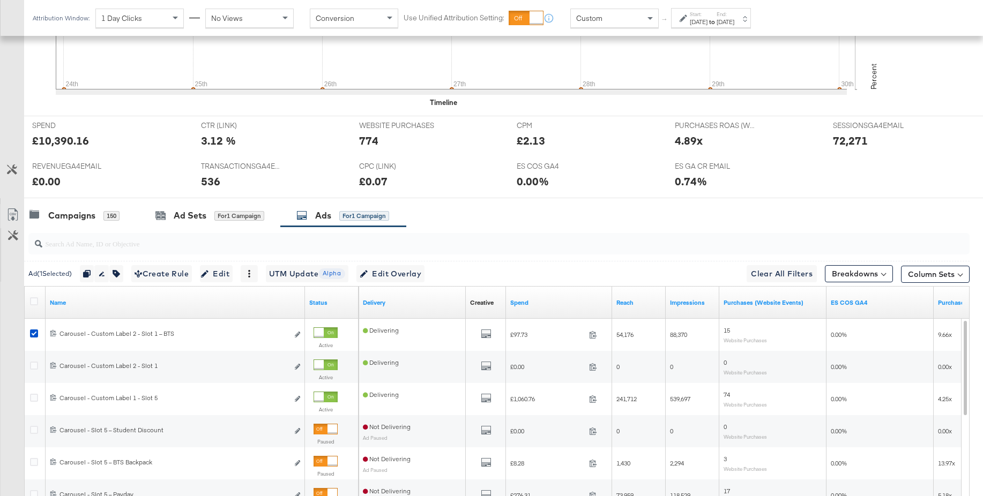
scroll to position [429, 0]
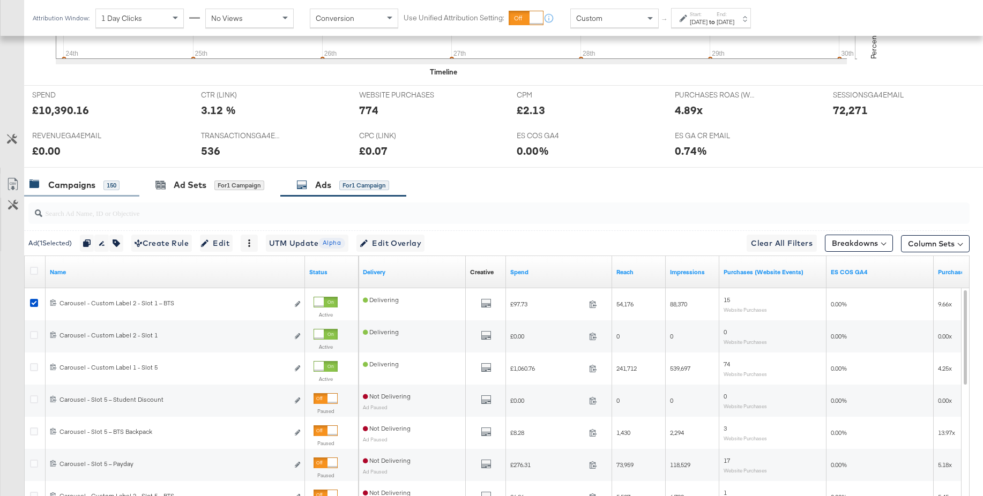
click at [62, 188] on div "Campaigns" at bounding box center [71, 185] width 47 height 12
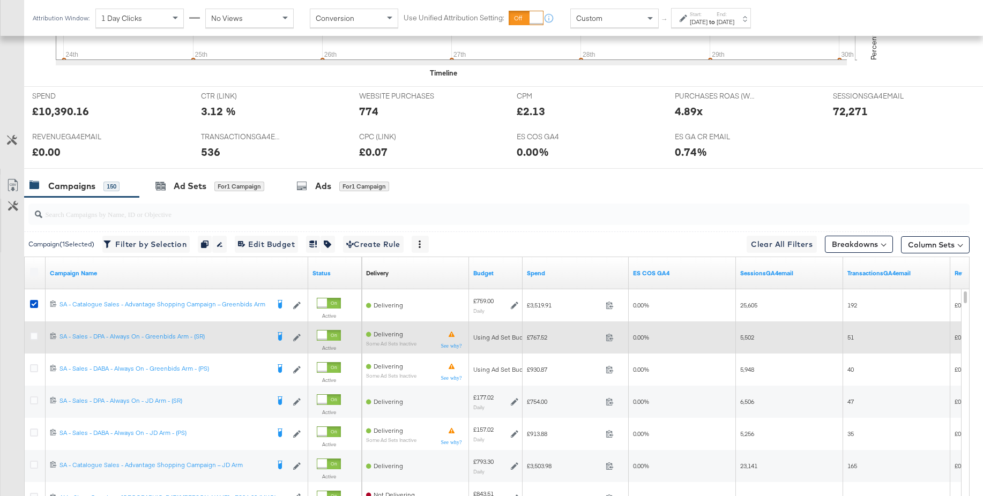
scroll to position [427, 0]
drag, startPoint x: 36, startPoint y: 337, endPoint x: 36, endPoint y: 343, distance: 6.4
click at [36, 337] on icon at bounding box center [34, 337] width 8 height 8
click at [0, 0] on input "checkbox" at bounding box center [0, 0] width 0 height 0
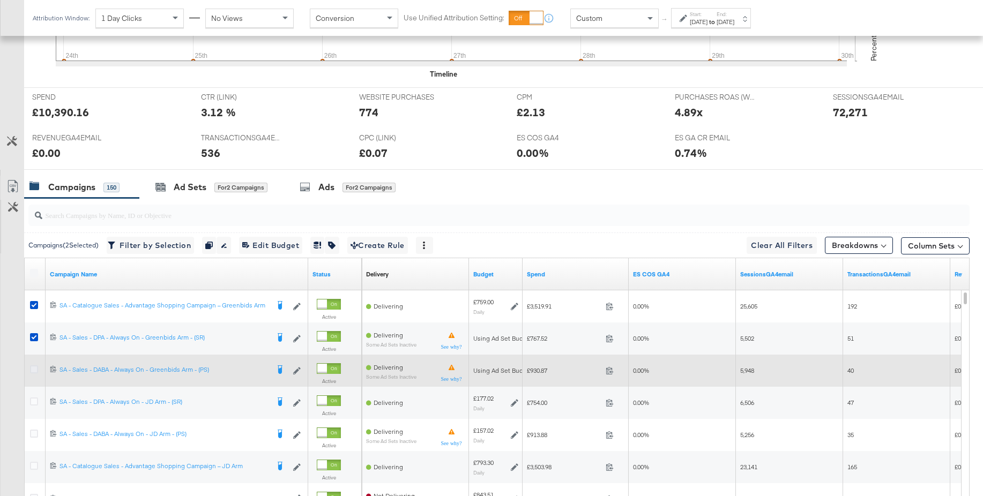
click at [34, 371] on icon at bounding box center [34, 370] width 8 height 8
click at [0, 0] on input "checkbox" at bounding box center [0, 0] width 0 height 0
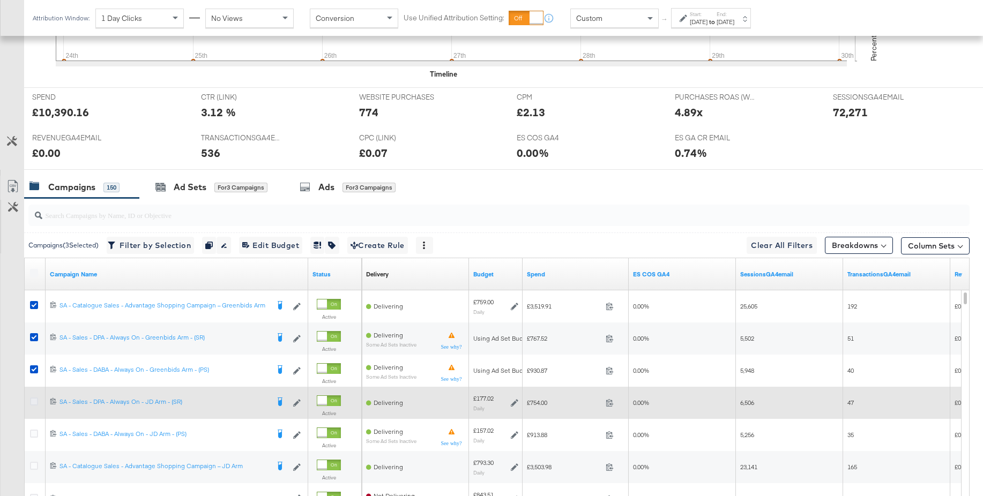
click at [33, 400] on icon at bounding box center [34, 402] width 8 height 8
click at [0, 0] on input "checkbox" at bounding box center [0, 0] width 0 height 0
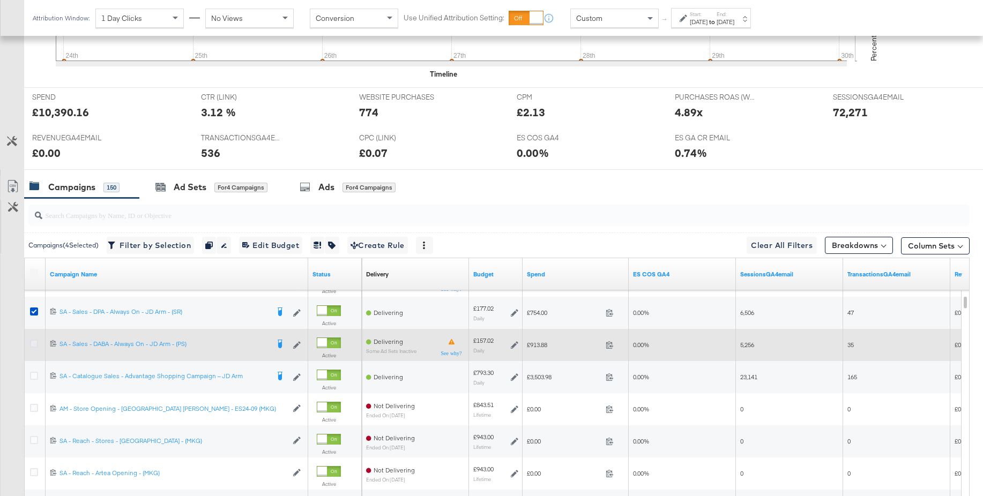
click at [35, 344] on icon at bounding box center [34, 344] width 8 height 8
click at [0, 0] on input "checkbox" at bounding box center [0, 0] width 0 height 0
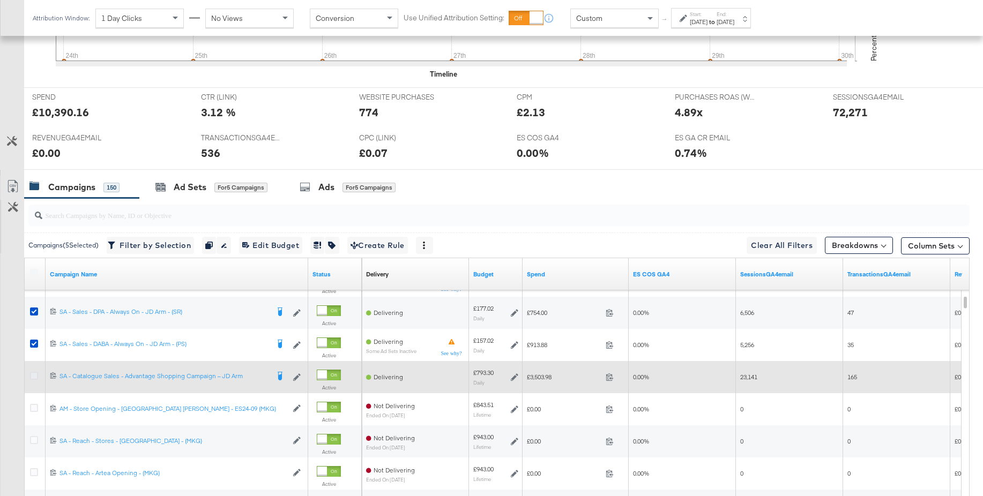
click at [34, 376] on icon at bounding box center [34, 376] width 8 height 8
click at [0, 0] on input "checkbox" at bounding box center [0, 0] width 0 height 0
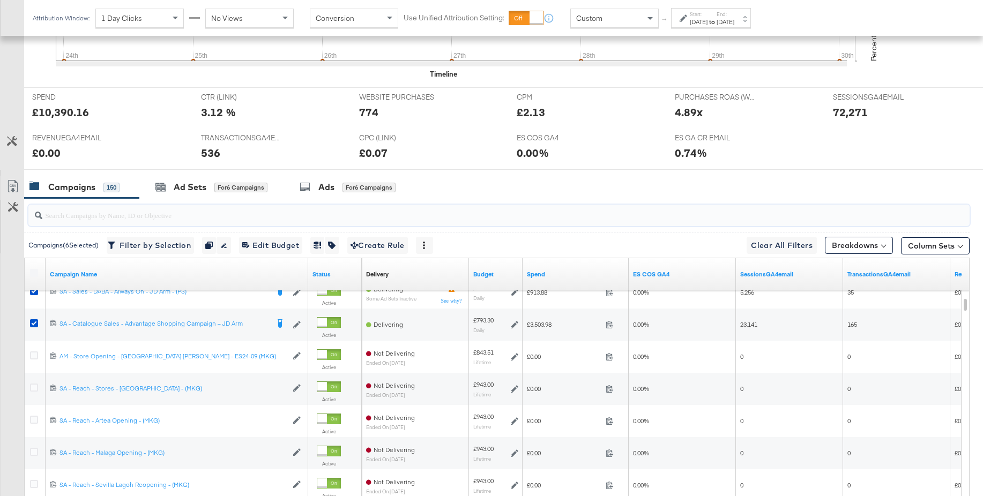
click at [92, 220] on input "search" at bounding box center [462, 210] width 841 height 21
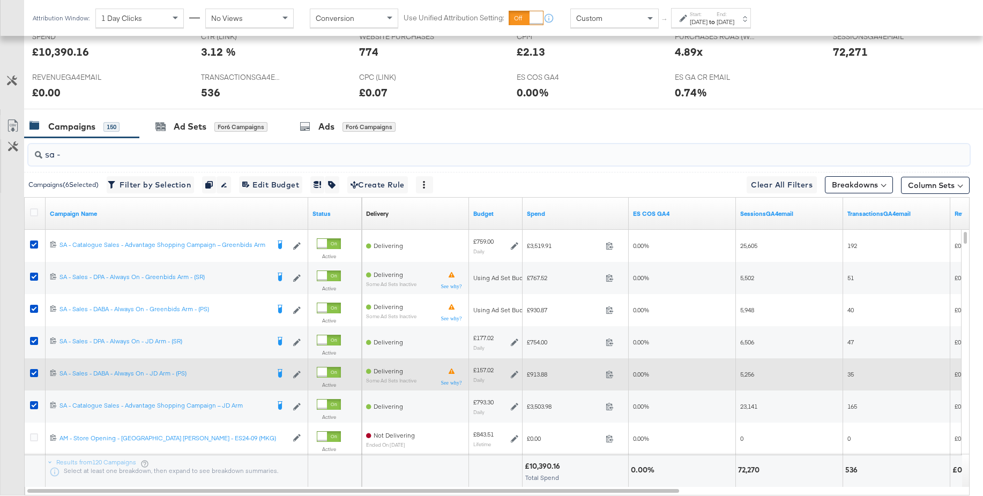
scroll to position [483, 0]
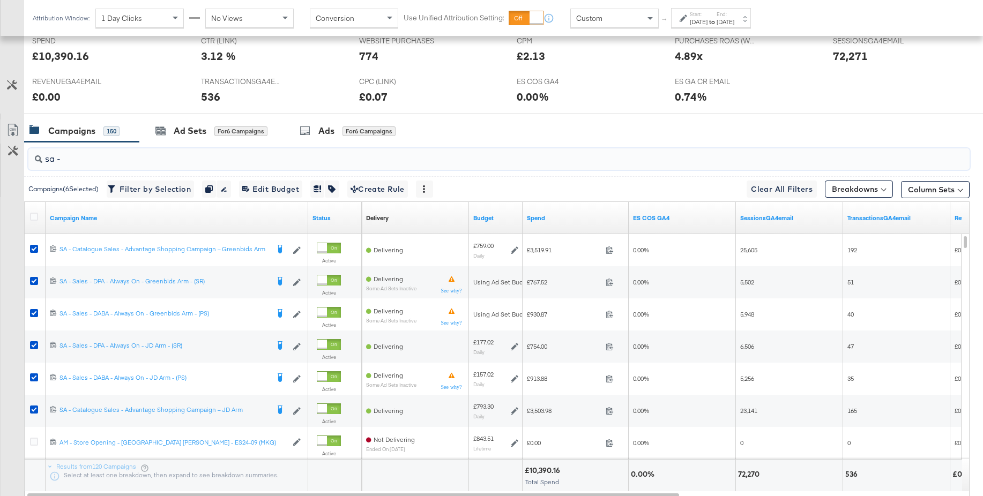
type input "sa -"
click at [192, 129] on div "Ad Sets" at bounding box center [190, 131] width 33 height 12
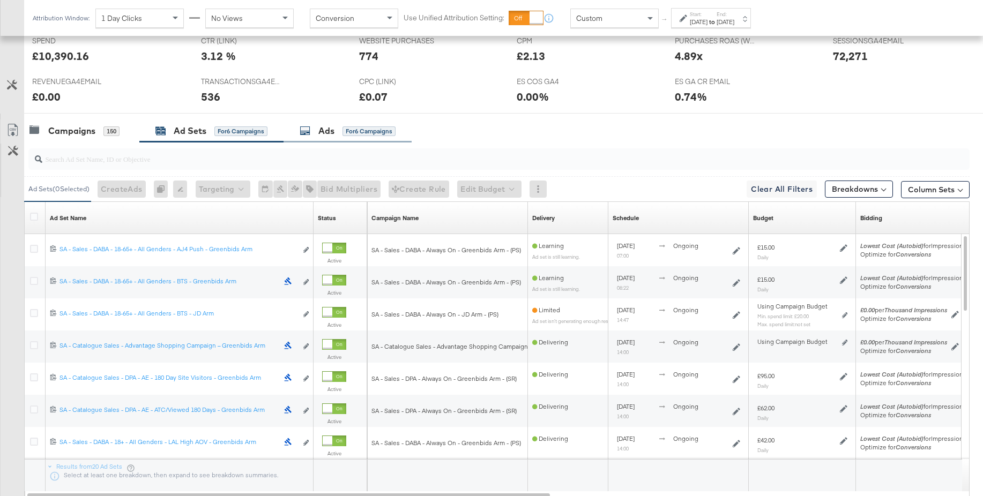
click at [324, 136] on div "Ads" at bounding box center [326, 131] width 16 height 12
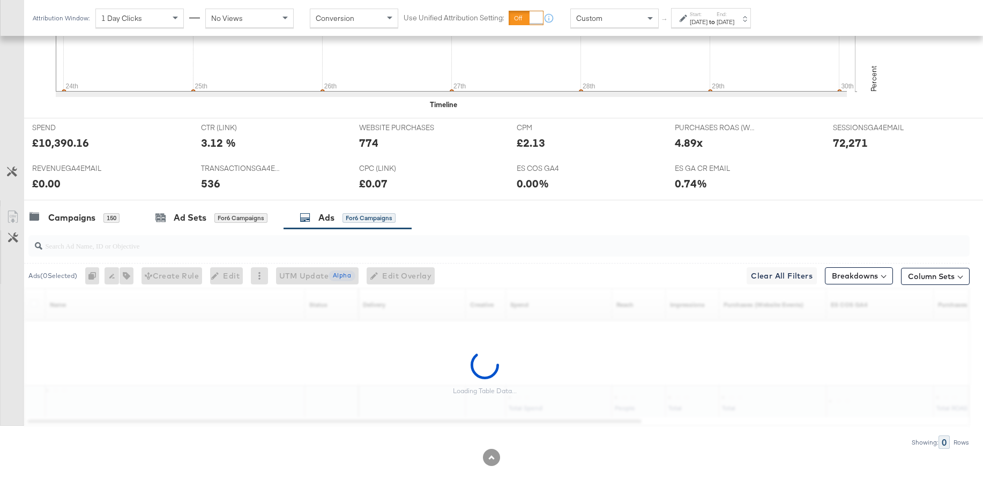
scroll to position [396, 0]
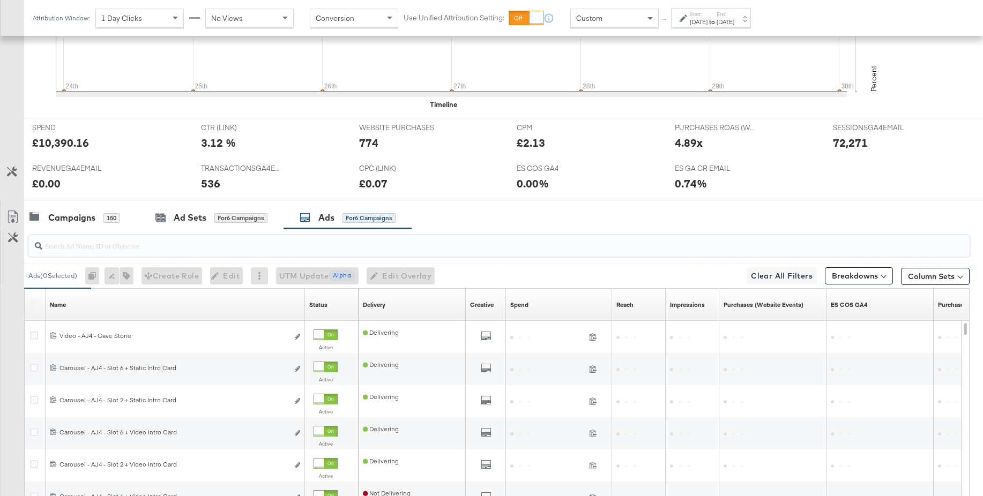
click at [100, 247] on input "search" at bounding box center [462, 241] width 841 height 21
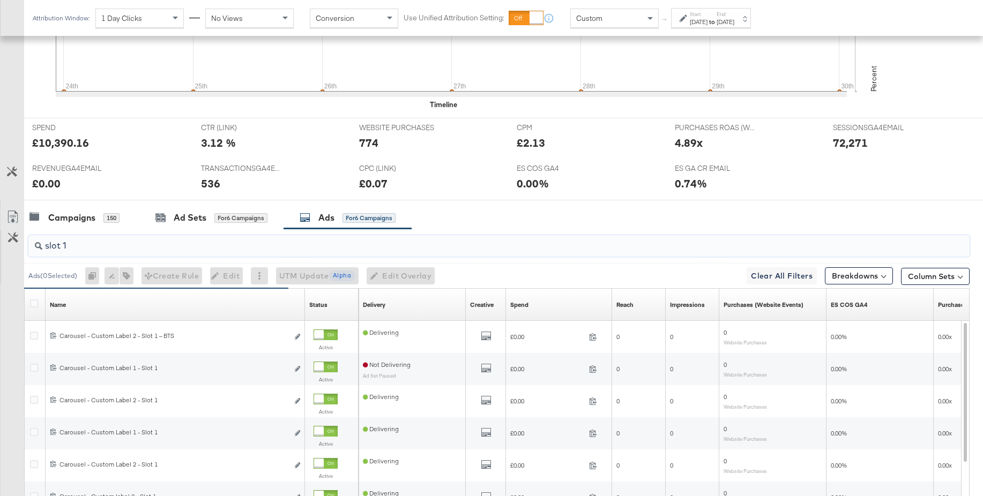
type input "slot 1"
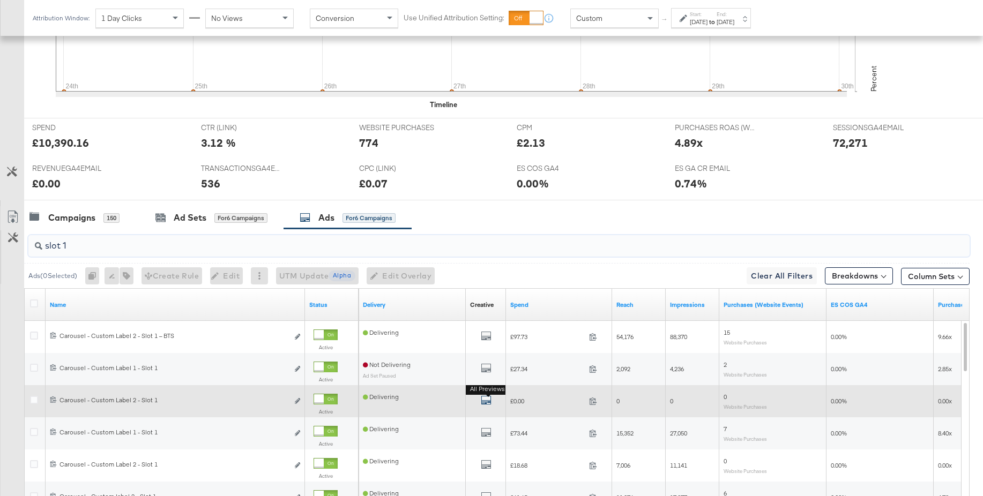
click at [484, 400] on icon "default" at bounding box center [486, 400] width 11 height 11
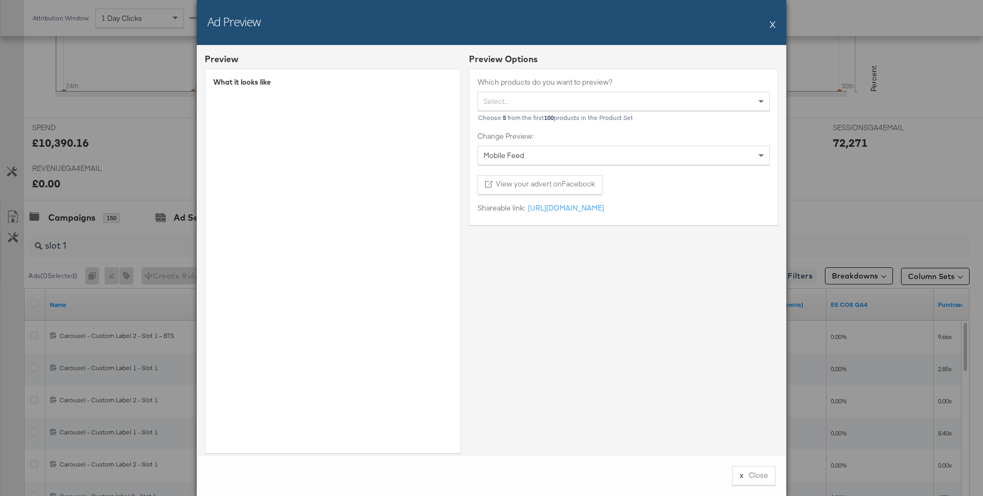
click at [773, 24] on button "X" at bounding box center [773, 23] width 6 height 21
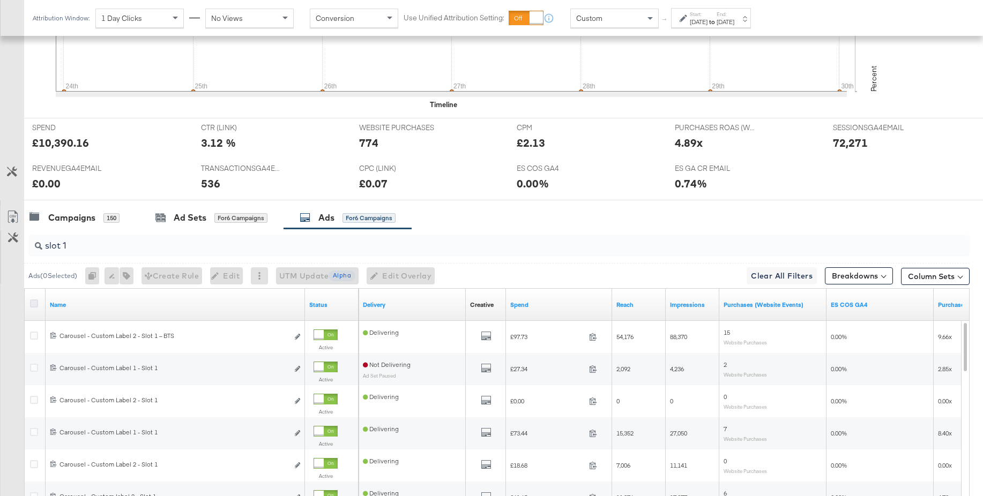
click at [35, 303] on icon at bounding box center [34, 304] width 8 height 8
click at [0, 0] on input "checkbox" at bounding box center [0, 0] width 0 height 0
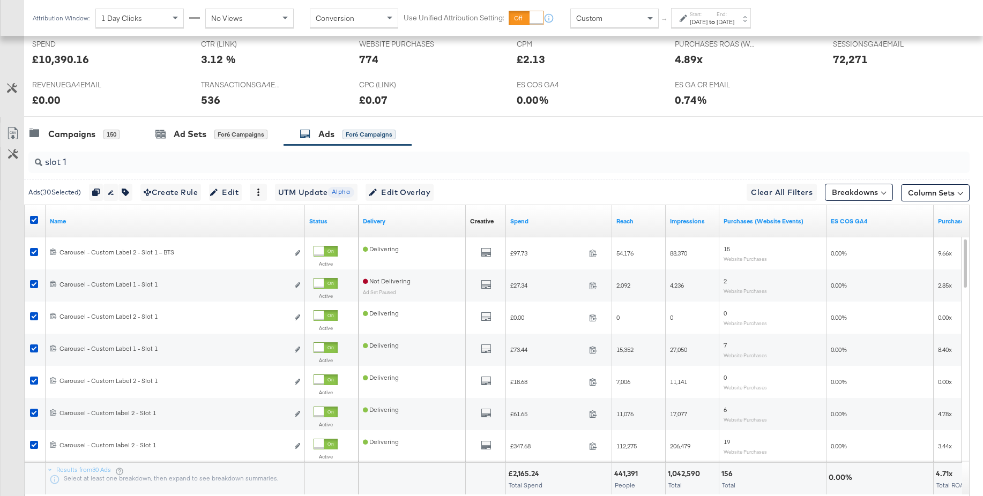
scroll to position [491, 0]
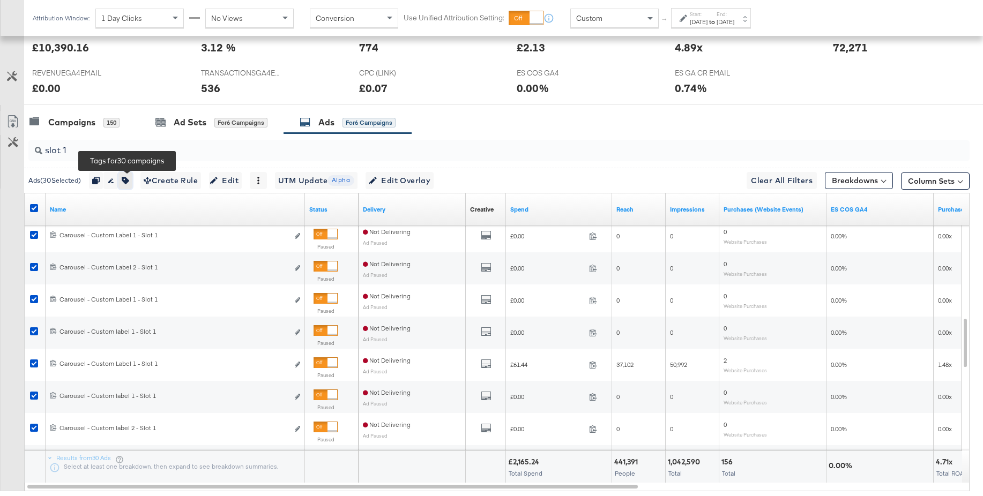
click at [132, 178] on button "button" at bounding box center [125, 180] width 14 height 17
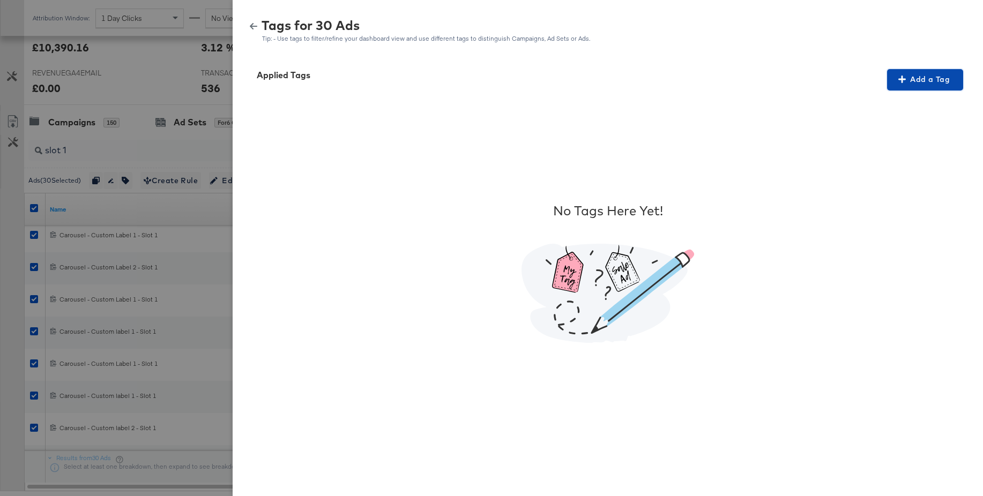
click at [919, 85] on span "Add a Tag" at bounding box center [925, 79] width 68 height 13
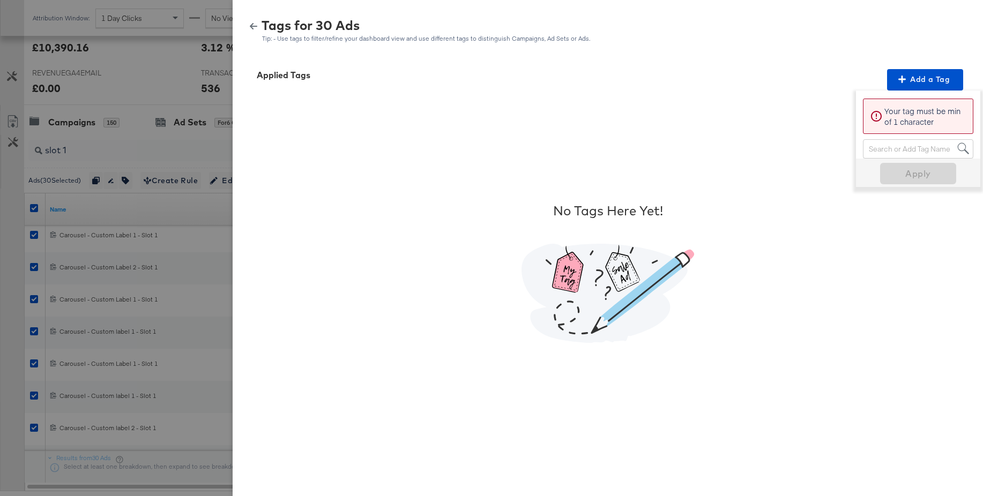
click at [882, 150] on div "Search or Add Tag Name" at bounding box center [917, 149] width 109 height 18
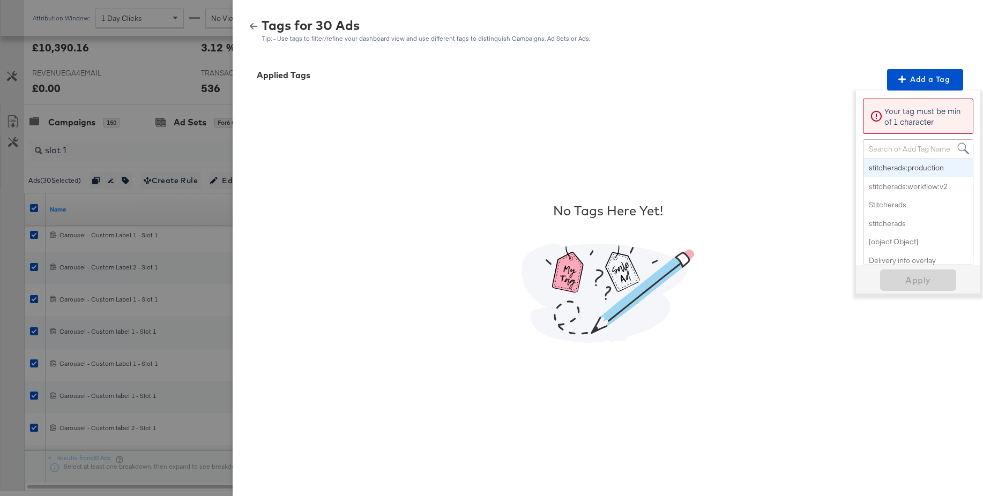
paste input "Price Strike + Free Shipping"
type input "Price Strike + Free Shipping"
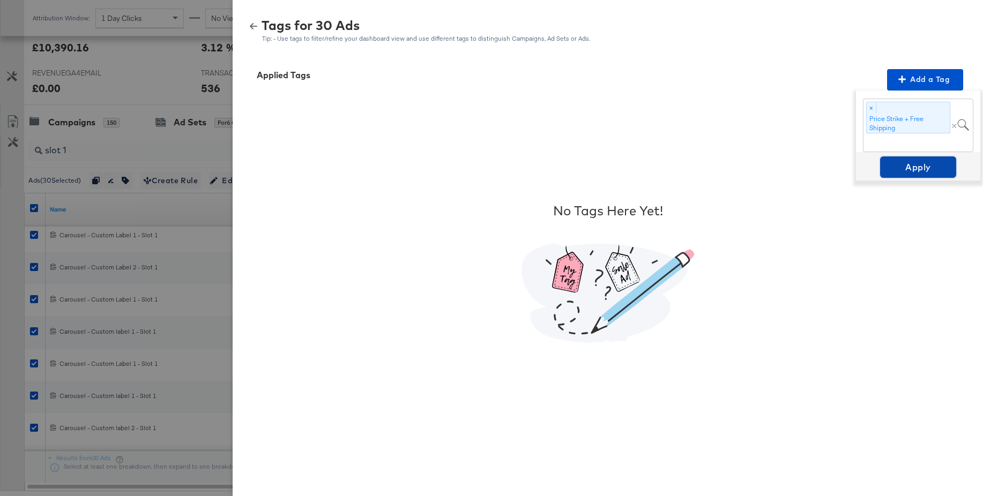
click at [910, 163] on span "Apply" at bounding box center [918, 167] width 68 height 15
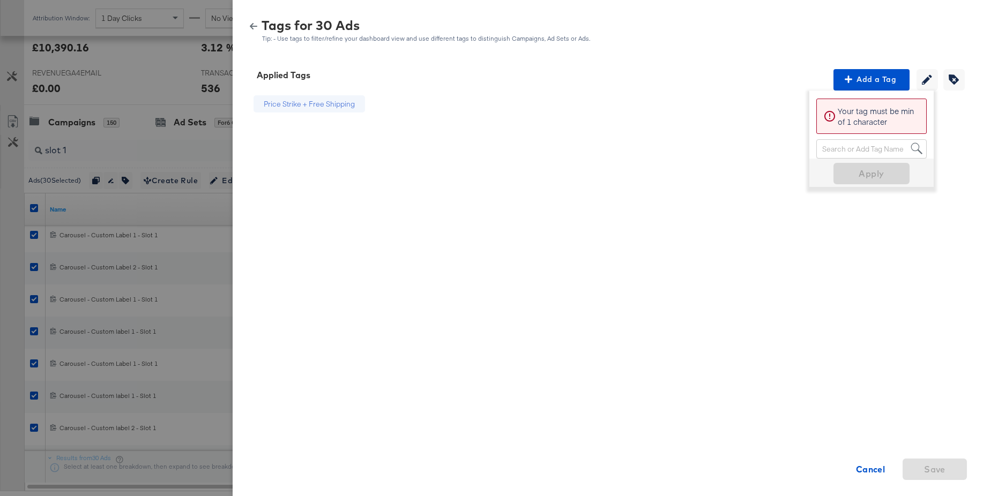
click at [254, 26] on icon "button" at bounding box center [254, 26] width 8 height 6
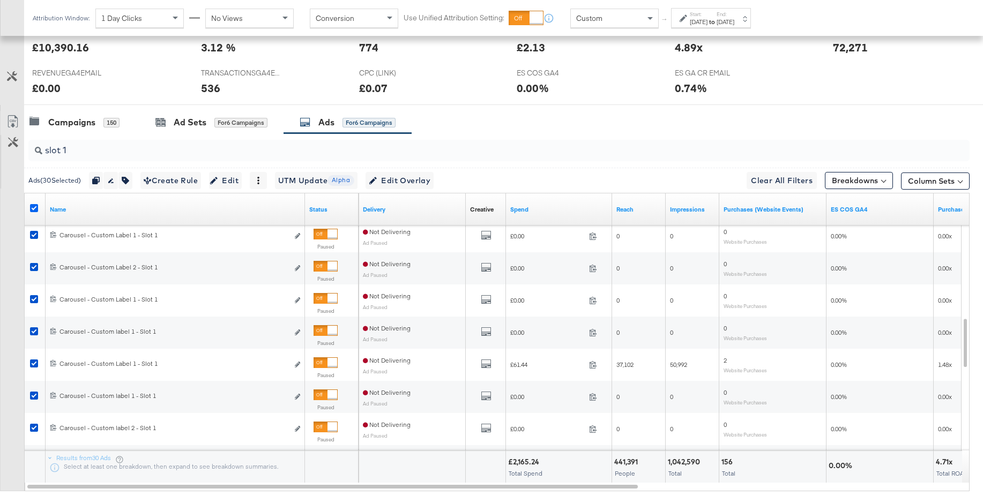
click at [35, 210] on icon at bounding box center [34, 208] width 8 height 8
click at [0, 0] on input "checkbox" at bounding box center [0, 0] width 0 height 0
click at [78, 157] on input "slot 1" at bounding box center [462, 146] width 841 height 21
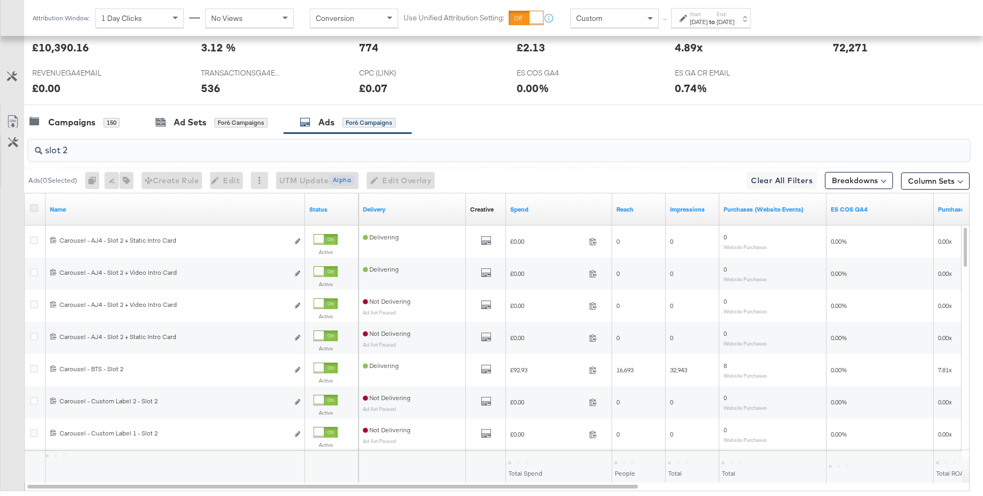
type input "slot 2"
click at [34, 205] on icon at bounding box center [34, 208] width 8 height 8
click at [0, 0] on input "checkbox" at bounding box center [0, 0] width 0 height 0
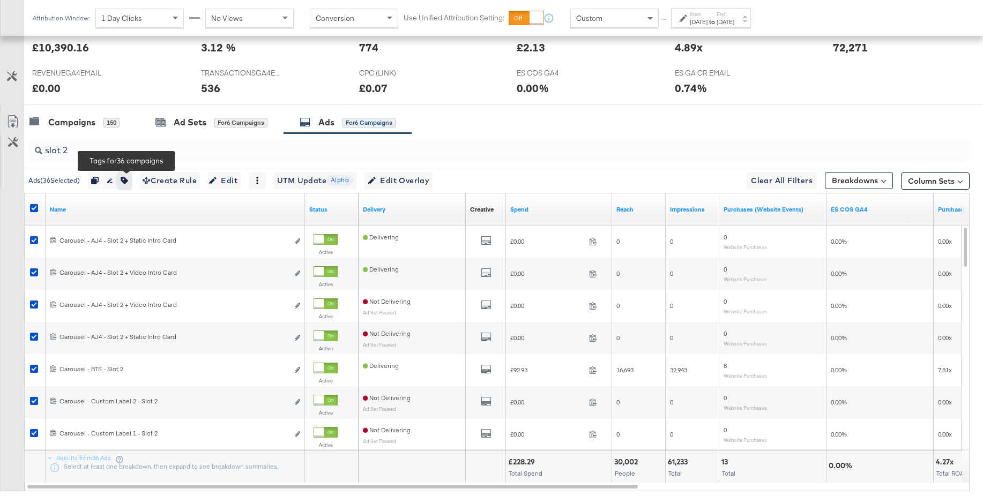
click at [124, 183] on icon "button" at bounding box center [125, 181] width 8 height 8
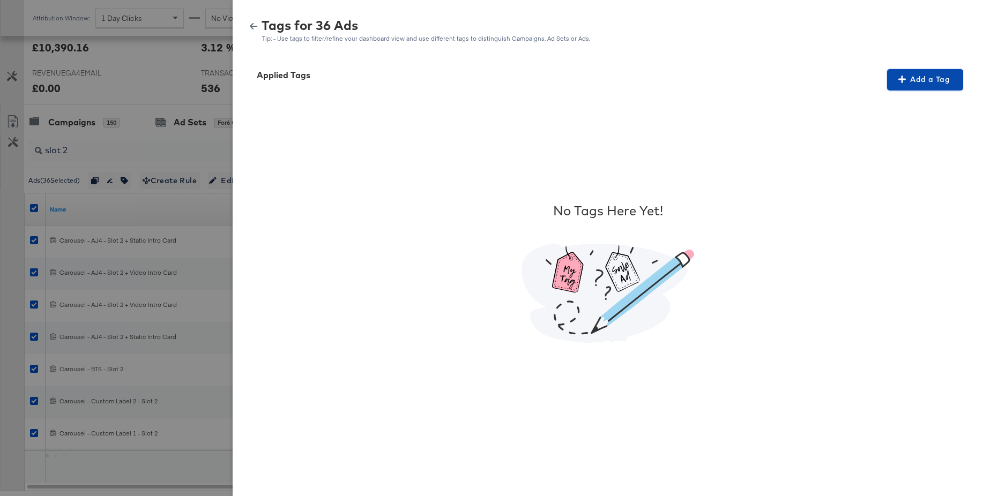
click at [912, 78] on span "Add a Tag" at bounding box center [925, 79] width 68 height 13
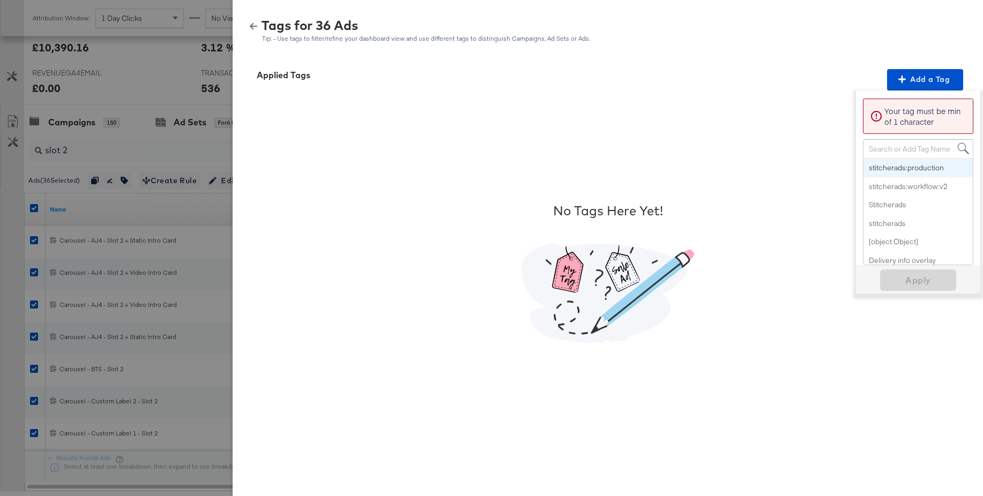
click at [878, 150] on div "Search or Add Tag Name" at bounding box center [917, 149] width 109 height 18
paste input "Multi-Image + Price Strike"
type input "Multi-Image + Price Strike"
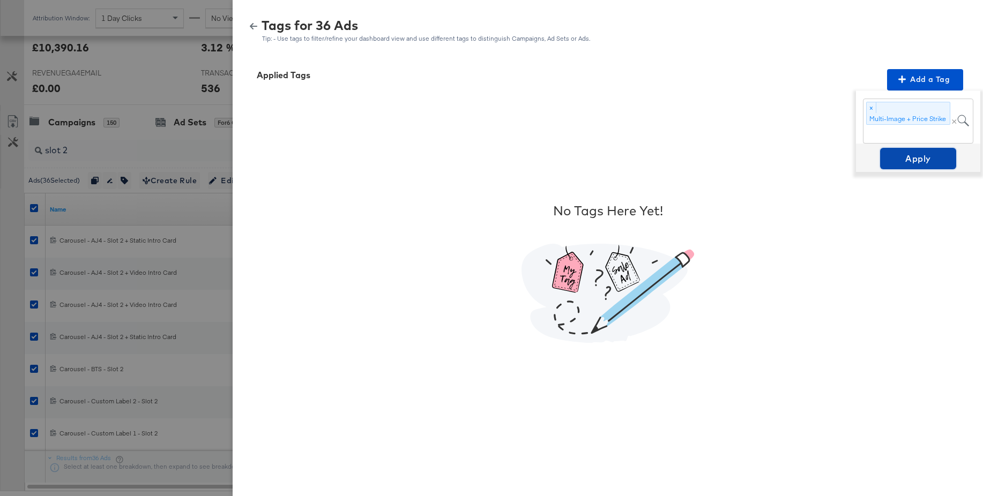
click at [910, 157] on span "Apply" at bounding box center [918, 158] width 68 height 15
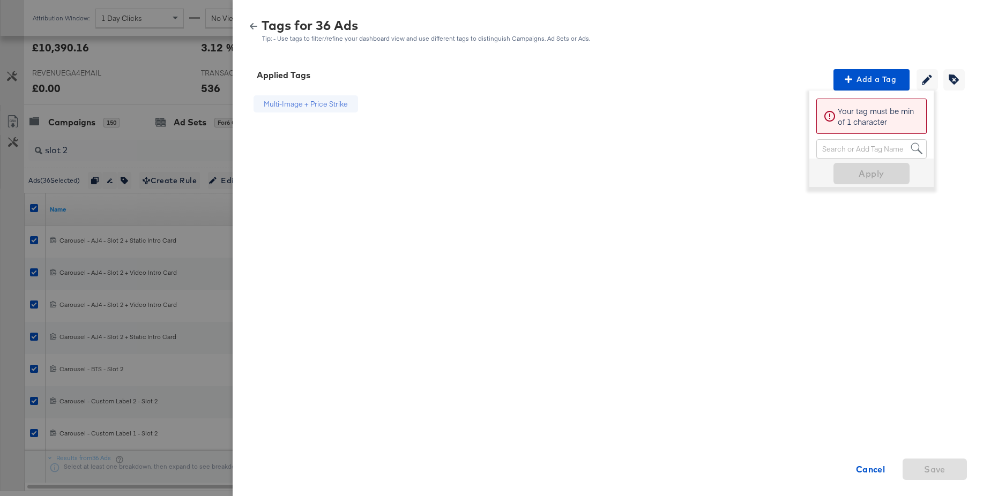
drag, startPoint x: 254, startPoint y: 25, endPoint x: 234, endPoint y: 60, distance: 39.8
click at [254, 25] on icon "button" at bounding box center [254, 27] width 8 height 8
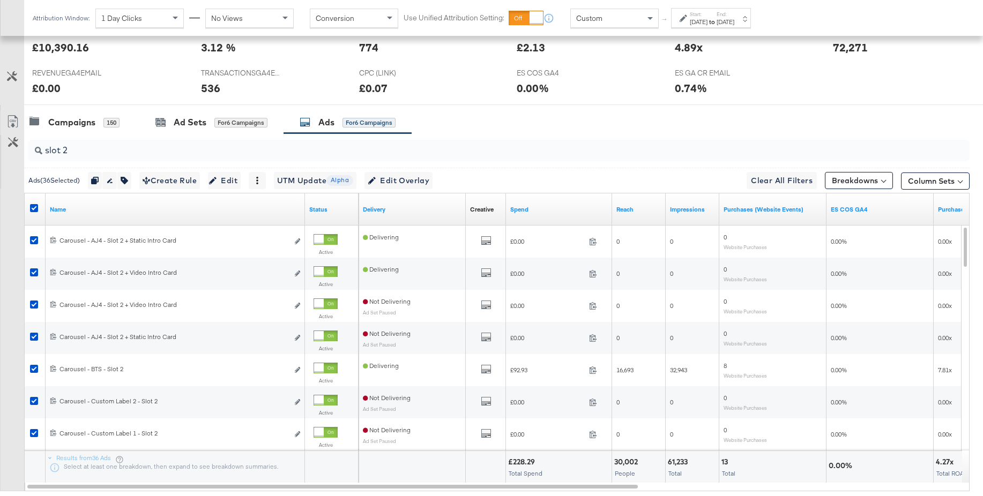
drag, startPoint x: 32, startPoint y: 206, endPoint x: 73, endPoint y: 174, distance: 52.0
click at [32, 206] on icon at bounding box center [34, 208] width 8 height 8
click at [0, 0] on input "checkbox" at bounding box center [0, 0] width 0 height 0
click at [86, 151] on input "slot 2" at bounding box center [462, 146] width 841 height 21
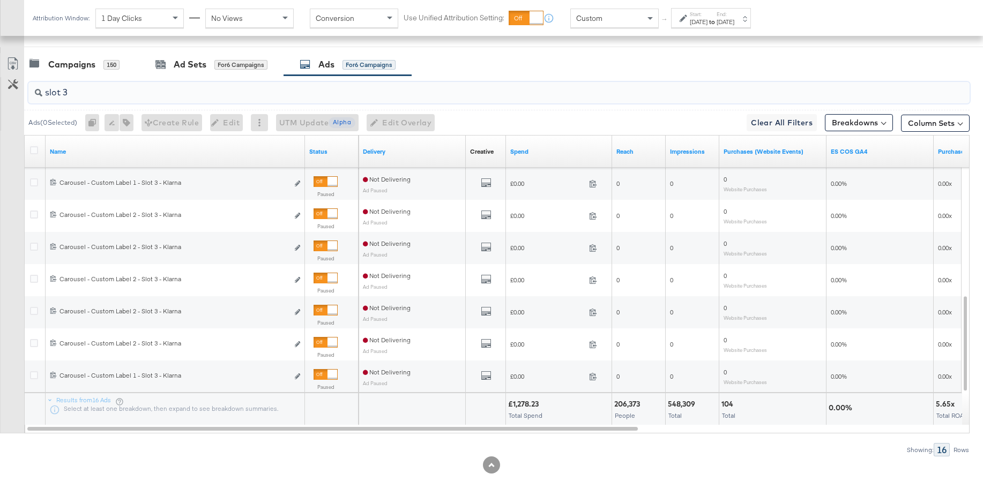
scroll to position [556, 0]
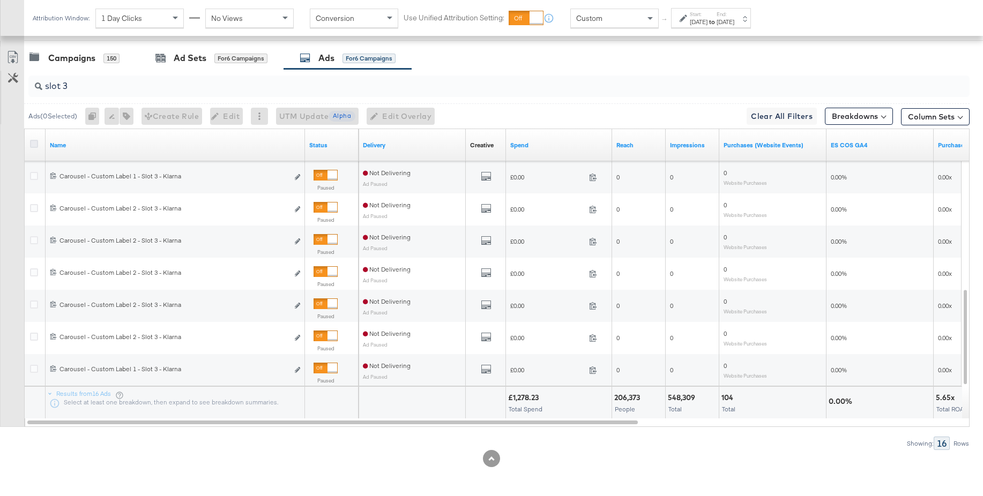
click at [32, 146] on icon at bounding box center [34, 144] width 8 height 8
click at [0, 0] on input "checkbox" at bounding box center [0, 0] width 0 height 0
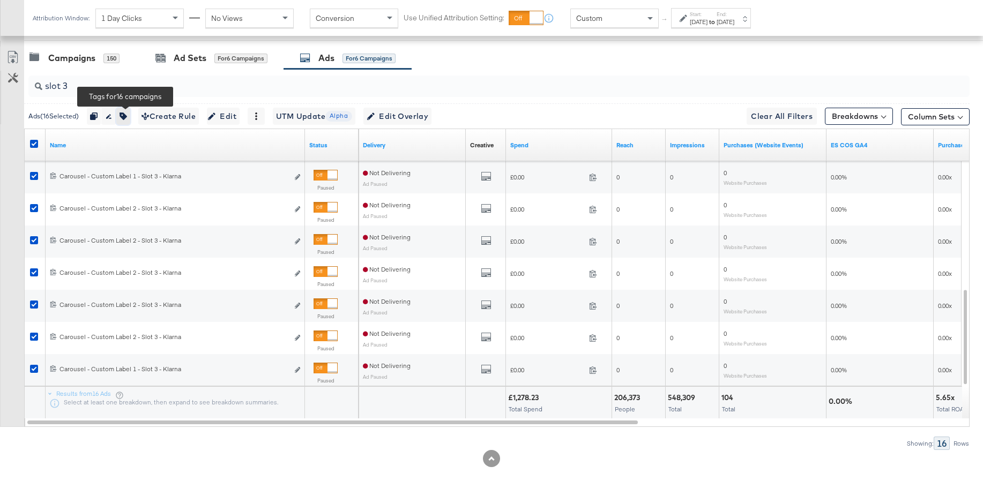
click at [128, 120] on button "button" at bounding box center [123, 116] width 14 height 17
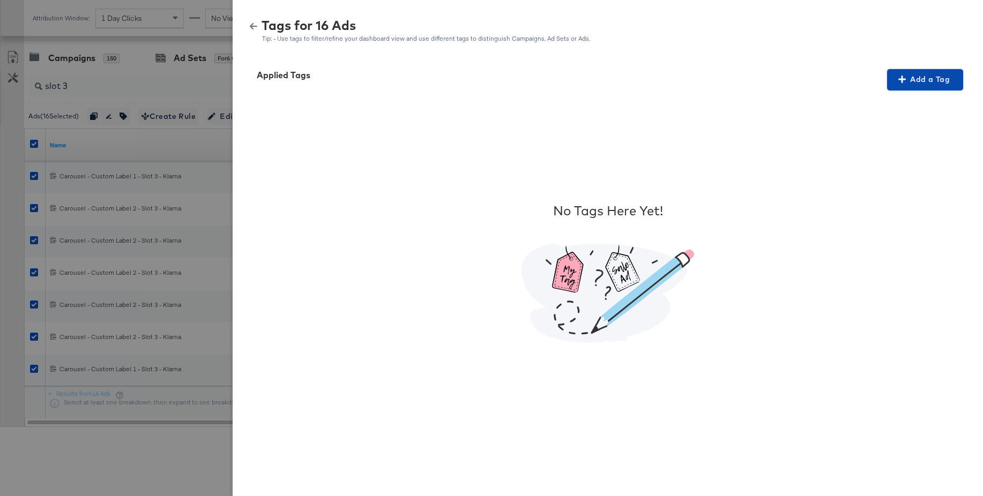
click at [922, 77] on span "Add a Tag" at bounding box center [925, 79] width 68 height 13
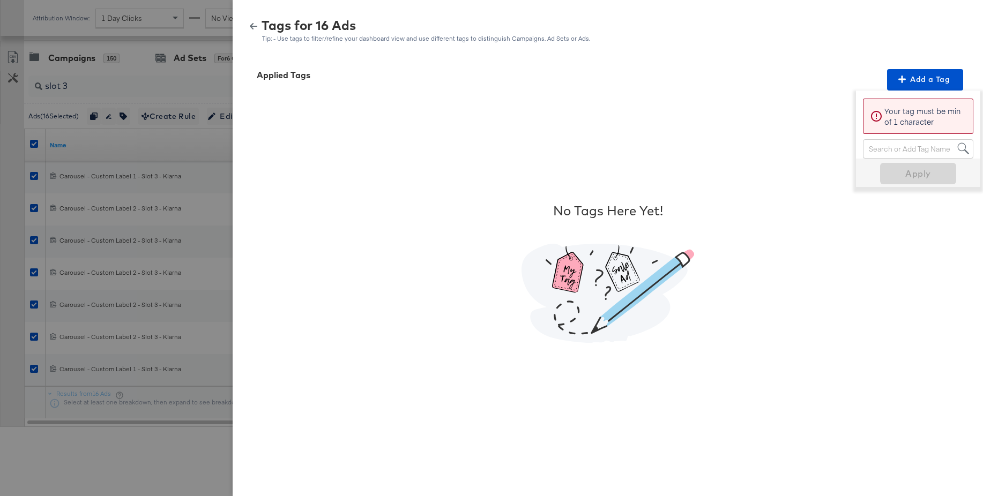
click at [885, 151] on div "Search or Add Tag Name" at bounding box center [917, 149] width 109 height 18
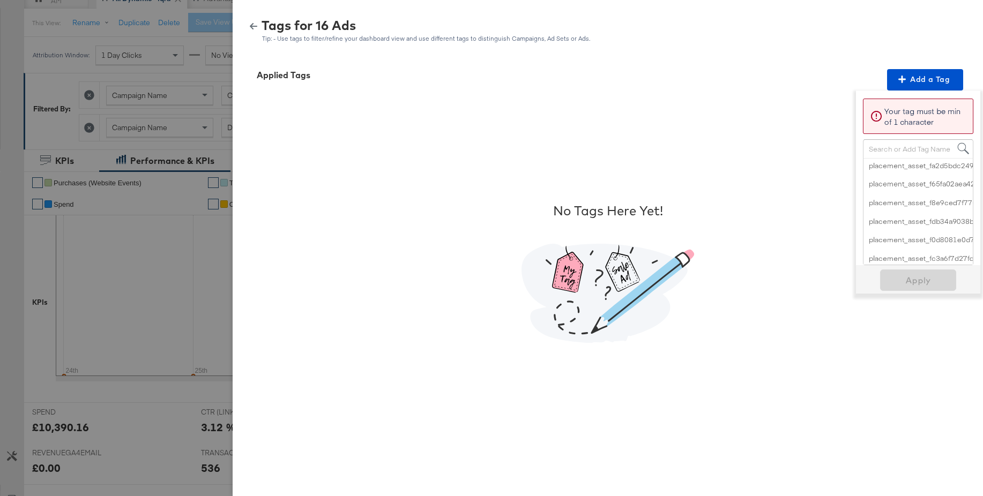
scroll to position [2987, 0]
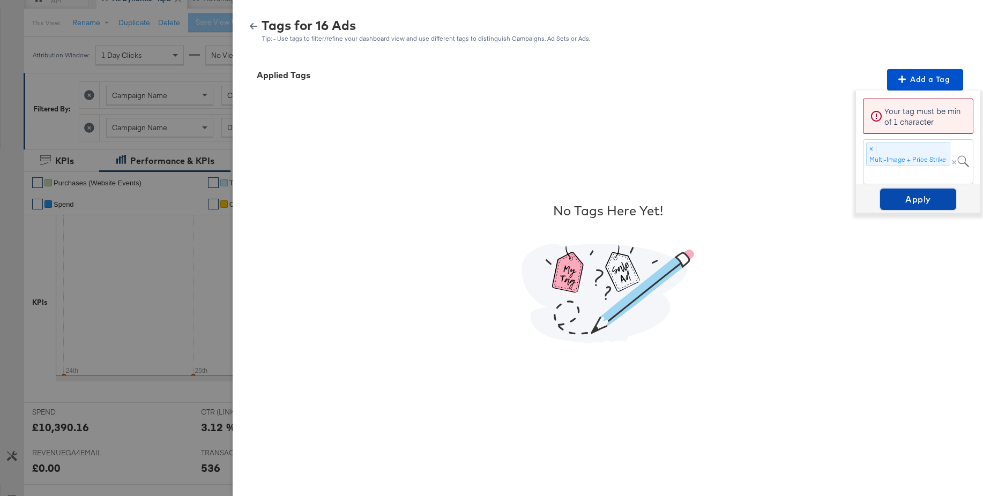
click at [913, 199] on span "Apply" at bounding box center [918, 199] width 68 height 15
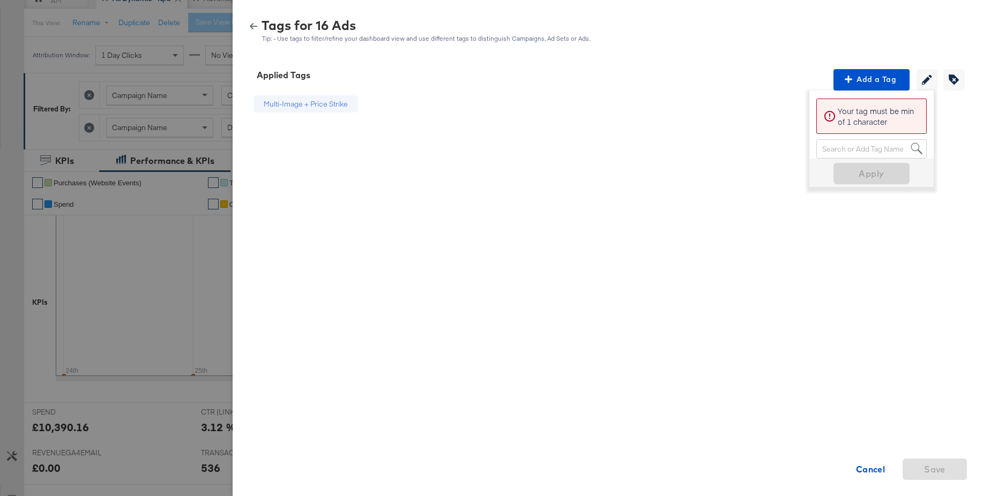
click at [256, 25] on icon "button" at bounding box center [254, 26] width 8 height 6
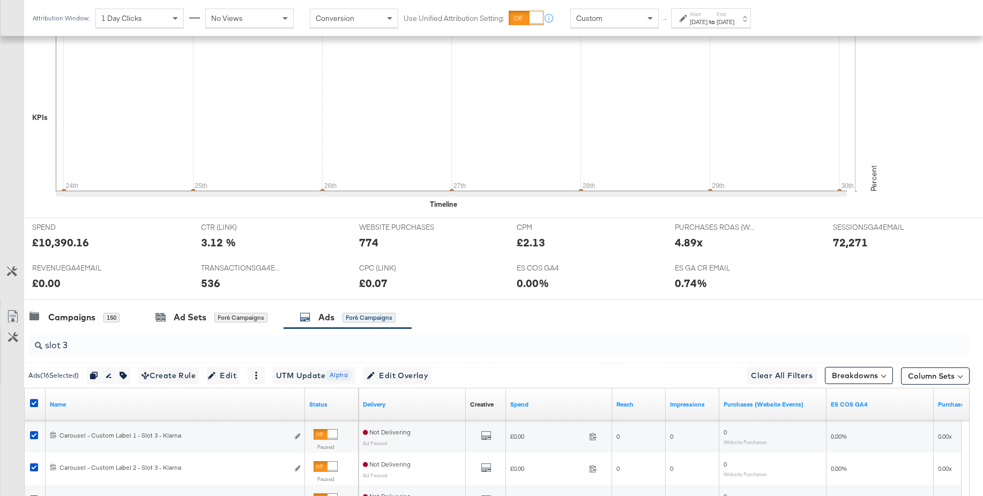
scroll to position [337, 0]
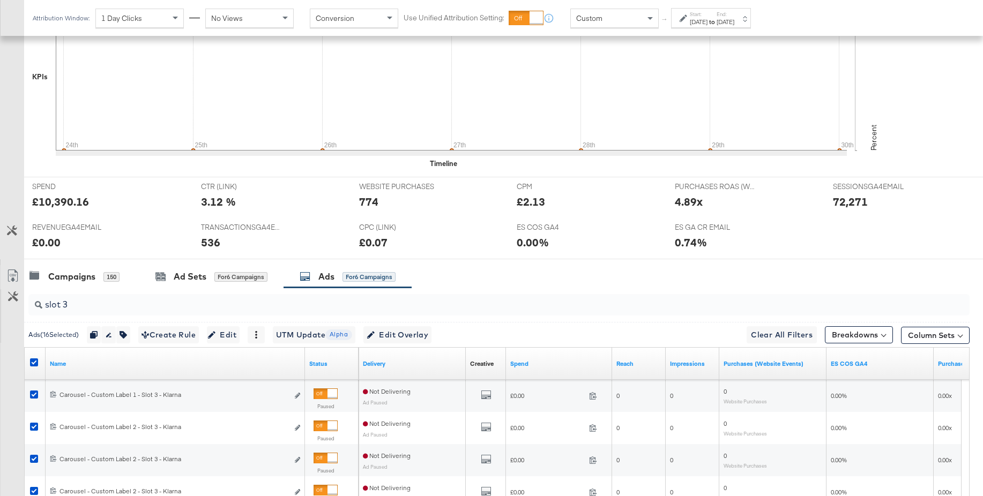
drag, startPoint x: 33, startPoint y: 361, endPoint x: 51, endPoint y: 348, distance: 21.9
click at [33, 361] on icon at bounding box center [34, 363] width 8 height 8
click at [0, 0] on input "checkbox" at bounding box center [0, 0] width 0 height 0
click at [83, 301] on input "slot 3" at bounding box center [462, 300] width 841 height 21
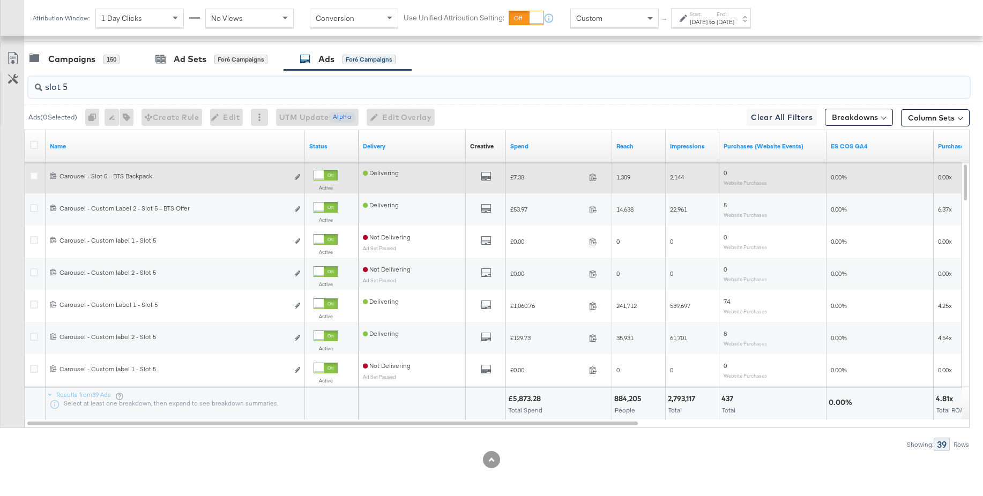
scroll to position [556, 0]
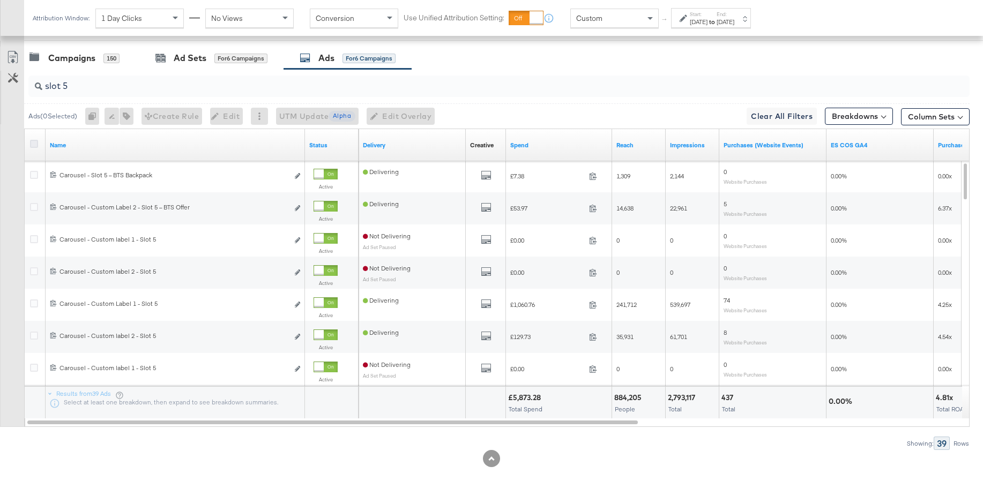
click at [33, 146] on icon at bounding box center [34, 144] width 8 height 8
click at [0, 0] on input "checkbox" at bounding box center [0, 0] width 0 height 0
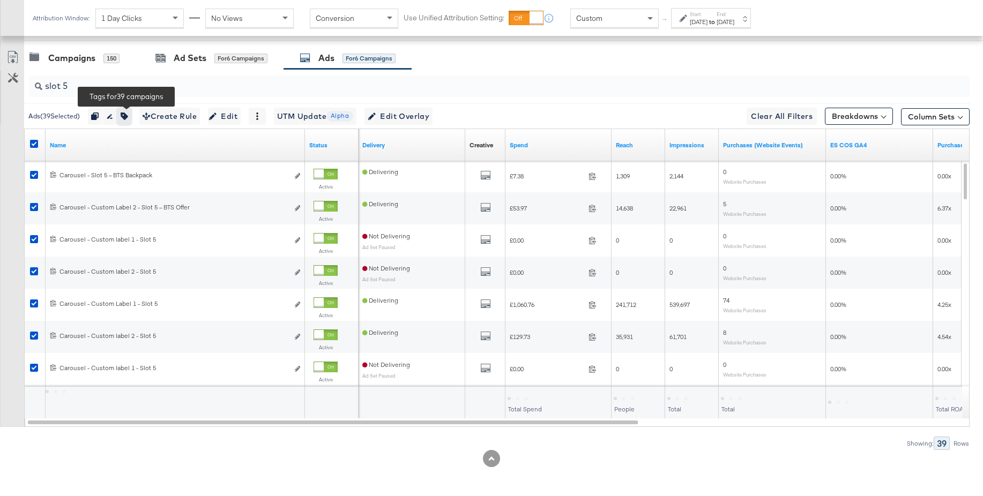
click at [127, 119] on icon "button" at bounding box center [125, 117] width 8 height 8
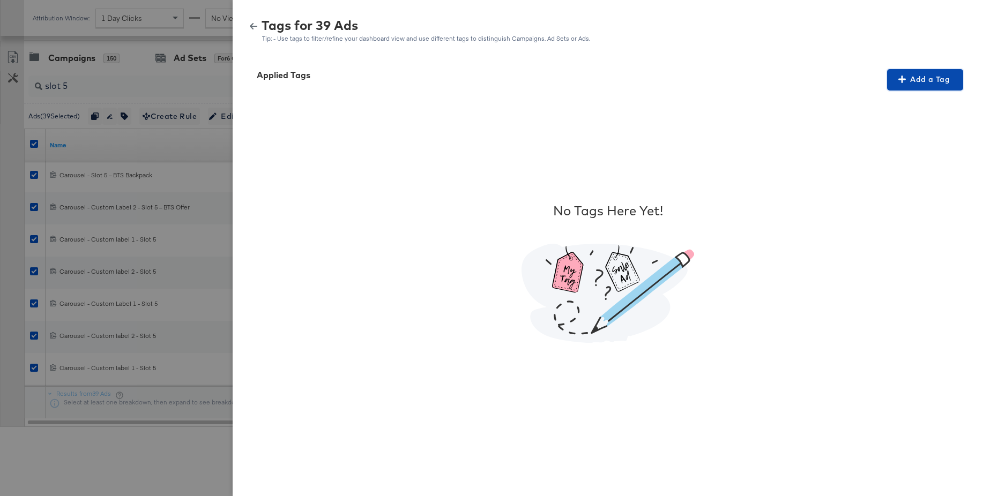
click at [908, 80] on span "Add a Tag" at bounding box center [925, 79] width 68 height 13
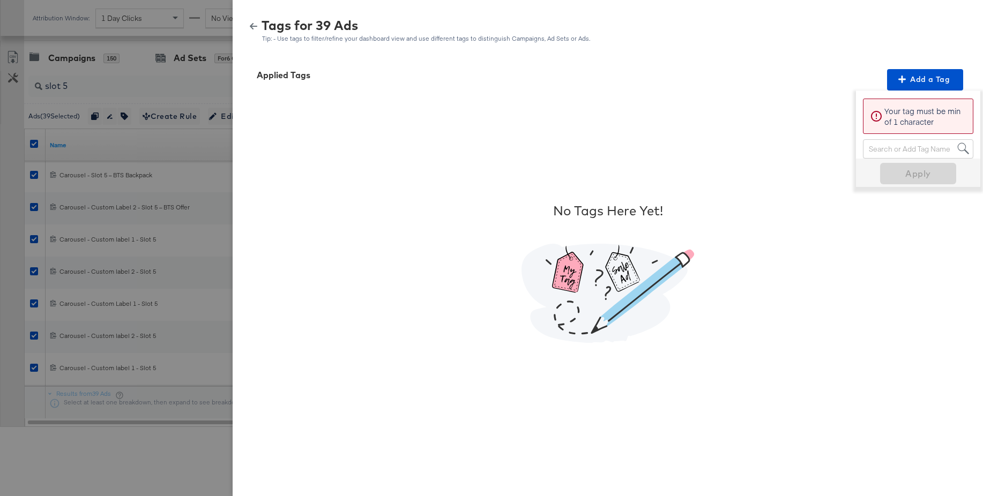
click at [897, 149] on div "Search or Add Tag Name" at bounding box center [917, 149] width 109 height 18
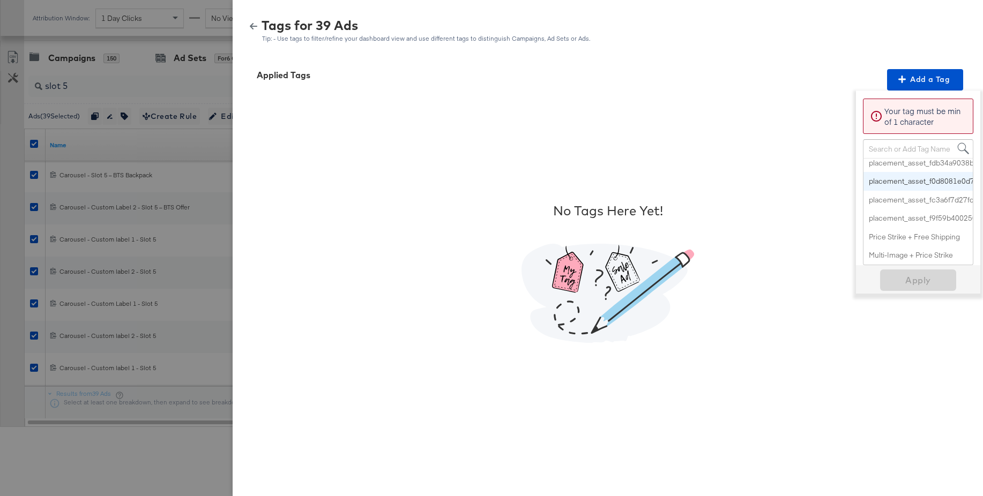
scroll to position [557, 0]
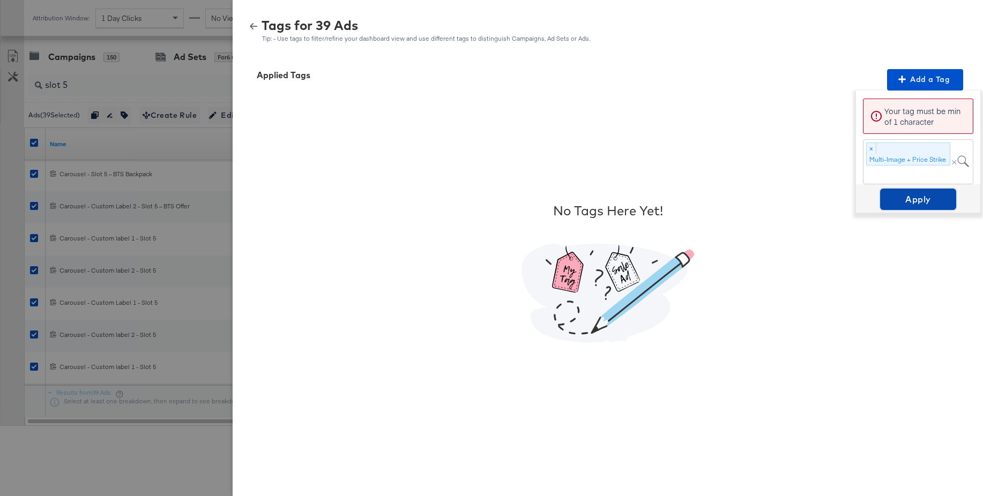
click at [907, 204] on span "Apply" at bounding box center [918, 199] width 68 height 15
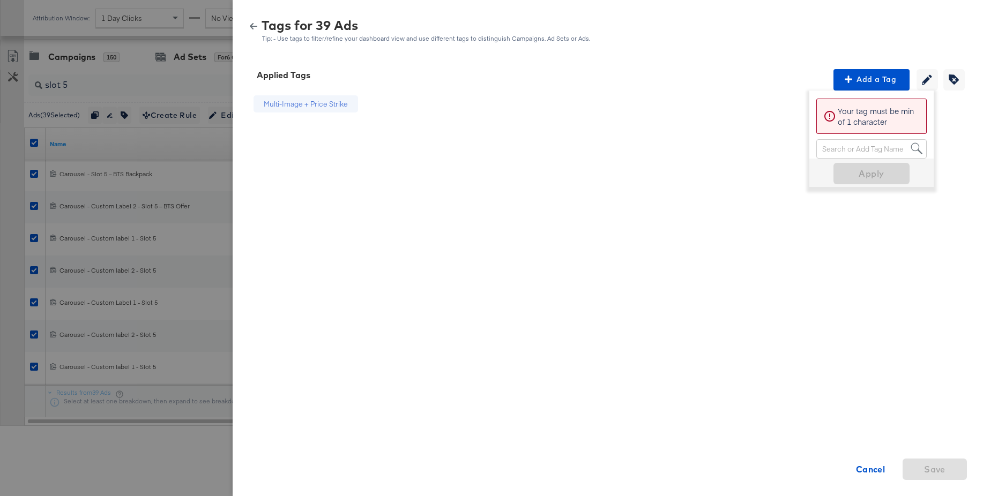
click at [256, 28] on icon "button" at bounding box center [254, 27] width 8 height 8
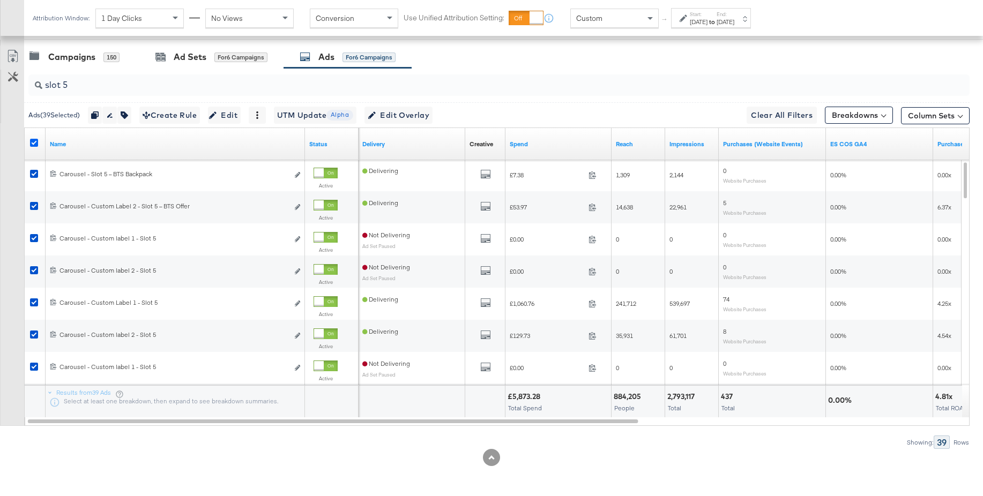
click at [32, 143] on icon at bounding box center [34, 143] width 8 height 8
click at [0, 0] on input "checkbox" at bounding box center [0, 0] width 0 height 0
click at [77, 87] on input "slot 5" at bounding box center [462, 80] width 841 height 21
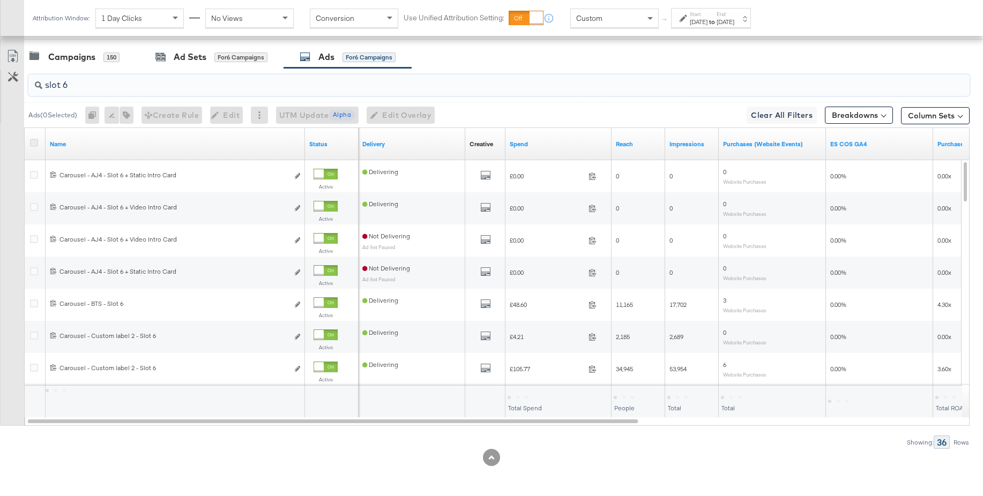
type input "slot 6"
click at [34, 144] on icon at bounding box center [34, 143] width 8 height 8
click at [0, 0] on input "checkbox" at bounding box center [0, 0] width 0 height 0
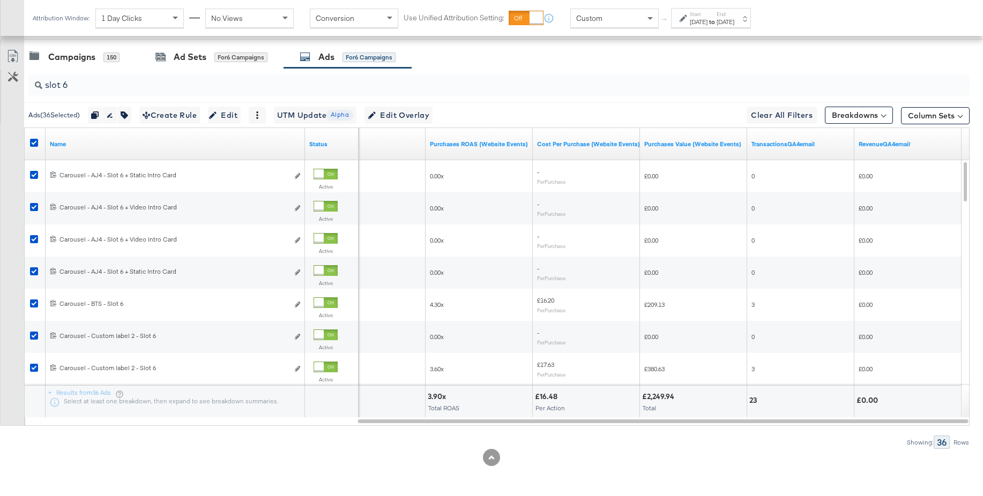
click at [610, 12] on div "Custom" at bounding box center [614, 18] width 87 height 18
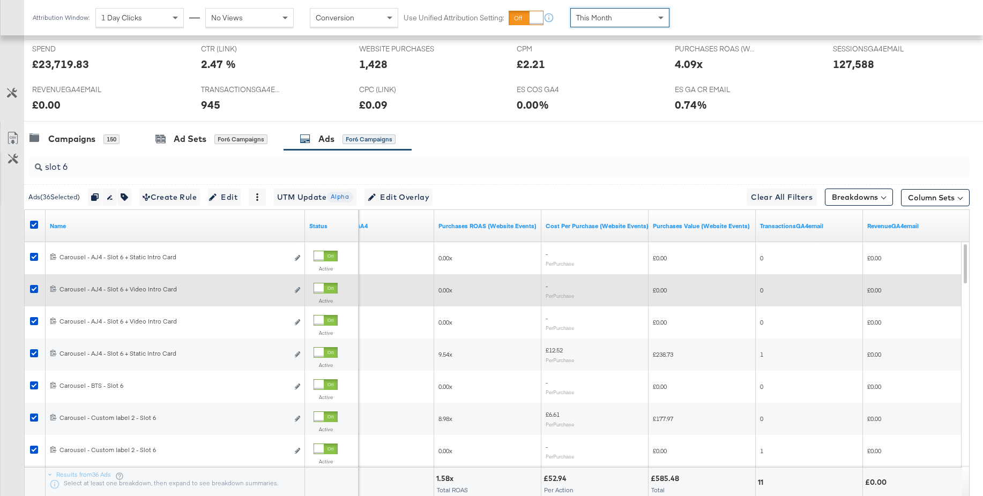
scroll to position [464, 0]
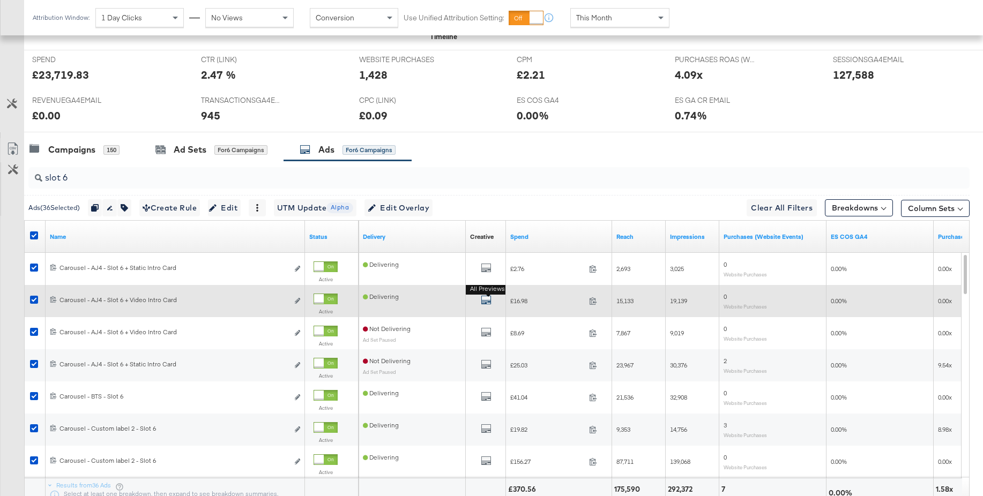
click at [488, 301] on icon "default" at bounding box center [486, 300] width 11 height 11
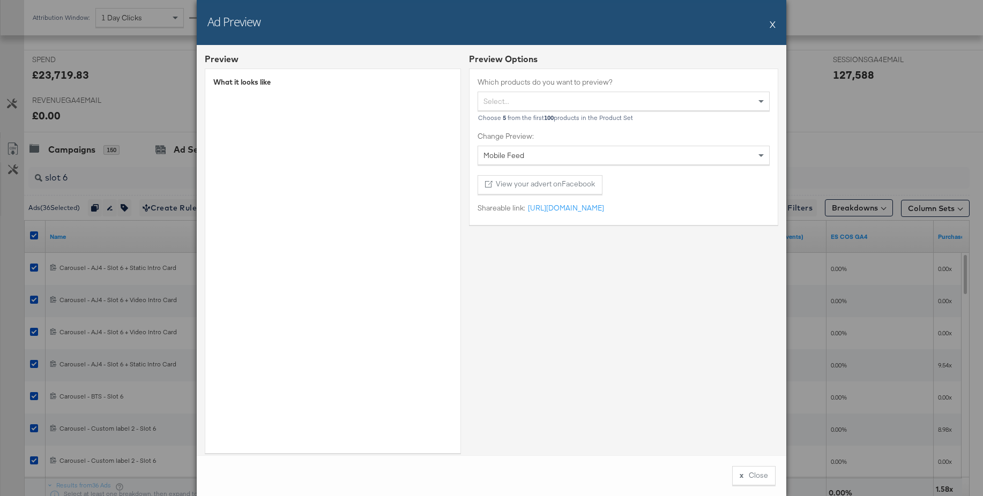
click at [774, 27] on button "X" at bounding box center [773, 23] width 6 height 21
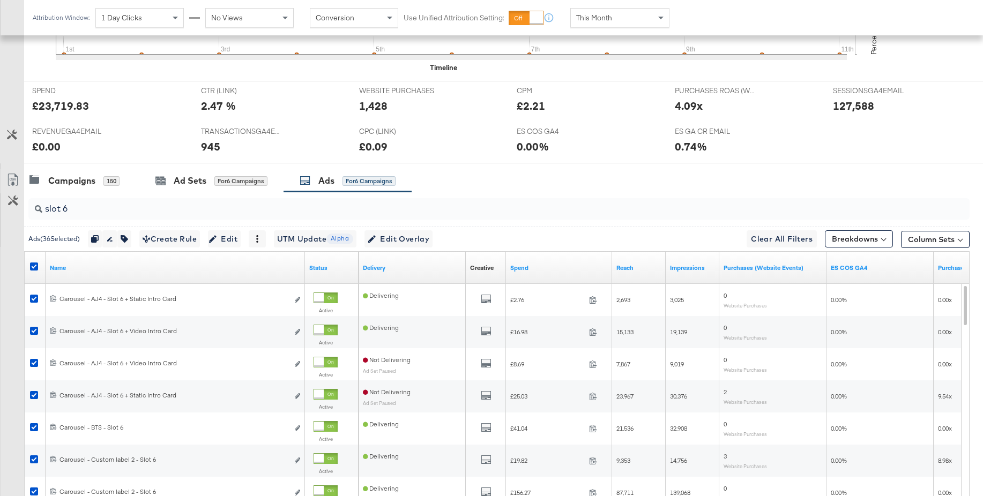
scroll to position [0, 0]
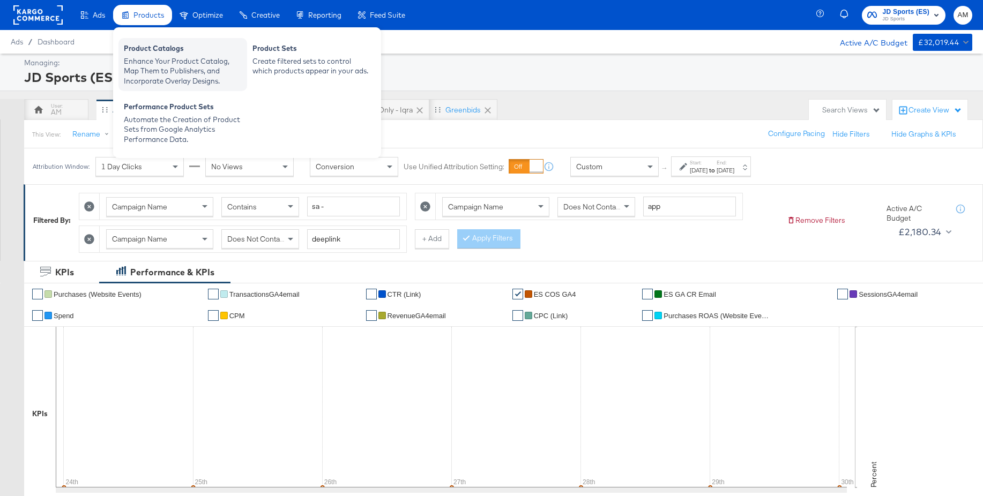
click at [151, 51] on div "Product Catalogs" at bounding box center [183, 49] width 118 height 13
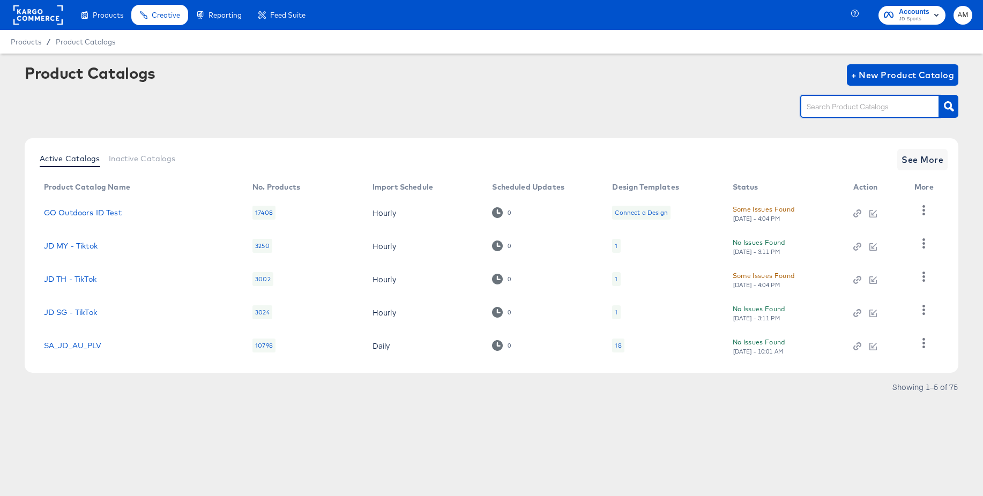
click at [817, 106] on input "text" at bounding box center [861, 107] width 114 height 12
type input "jd_es"
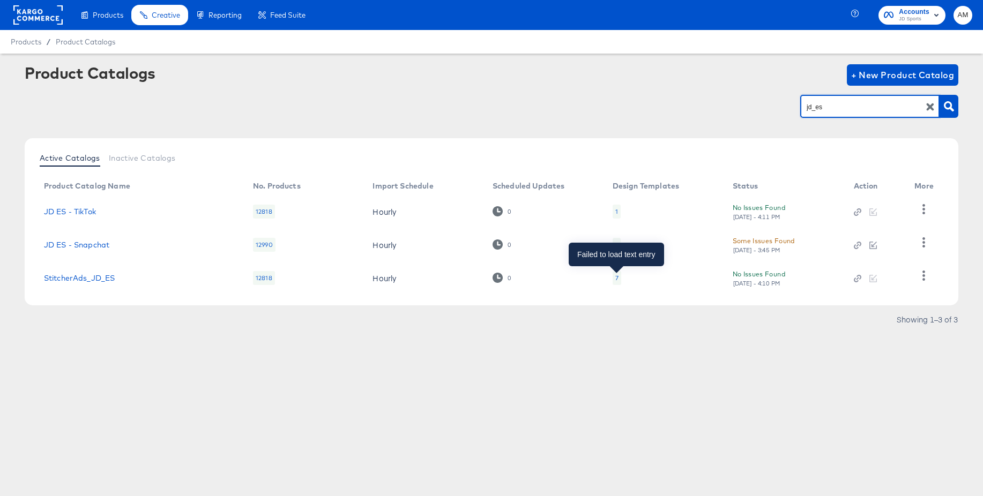
click at [616, 276] on div "7" at bounding box center [616, 278] width 3 height 9
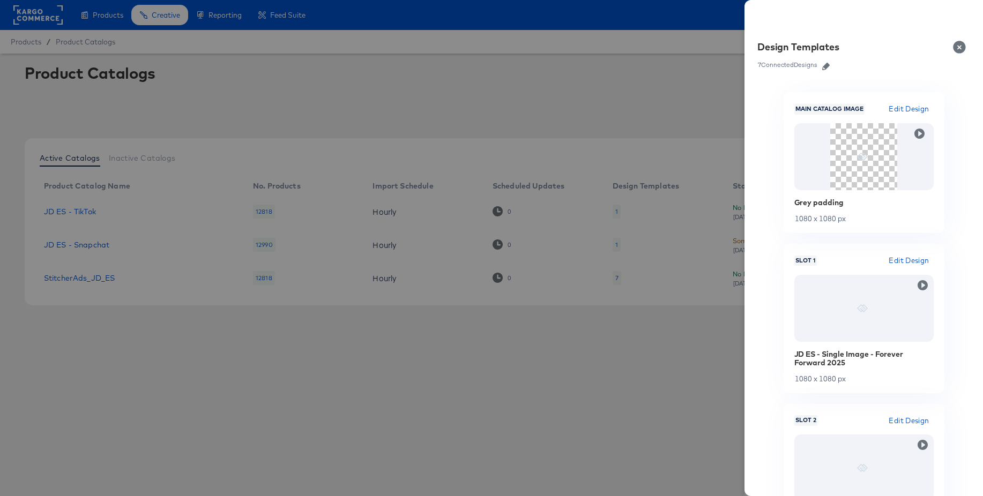
click at [829, 65] on icon "button" at bounding box center [826, 67] width 8 height 8
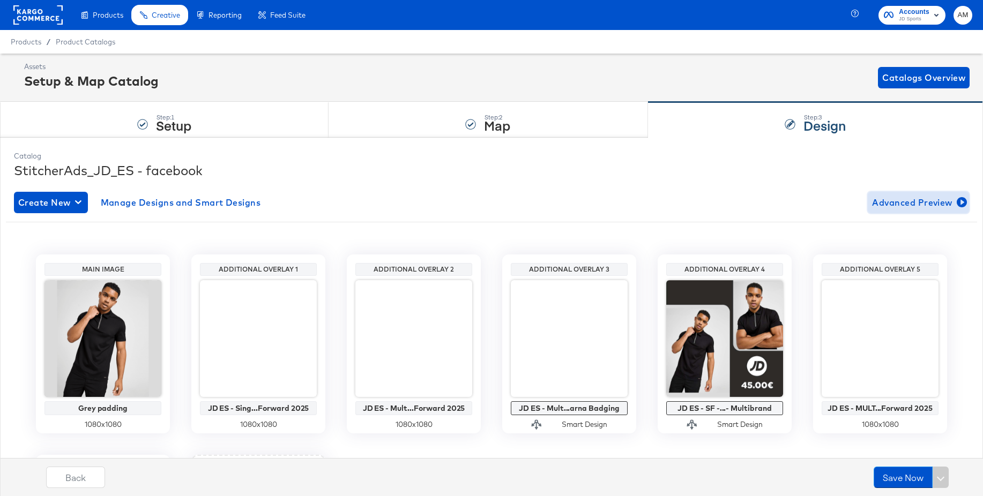
click at [890, 205] on span "Advanced Preview" at bounding box center [918, 202] width 93 height 15
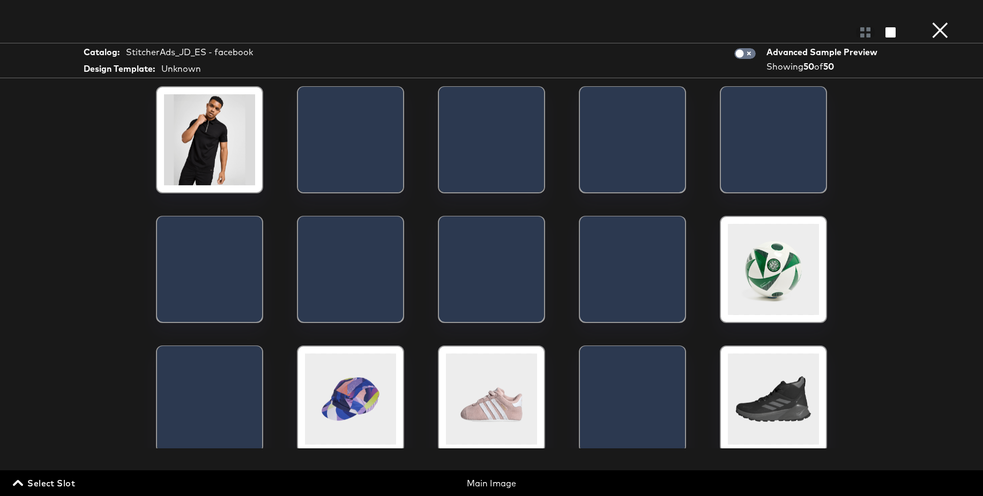
click at [53, 478] on span "Select Slot" at bounding box center [45, 483] width 60 height 15
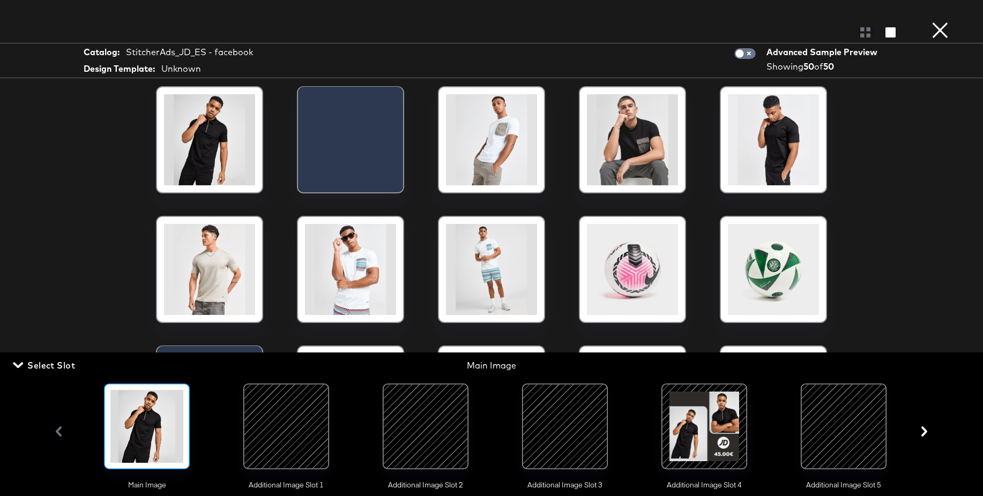
scroll to position [0, 147]
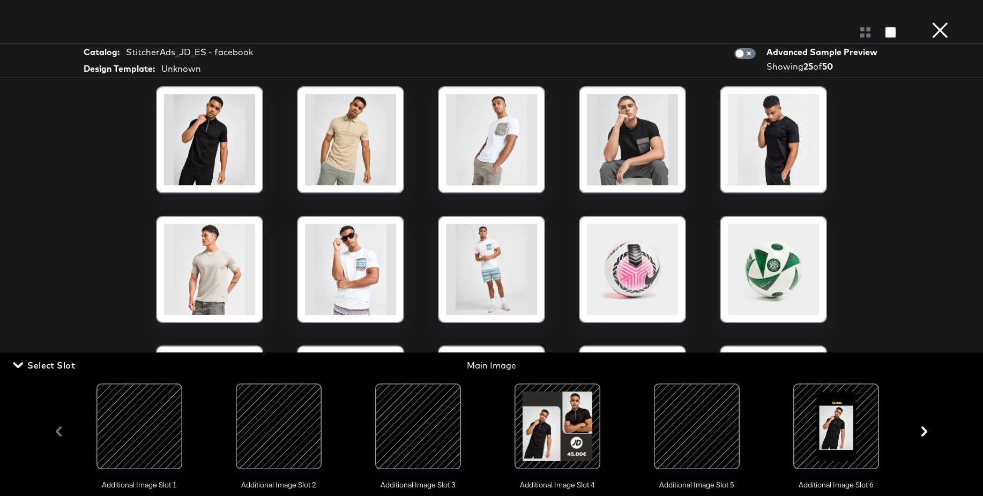
click at [423, 415] on div at bounding box center [418, 426] width 73 height 73
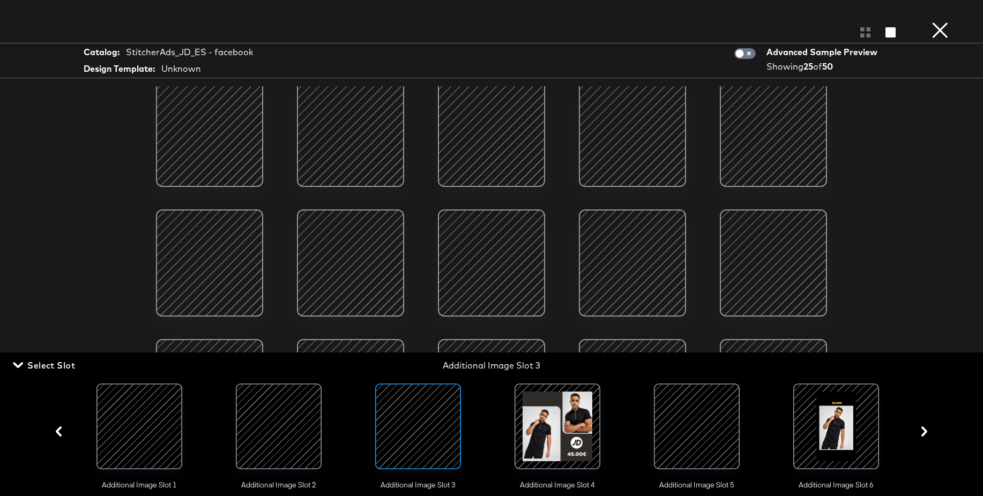
click at [720, 431] on div at bounding box center [696, 426] width 73 height 73
